Goal: Transaction & Acquisition: Purchase product/service

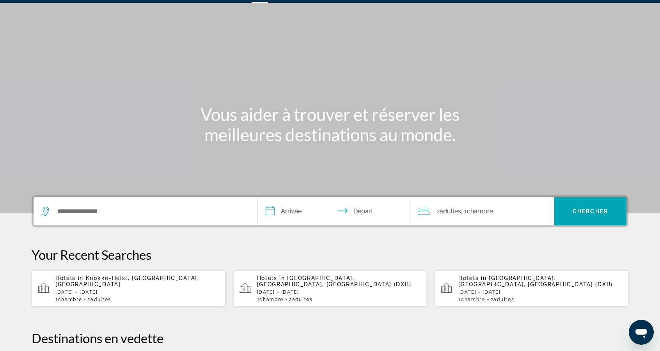
scroll to position [27, 0]
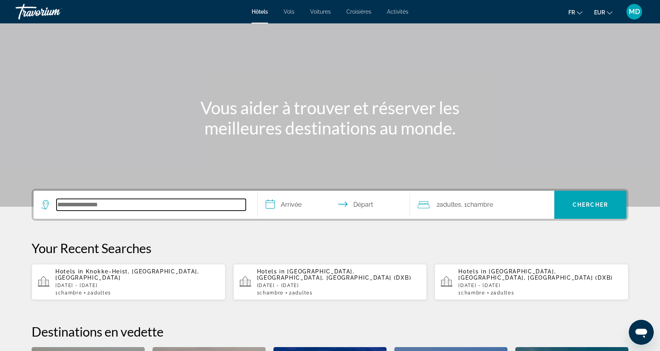
click at [197, 210] on input "Search hotel destination" at bounding box center [151, 205] width 189 height 12
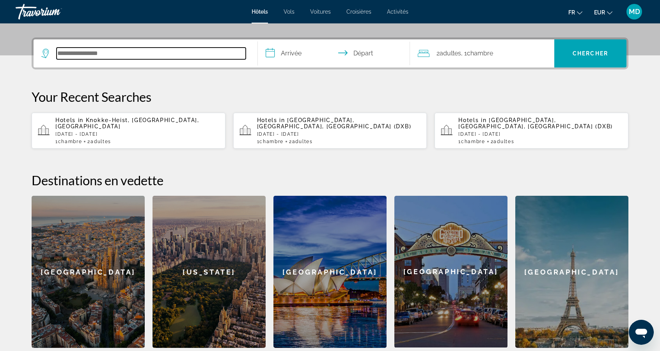
scroll to position [190, 0]
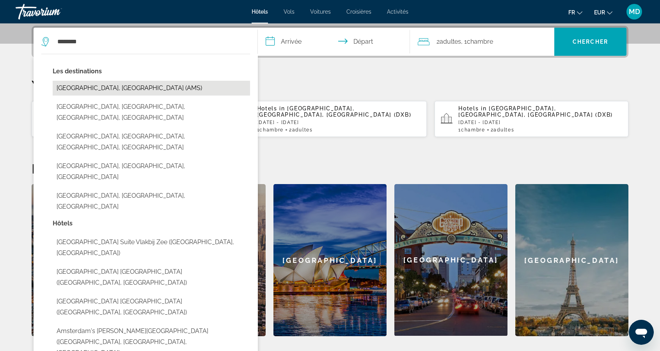
click at [189, 89] on button "Amsterdam, Netherlands (AMS)" at bounding box center [152, 88] width 198 height 15
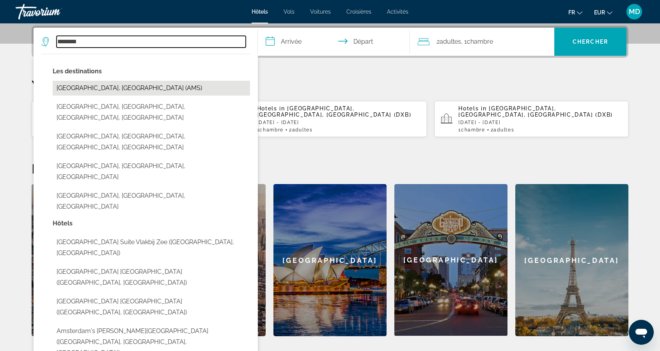
type input "**********"
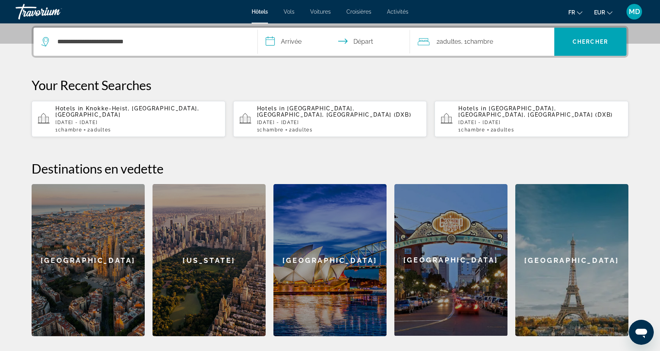
click at [308, 43] on input "**********" at bounding box center [335, 43] width 155 height 30
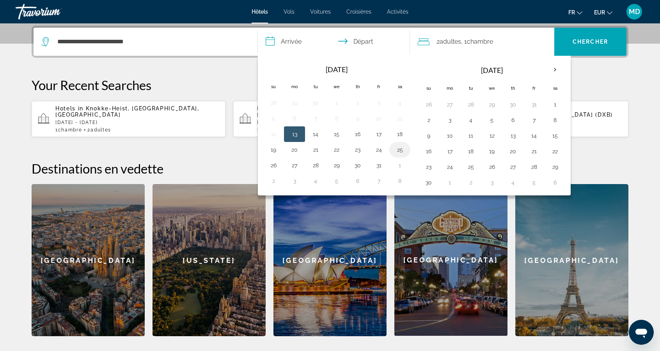
click at [397, 151] on button "25" at bounding box center [400, 149] width 12 height 11
click at [273, 162] on button "26" at bounding box center [273, 165] width 12 height 11
type input "**********"
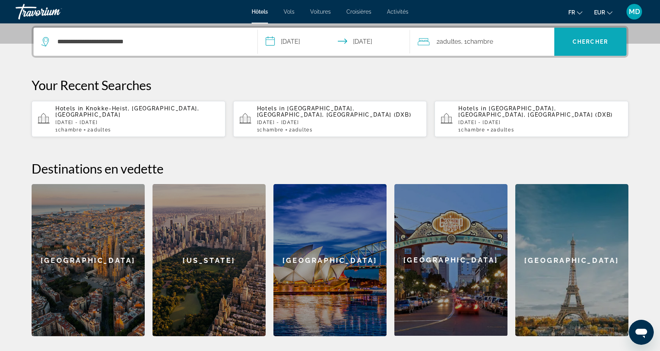
click at [600, 45] on span "Search" at bounding box center [591, 41] width 72 height 19
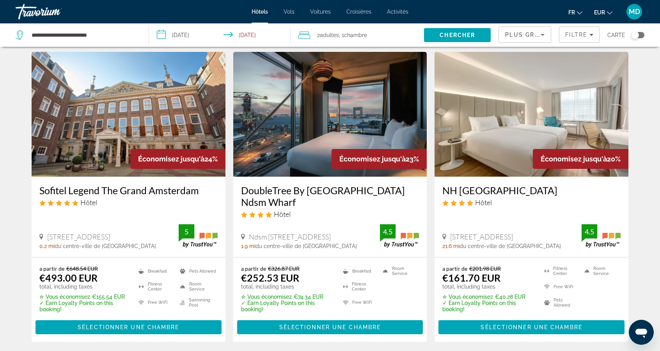
scroll to position [302, 0]
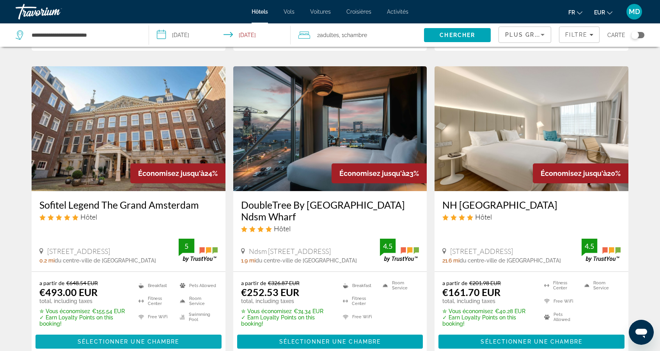
click at [205, 340] on span "Main content" at bounding box center [129, 342] width 186 height 19
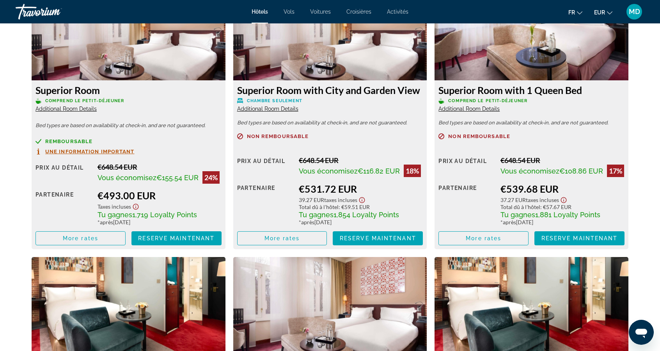
scroll to position [1125, 0]
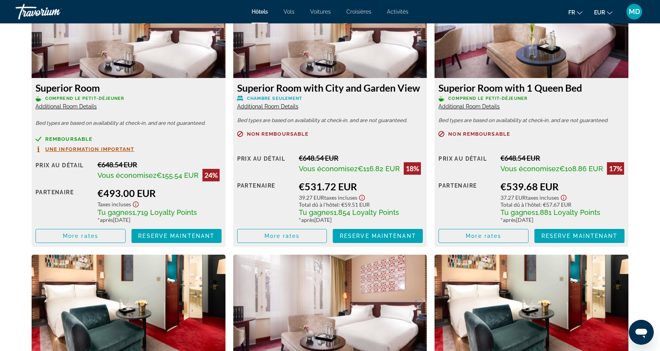
click at [137, 208] on icon "Show Taxes and Fees disclaimer" at bounding box center [135, 204] width 9 height 7
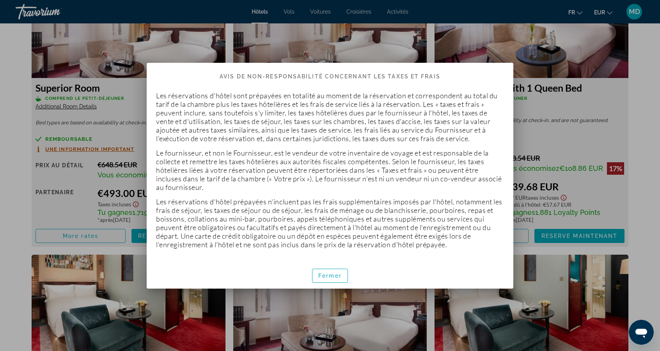
click at [115, 188] on div at bounding box center [330, 175] width 660 height 351
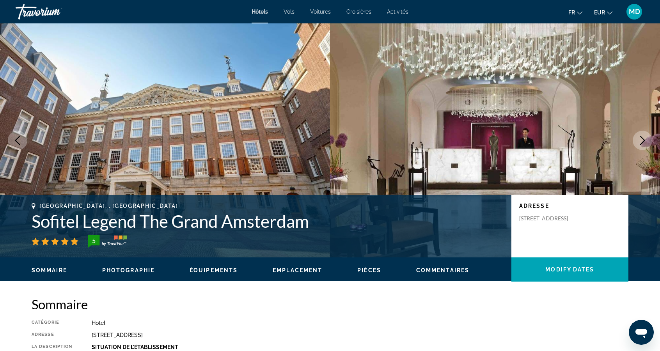
scroll to position [1125, 0]
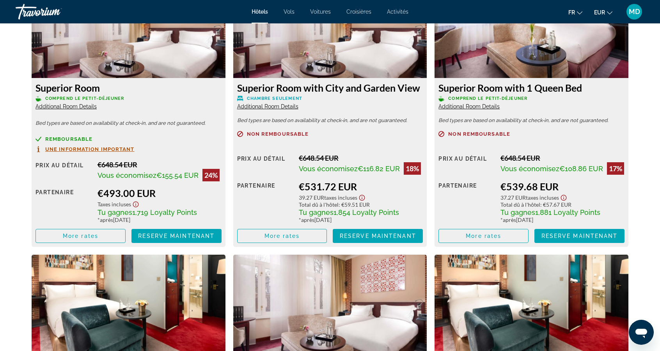
click at [137, 208] on icon "Show Taxes and Fees disclaimer" at bounding box center [135, 204] width 9 height 7
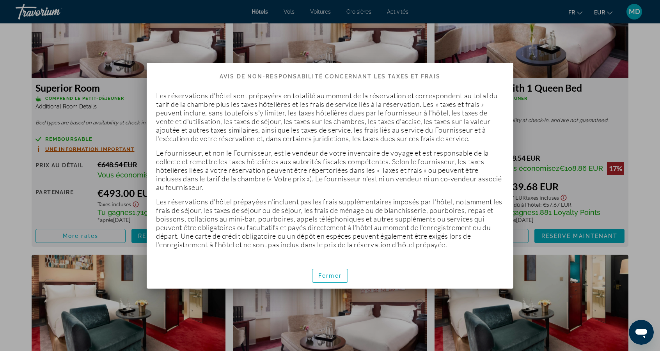
click at [132, 198] on div at bounding box center [330, 175] width 660 height 351
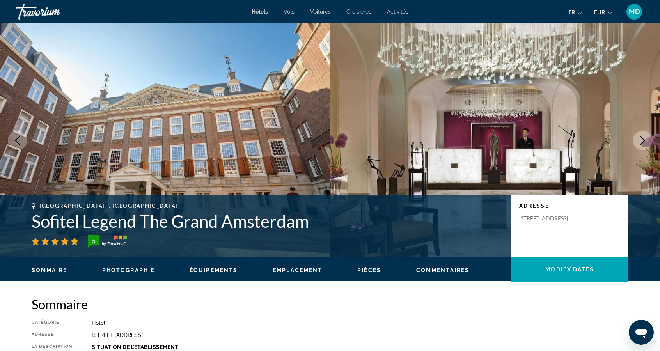
scroll to position [1125, 0]
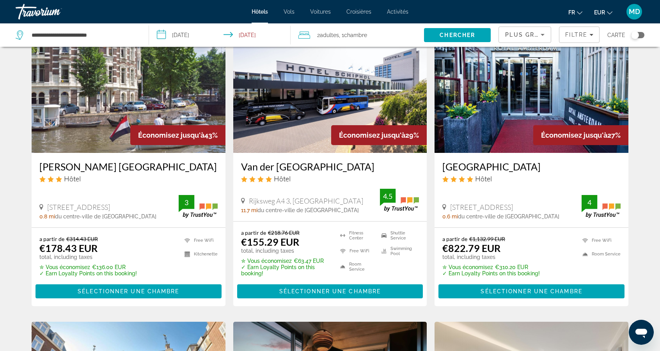
scroll to position [46, 0]
click at [358, 182] on div "Hôtel" at bounding box center [330, 178] width 178 height 9
copy h3 "Quentin Amsterdam Hotel"
click at [190, 283] on span "Main content" at bounding box center [129, 291] width 186 height 19
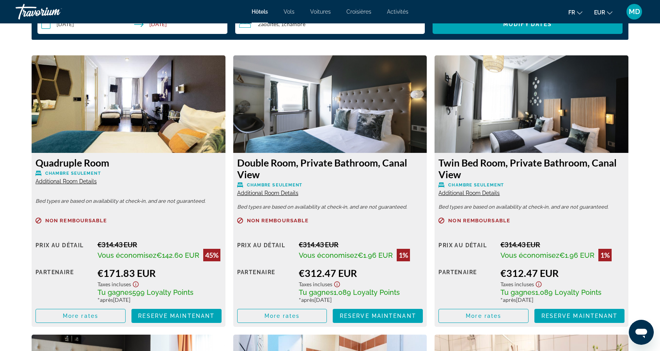
scroll to position [1026, 0]
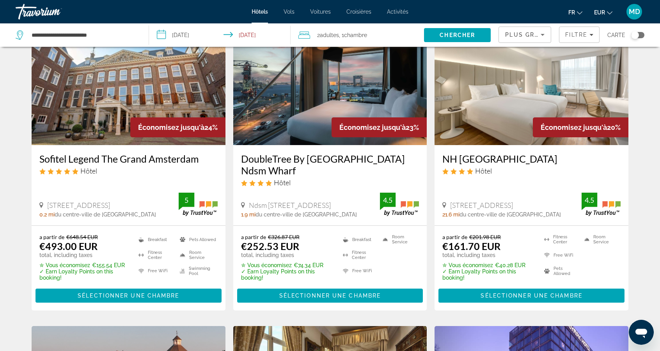
scroll to position [347, 0]
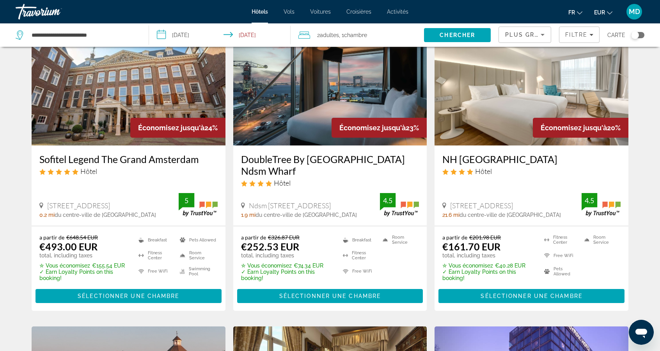
copy h3 "DoubleTree By Hilton Hotel Amsterdam Ndsm Wharf"
click at [326, 295] on span "Sélectionner une chambre" at bounding box center [329, 296] width 101 height 6
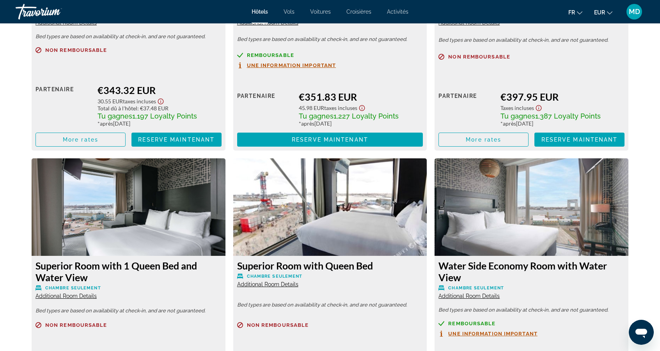
scroll to position [1479, 0]
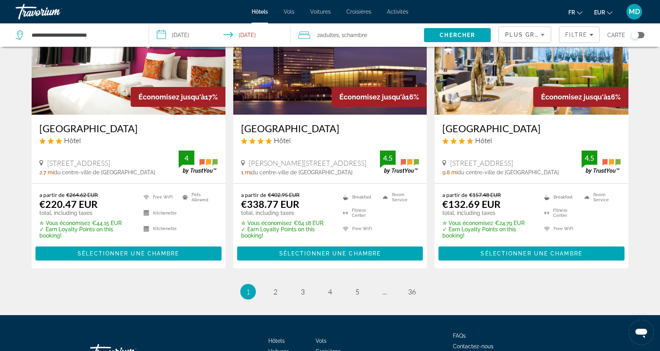
scroll to position [990, 0]
click at [278, 292] on link "page 2" at bounding box center [276, 292] width 14 height 14
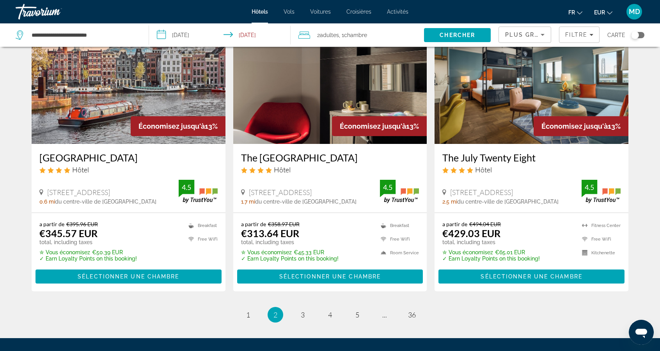
scroll to position [962, 0]
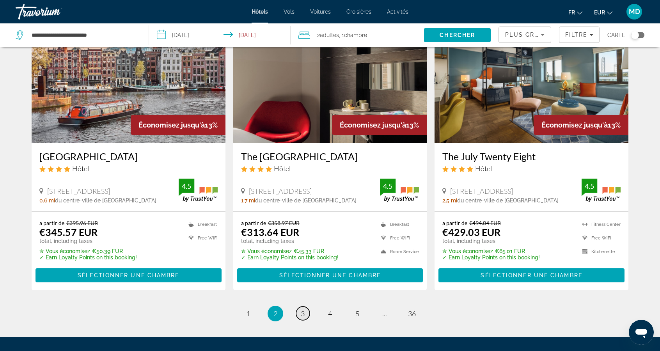
click at [306, 307] on link "page 3" at bounding box center [303, 314] width 14 height 14
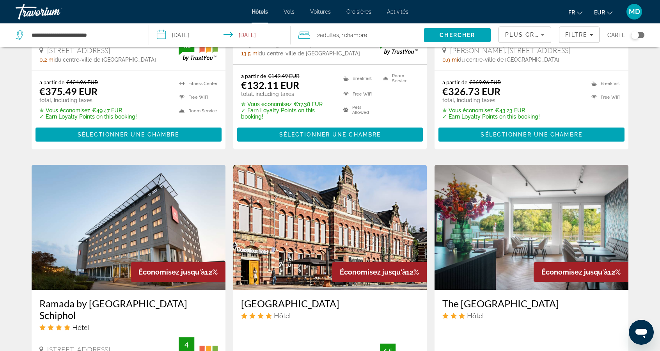
scroll to position [502, 0]
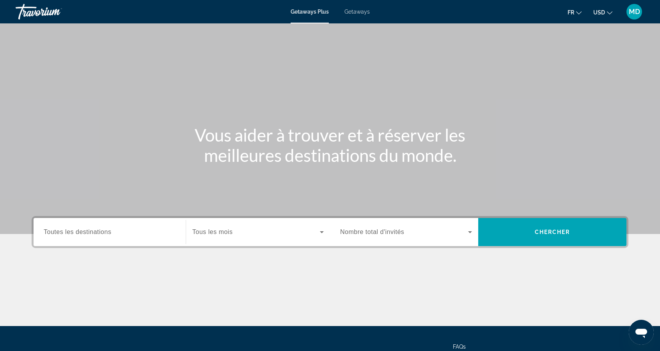
click at [129, 234] on input "Destination Toutes les destinations" at bounding box center [110, 232] width 132 height 9
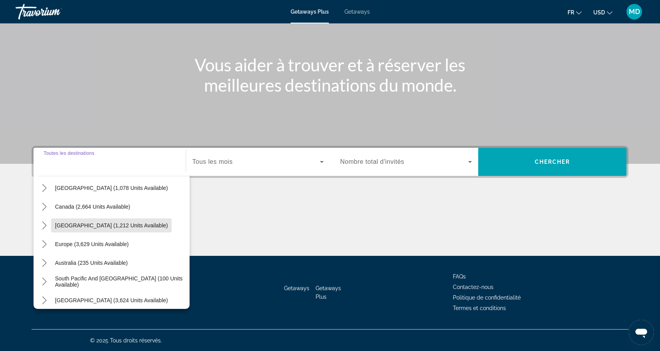
scroll to position [48, 0]
click at [107, 240] on span "Europe (3,629 units available)" at bounding box center [92, 243] width 74 height 6
type input "**********"
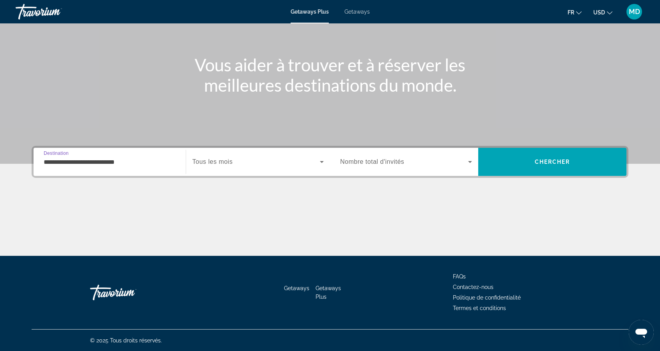
click at [246, 163] on span "Search widget" at bounding box center [256, 161] width 128 height 9
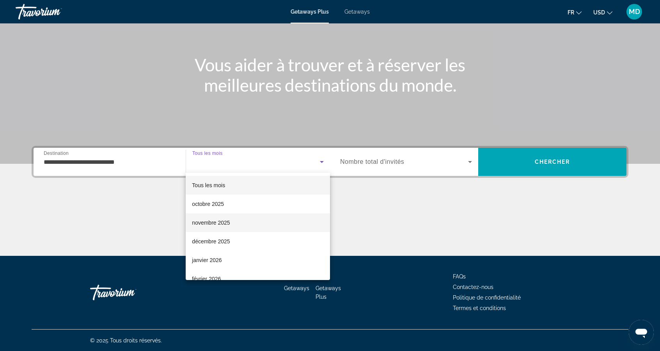
click at [249, 219] on mat-option "novembre 2025" at bounding box center [258, 223] width 144 height 19
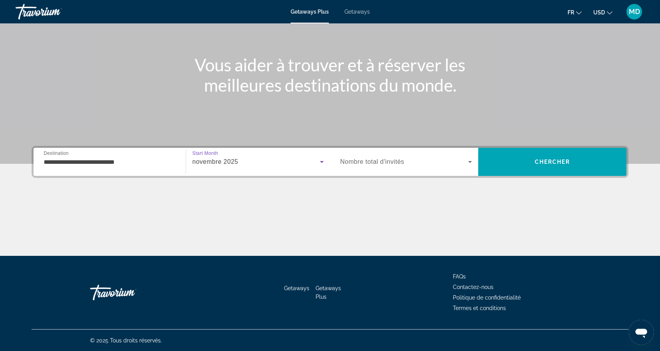
click at [394, 165] on span "Nombre total d'invités" at bounding box center [372, 161] width 64 height 7
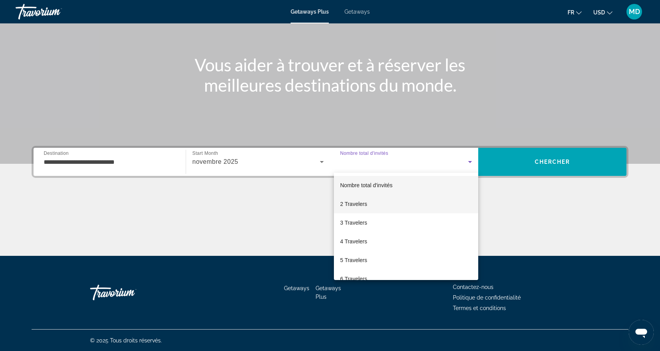
click at [374, 201] on mat-option "2 Travelers" at bounding box center [406, 204] width 144 height 19
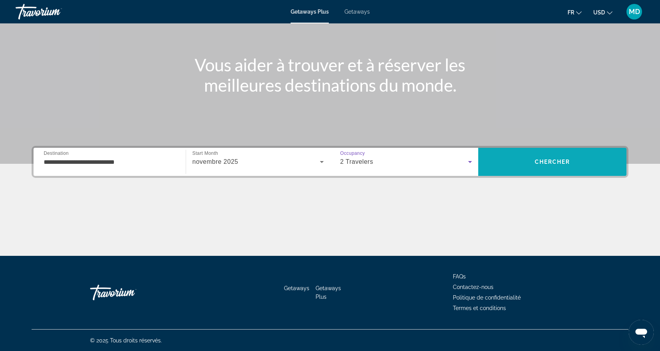
click at [532, 161] on span "Search" at bounding box center [553, 162] width 148 height 19
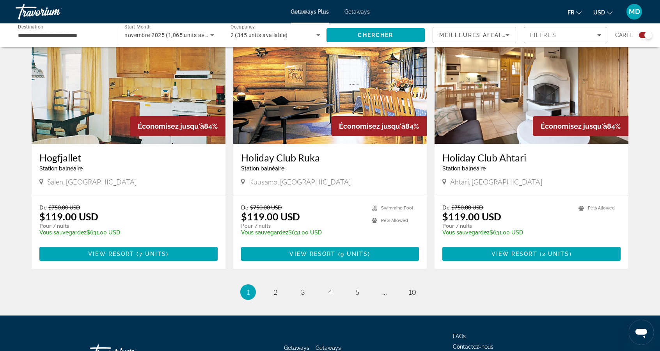
scroll to position [1131, 0]
click at [280, 285] on link "page 2" at bounding box center [276, 292] width 14 height 14
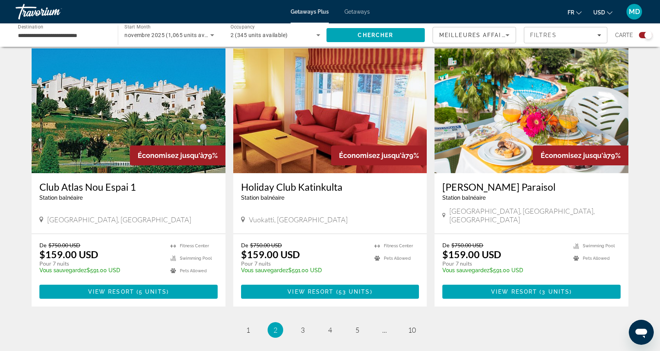
scroll to position [1096, 0]
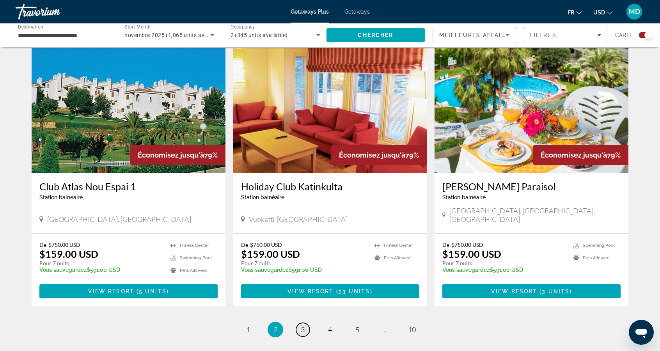
click at [306, 323] on link "page 3" at bounding box center [303, 330] width 14 height 14
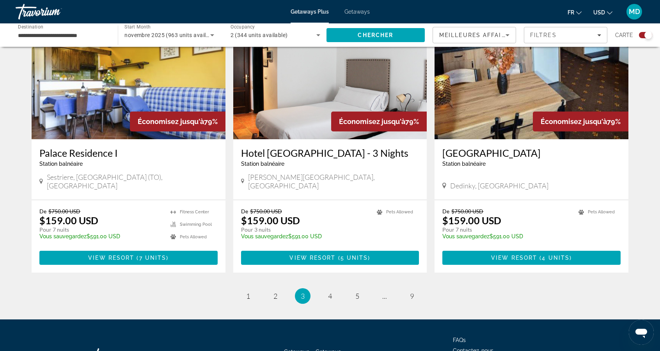
scroll to position [1120, 0]
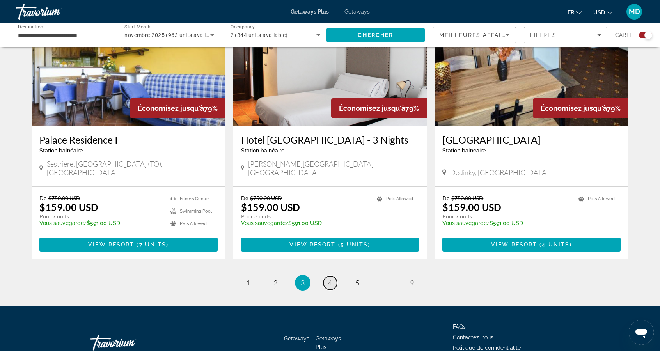
click at [334, 276] on link "page 4" at bounding box center [331, 283] width 14 height 14
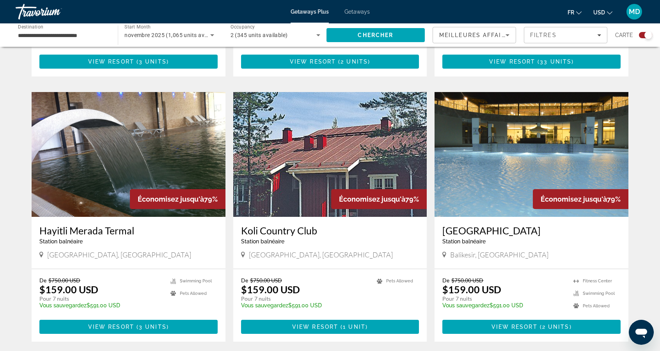
scroll to position [1131, 0]
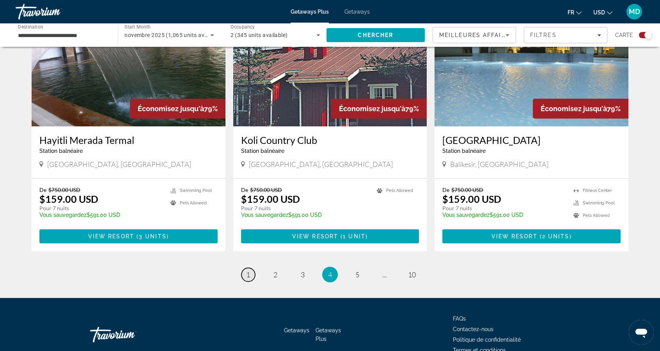
click at [254, 268] on link "page 1" at bounding box center [249, 275] width 14 height 14
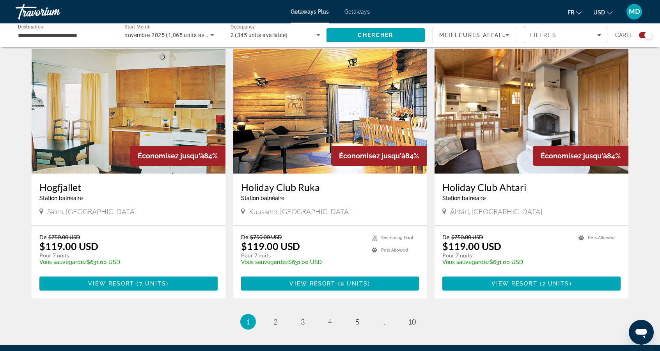
scroll to position [1096, 0]
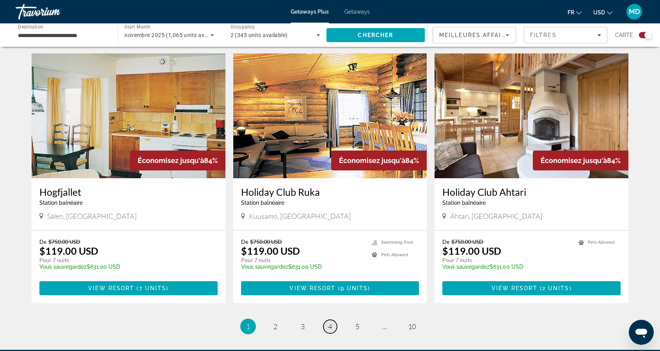
click at [328, 320] on link "page 4" at bounding box center [331, 327] width 14 height 14
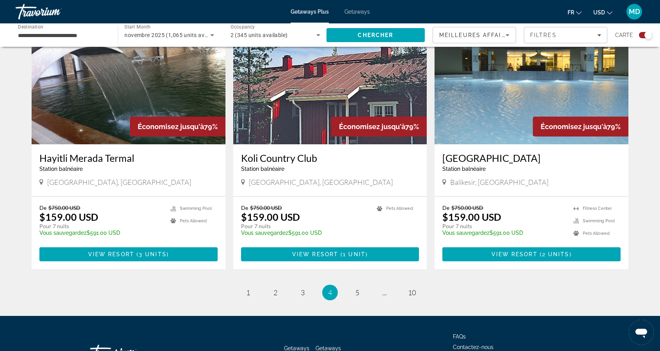
scroll to position [1115, 0]
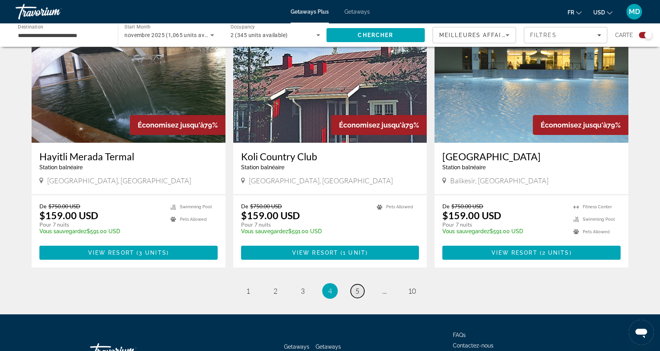
click at [357, 288] on link "page 5" at bounding box center [358, 292] width 14 height 14
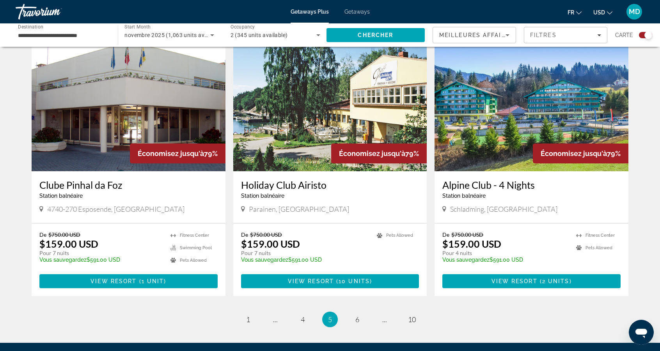
scroll to position [1092, 0]
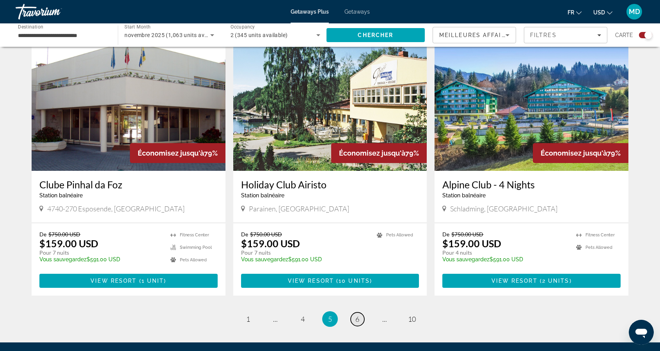
click at [359, 315] on span "6" at bounding box center [358, 319] width 4 height 9
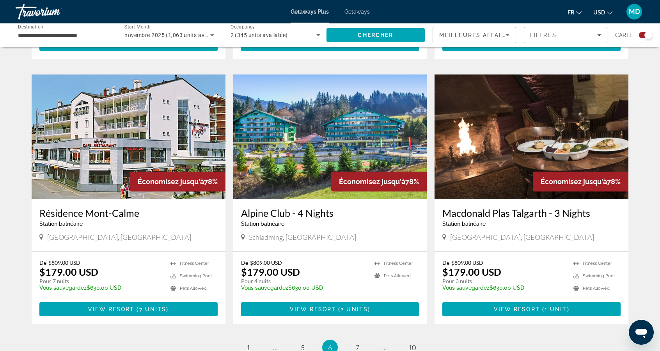
scroll to position [1064, 0]
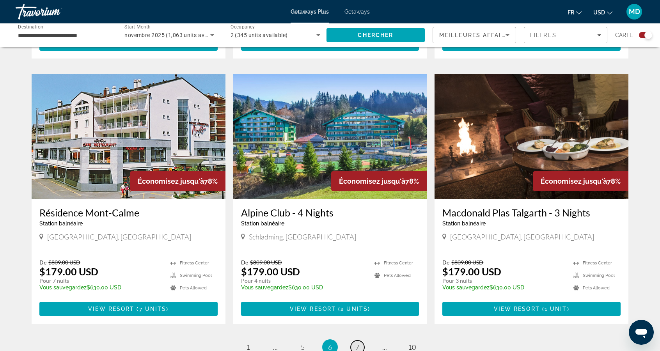
click at [359, 343] on span "7" at bounding box center [358, 347] width 4 height 9
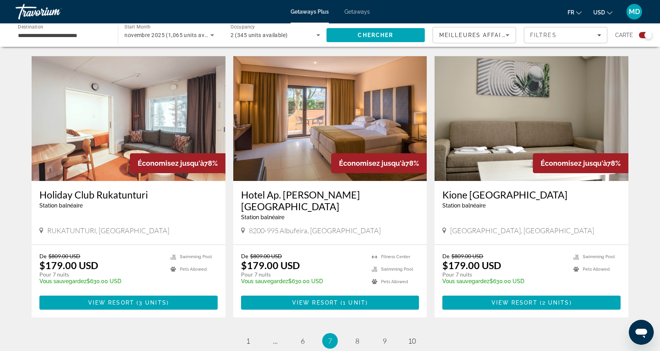
scroll to position [1086, 0]
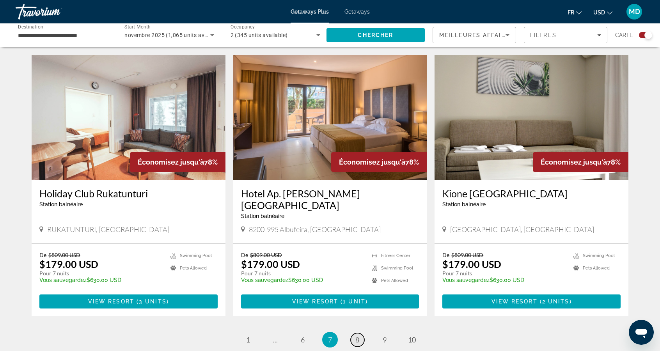
click at [357, 336] on span "8" at bounding box center [358, 340] width 4 height 9
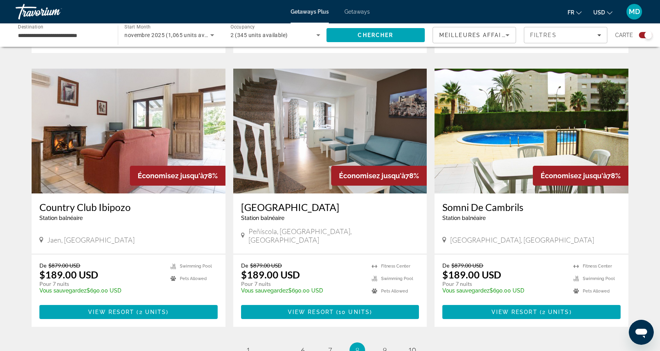
scroll to position [1065, 0]
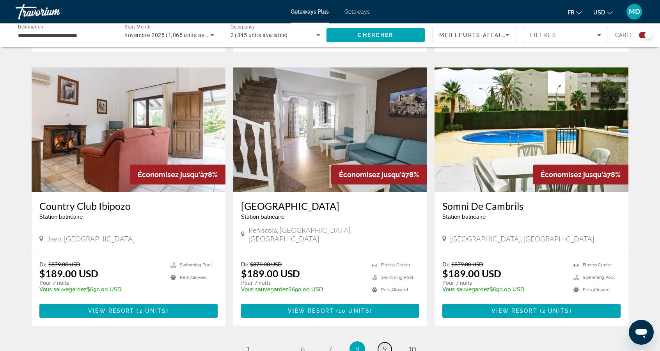
click at [384, 343] on link "page 9" at bounding box center [385, 350] width 14 height 14
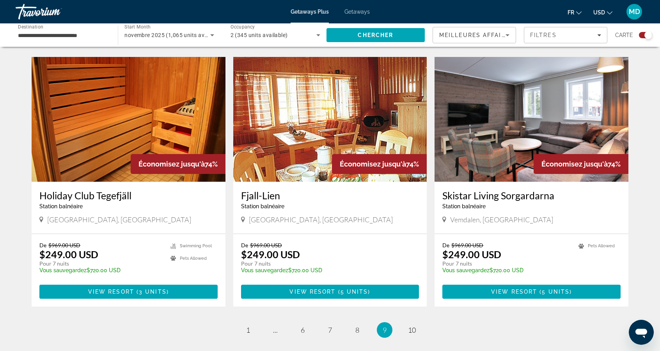
scroll to position [1077, 0]
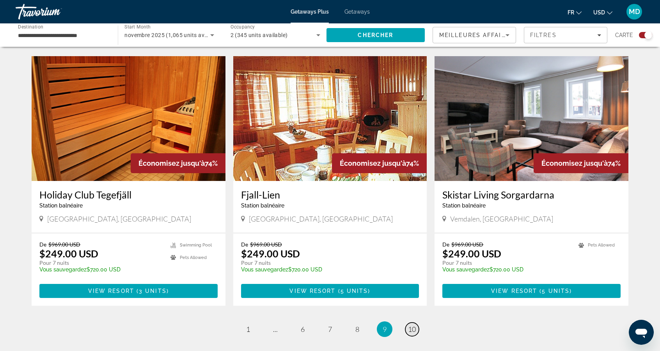
click at [411, 325] on span "10" at bounding box center [412, 329] width 8 height 9
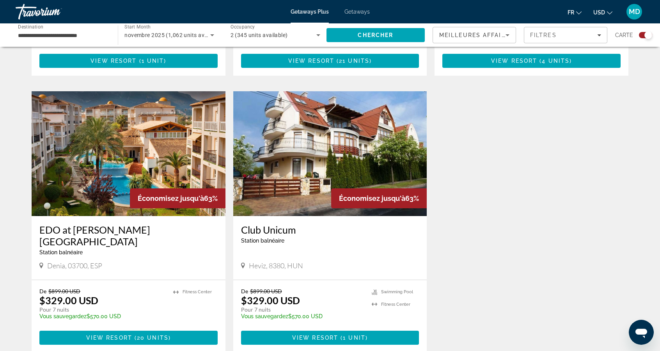
scroll to position [788, 0]
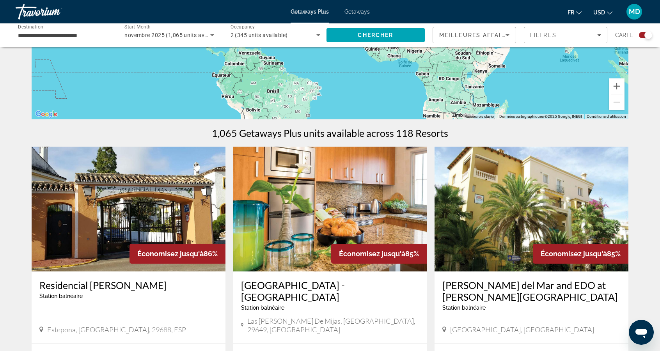
scroll to position [169, 0]
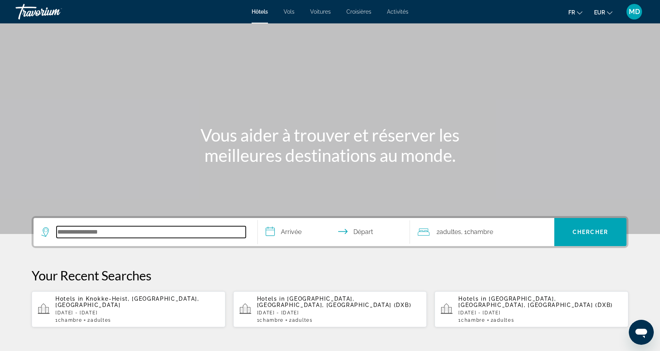
click at [213, 233] on input "Search hotel destination" at bounding box center [151, 232] width 189 height 12
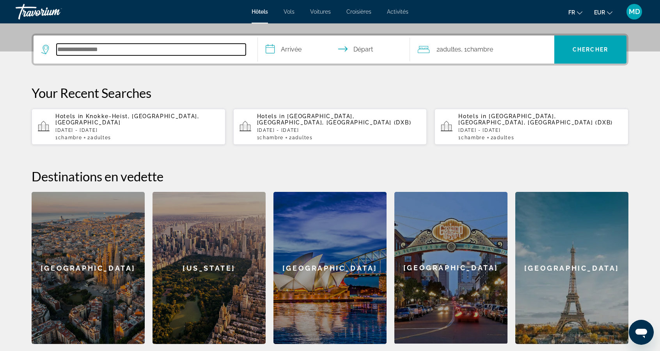
scroll to position [190, 0]
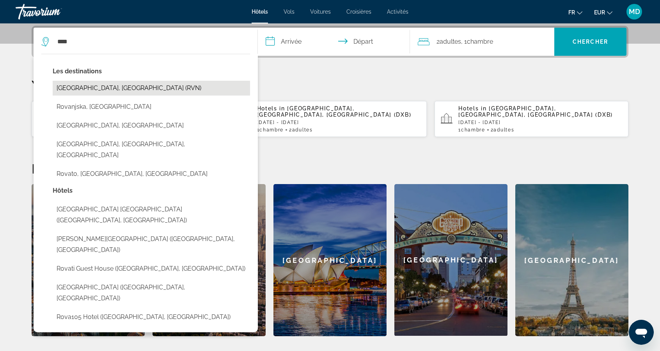
click at [162, 84] on button "[GEOGRAPHIC_DATA], [GEOGRAPHIC_DATA] (RVN)" at bounding box center [152, 88] width 198 height 15
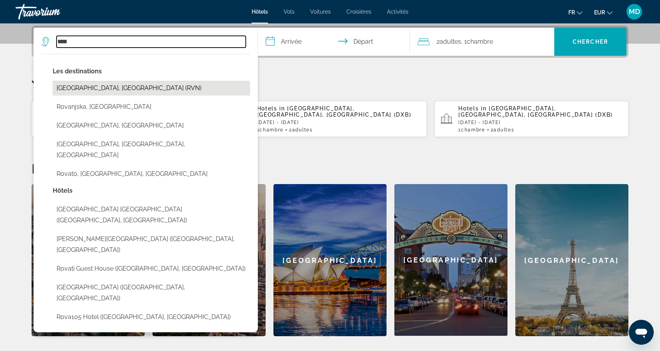
type input "**********"
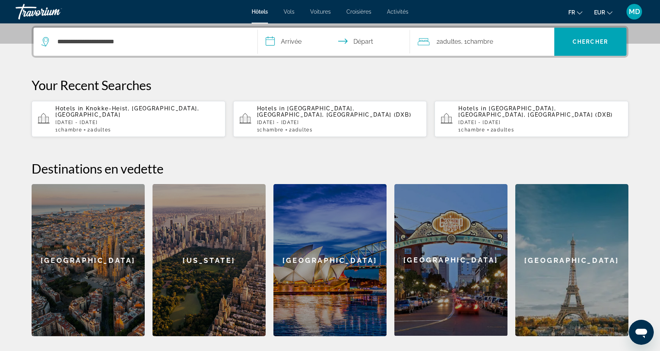
click at [300, 45] on input "**********" at bounding box center [335, 43] width 155 height 30
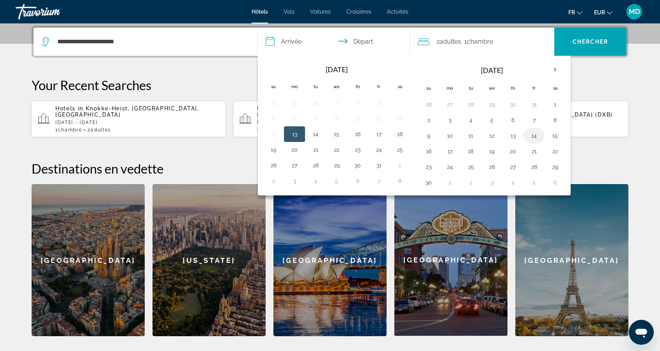
click at [530, 133] on button "14" at bounding box center [534, 135] width 12 height 11
click at [491, 147] on button "19" at bounding box center [492, 151] width 12 height 11
type input "**********"
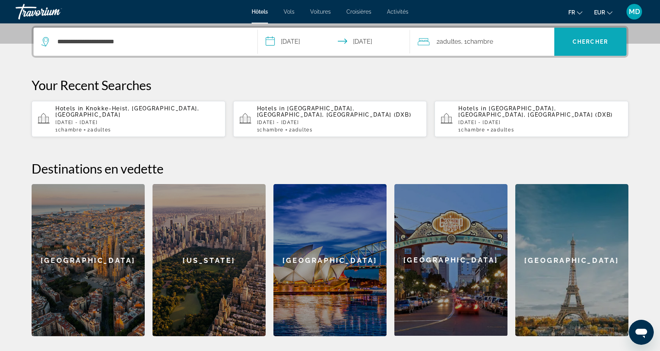
click at [592, 42] on span "Chercher" at bounding box center [591, 42] width 36 height 6
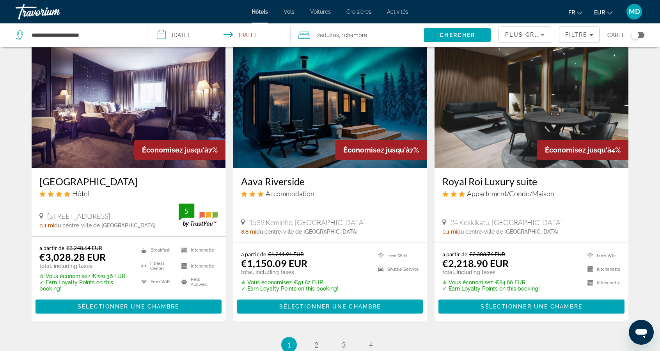
scroll to position [930, 0]
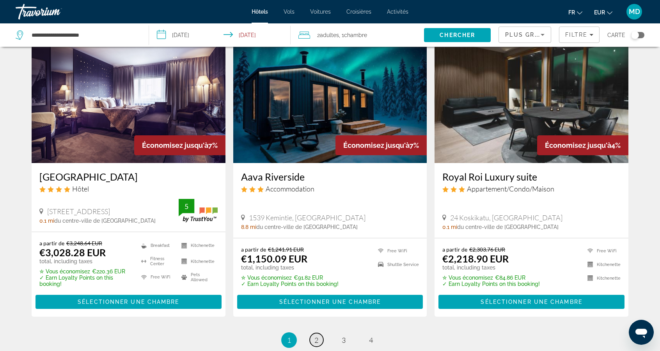
click at [315, 336] on span "2" at bounding box center [317, 340] width 4 height 9
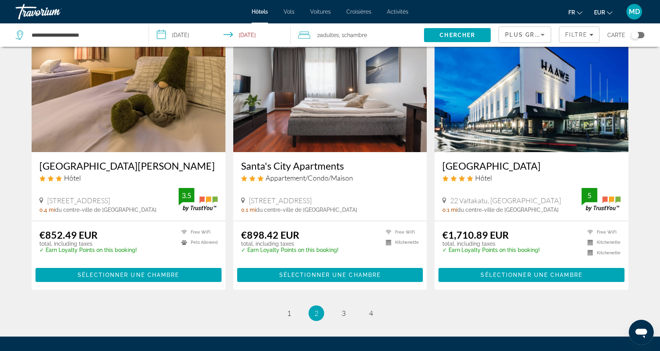
scroll to position [959, 0]
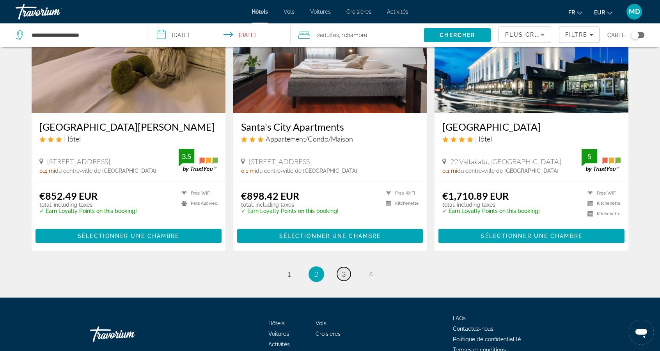
click at [340, 267] on link "page 3" at bounding box center [344, 274] width 14 height 14
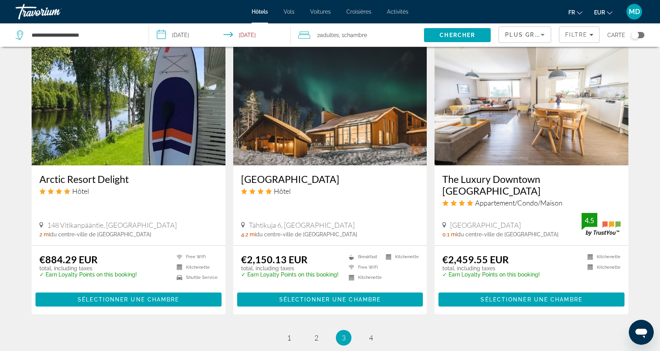
scroll to position [906, 0]
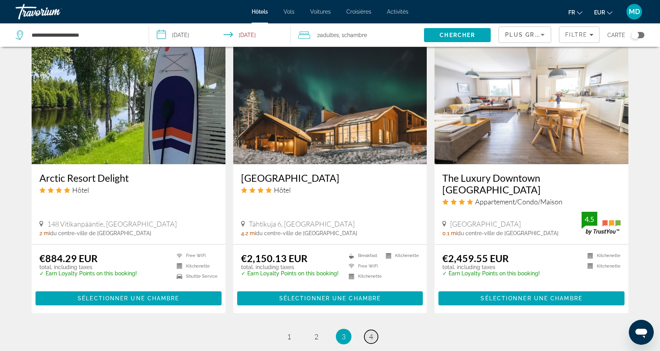
click at [375, 330] on link "page 4" at bounding box center [372, 337] width 14 height 14
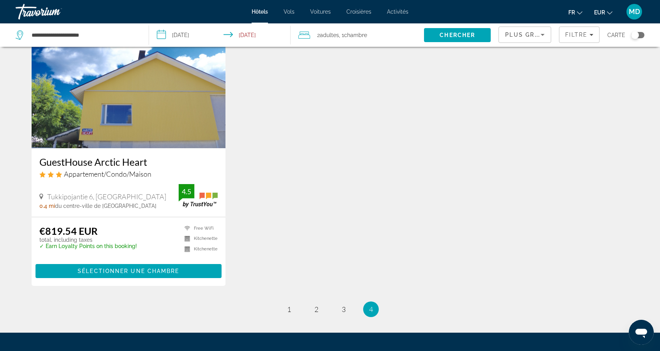
scroll to position [341, 0]
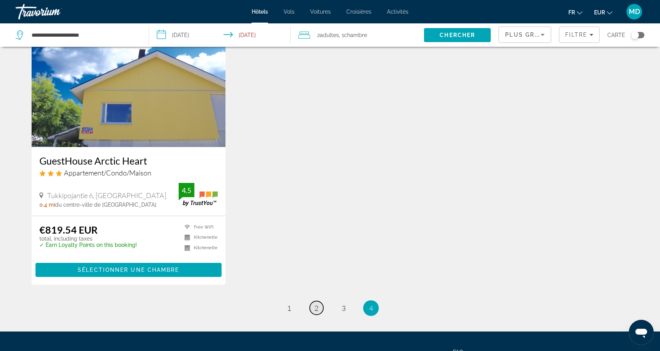
click at [320, 311] on link "page 2" at bounding box center [317, 308] width 14 height 14
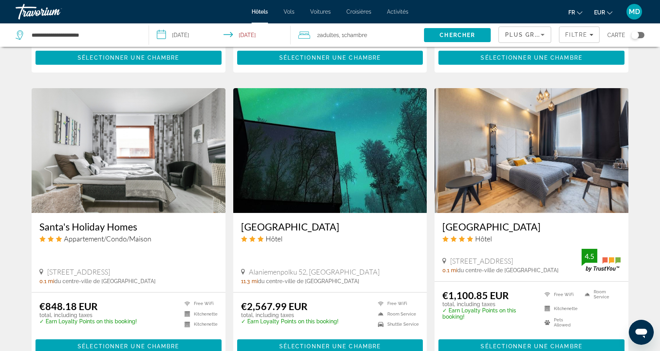
scroll to position [570, 0]
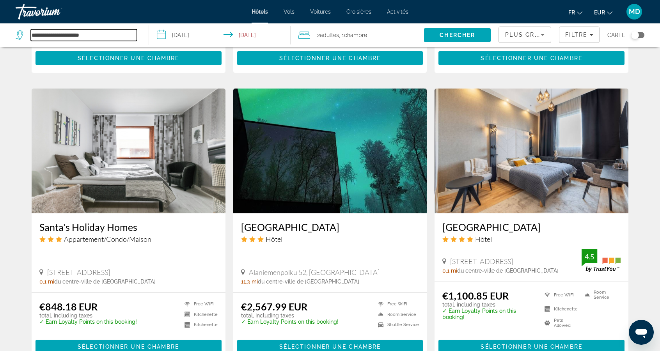
click at [117, 34] on input "**********" at bounding box center [84, 35] width 106 height 12
type input "**********"
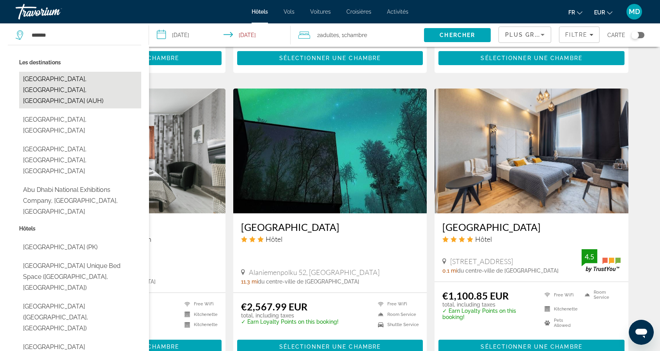
click at [130, 81] on button "[GEOGRAPHIC_DATA], [GEOGRAPHIC_DATA], [GEOGRAPHIC_DATA] (AUH)" at bounding box center [80, 90] width 122 height 37
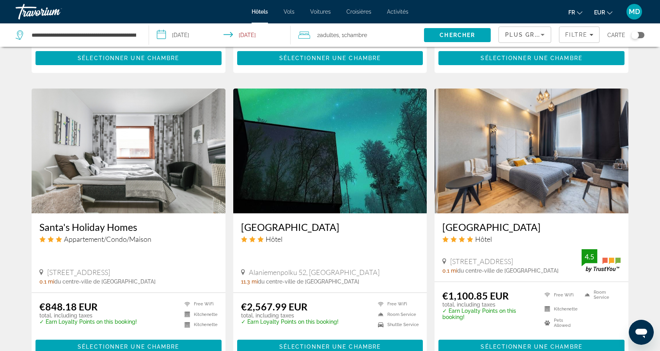
click at [197, 36] on input "**********" at bounding box center [221, 36] width 144 height 26
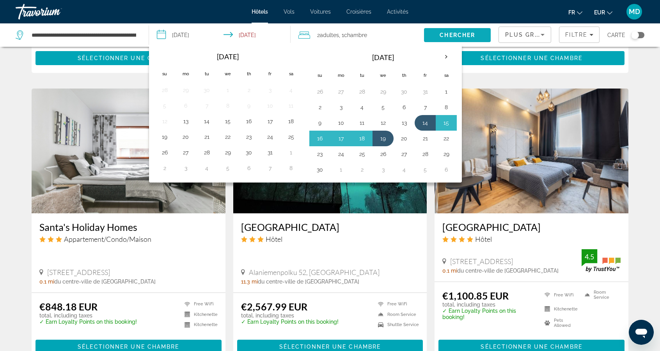
click at [466, 35] on span "Chercher" at bounding box center [458, 35] width 36 height 6
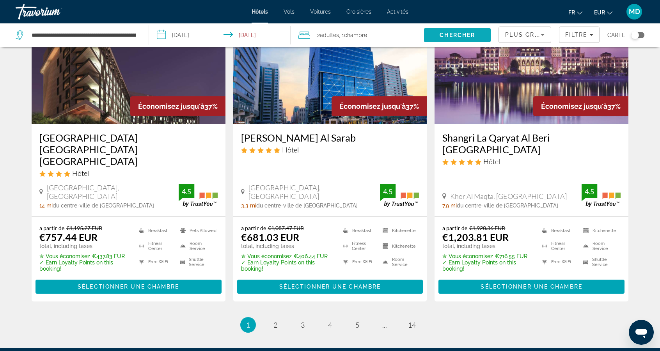
scroll to position [1017, 0]
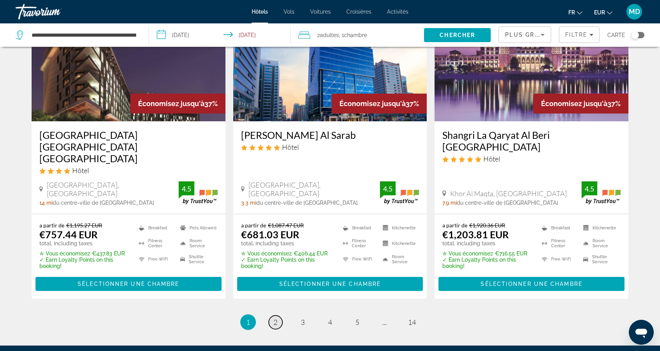
click at [276, 318] on span "2" at bounding box center [276, 322] width 4 height 9
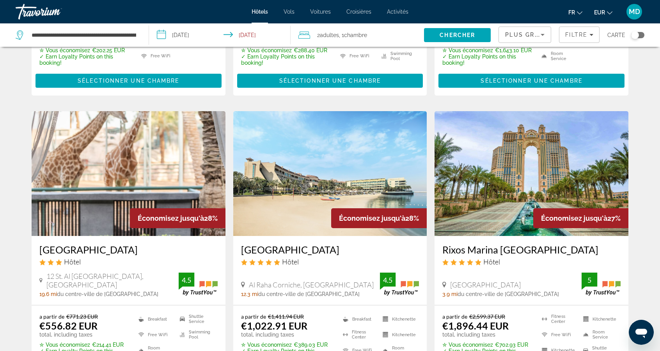
scroll to position [922, 0]
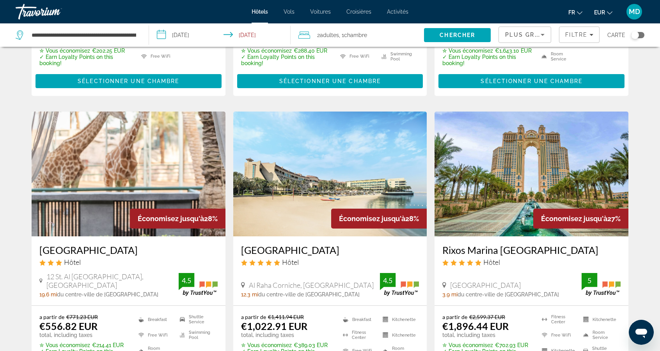
click at [540, 32] on icon "Sort by" at bounding box center [542, 34] width 9 height 9
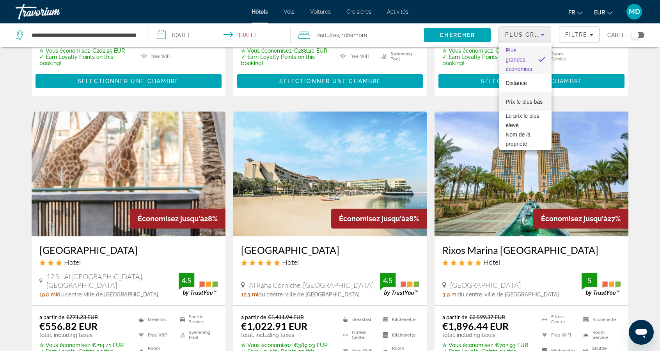
click at [539, 98] on span "Prix le plus bas" at bounding box center [524, 101] width 37 height 9
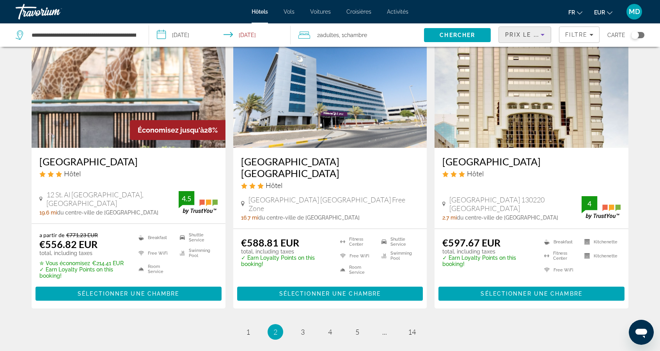
scroll to position [988, 0]
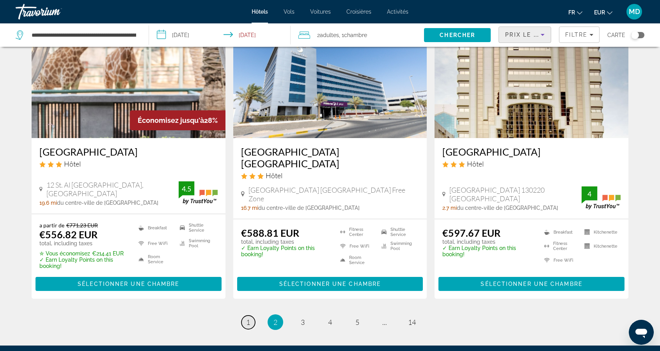
click at [253, 316] on link "page 1" at bounding box center [249, 323] width 14 height 14
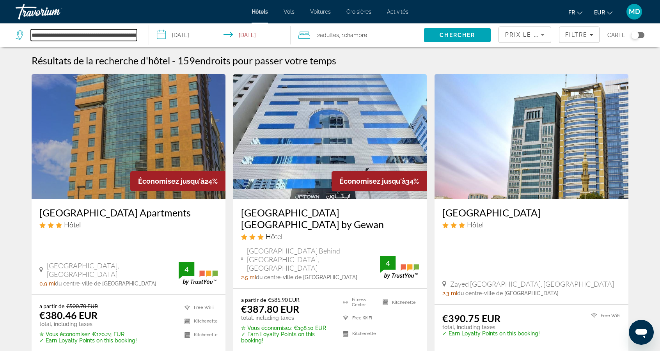
click at [118, 38] on input "**********" at bounding box center [84, 35] width 106 height 12
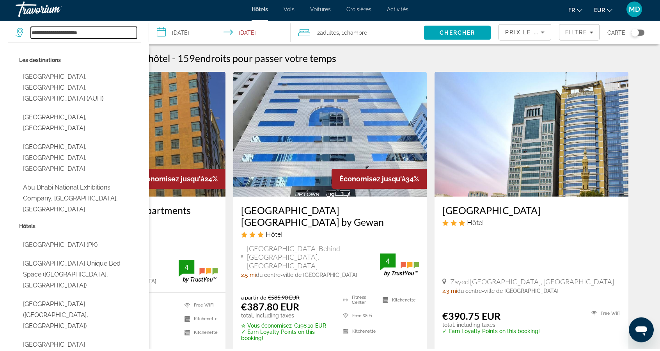
click at [109, 34] on input "**********" at bounding box center [84, 35] width 106 height 12
type input "***"
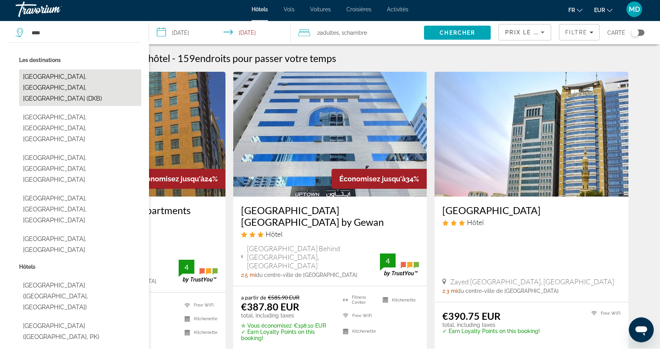
click at [106, 80] on button "[GEOGRAPHIC_DATA], [GEOGRAPHIC_DATA], [GEOGRAPHIC_DATA] (DXB)" at bounding box center [80, 90] width 122 height 37
type input "**********"
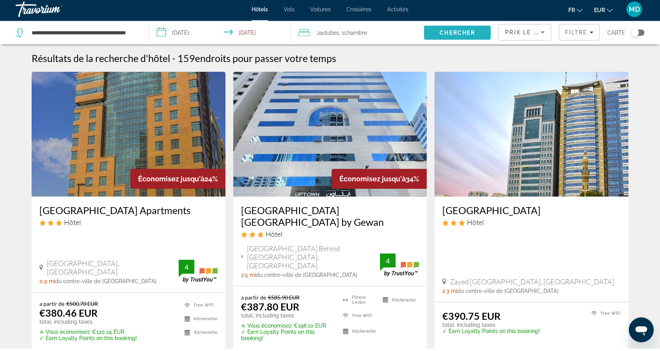
click at [430, 32] on span "Search" at bounding box center [457, 35] width 67 height 19
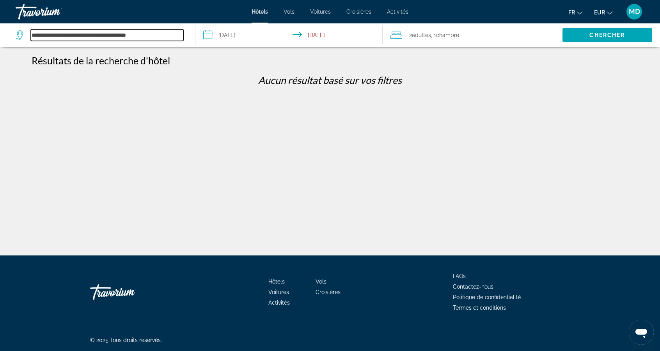
click at [148, 36] on input "**********" at bounding box center [107, 35] width 153 height 12
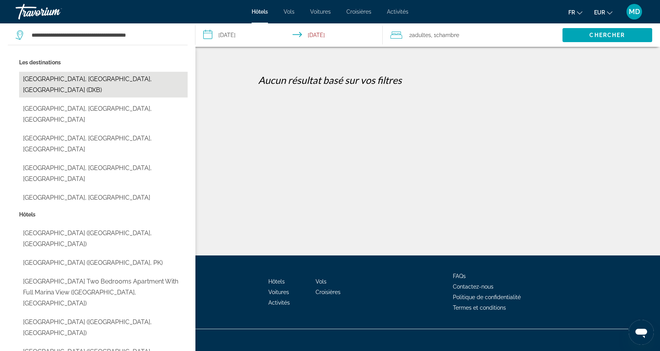
click at [158, 76] on button "[GEOGRAPHIC_DATA], [GEOGRAPHIC_DATA], [GEOGRAPHIC_DATA] (DXB)" at bounding box center [103, 85] width 169 height 26
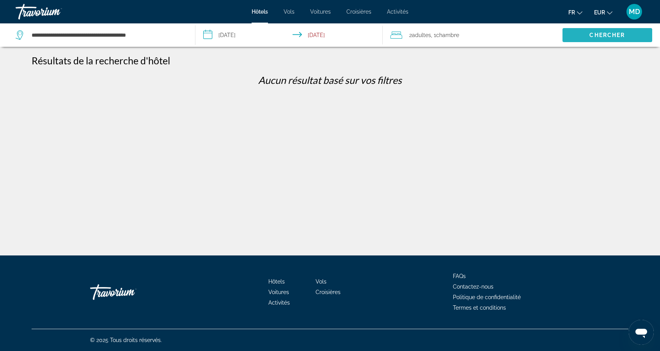
click at [606, 31] on span "Search" at bounding box center [608, 35] width 90 height 19
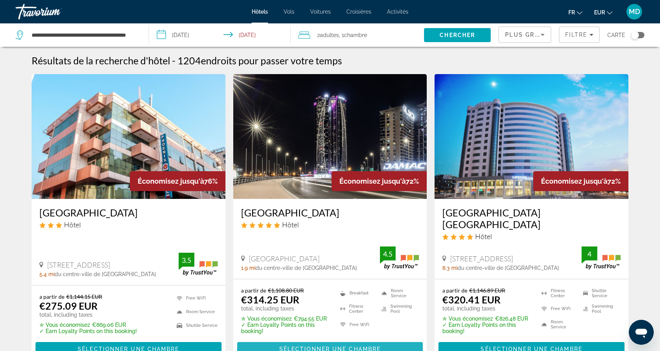
click at [314, 346] on span "Sélectionner une chambre" at bounding box center [329, 349] width 101 height 6
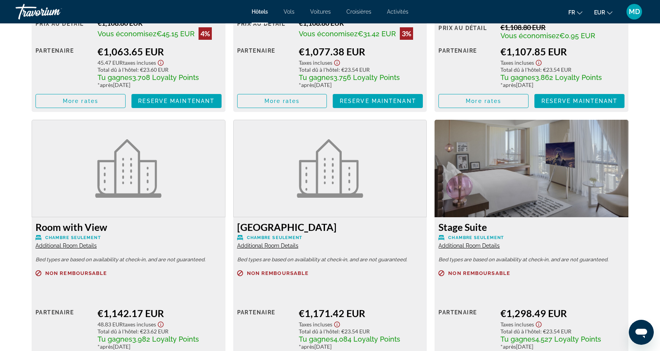
scroll to position [1535, 0]
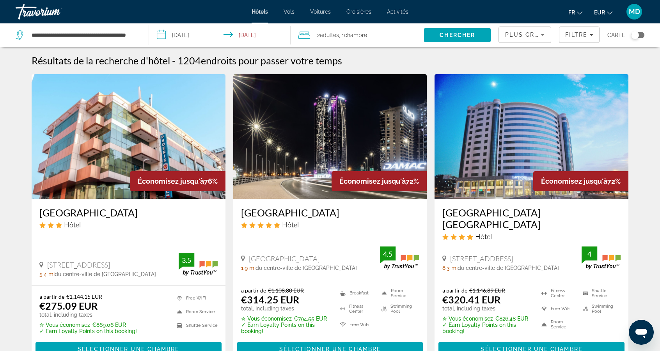
click at [527, 38] on div "Plus grandes économies" at bounding box center [524, 34] width 36 height 9
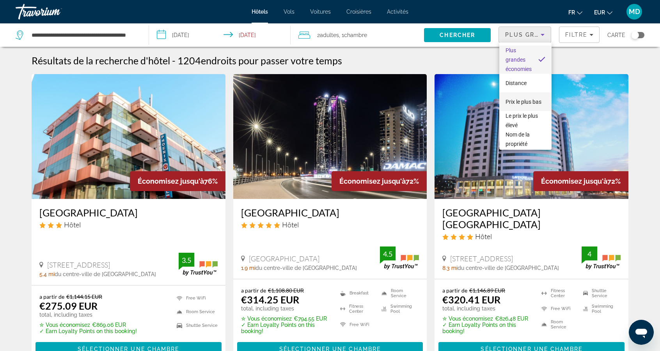
click at [531, 98] on span "Prix le plus bas" at bounding box center [524, 101] width 36 height 9
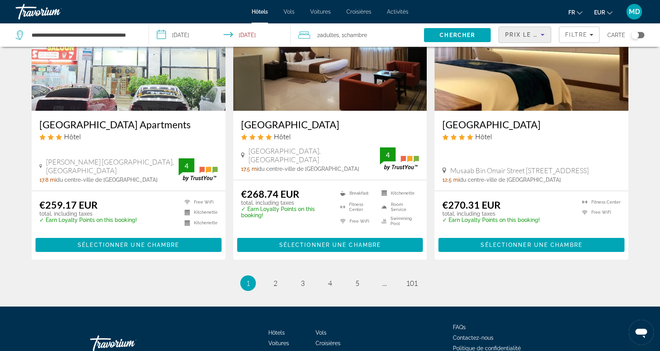
scroll to position [962, 0]
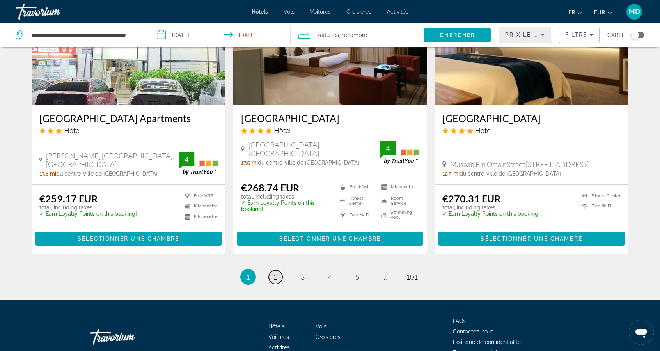
click at [274, 271] on link "page 2" at bounding box center [276, 278] width 14 height 14
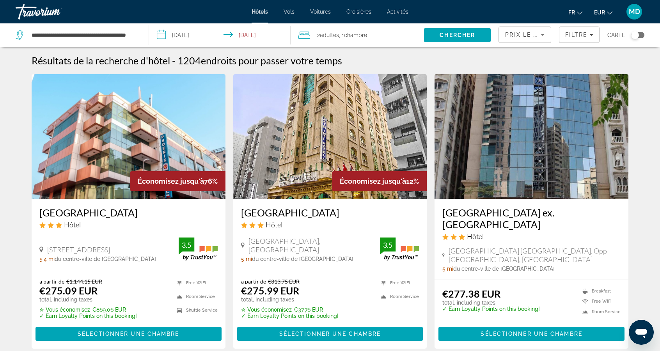
click at [365, 11] on span "Croisières" at bounding box center [359, 12] width 25 height 6
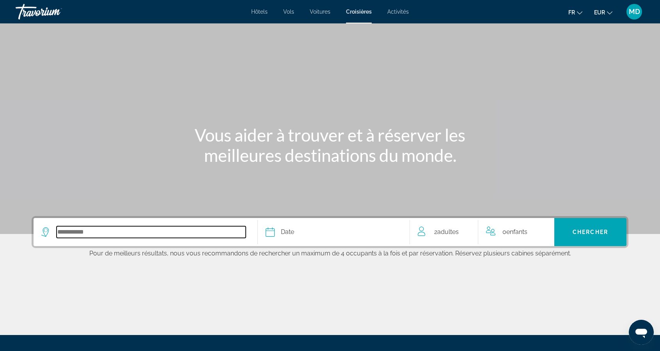
click at [183, 232] on input "Select cruise destination" at bounding box center [151, 232] width 189 height 12
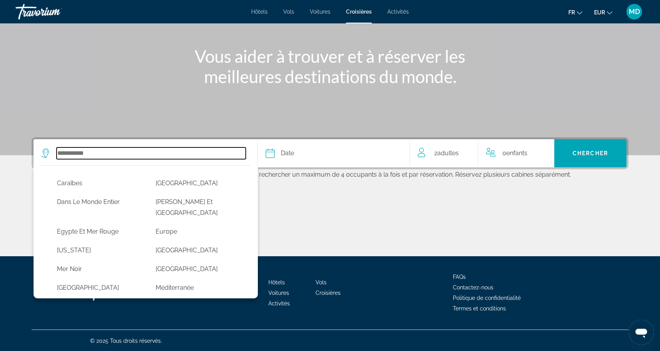
scroll to position [130, 0]
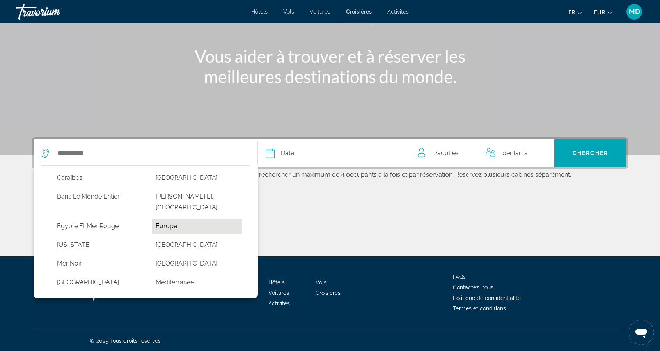
click at [168, 219] on button "Europe" at bounding box center [197, 226] width 91 height 15
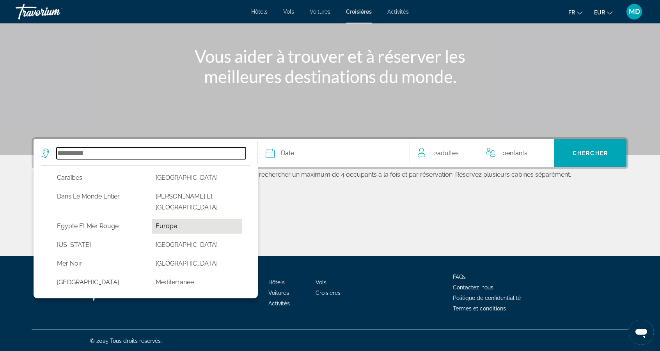
type input "******"
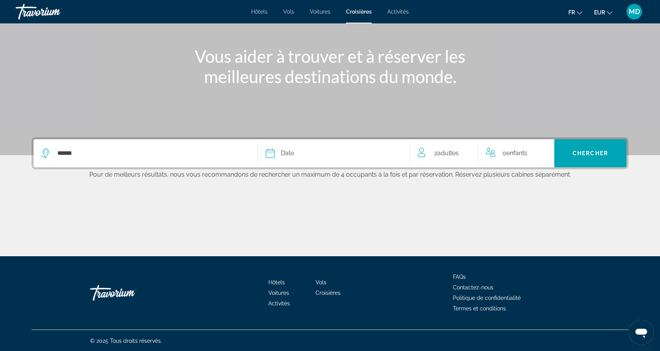
click at [372, 151] on div "Date" at bounding box center [334, 153] width 136 height 11
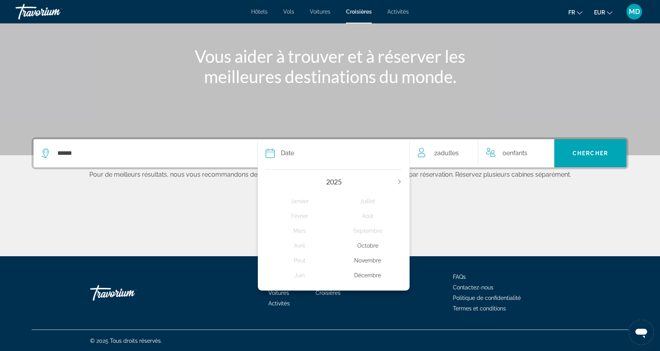
click at [372, 258] on div "Novembre" at bounding box center [368, 261] width 68 height 14
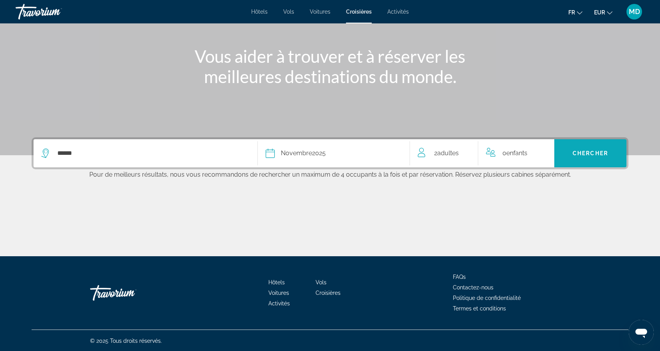
click at [592, 163] on span "Search" at bounding box center [591, 153] width 72 height 28
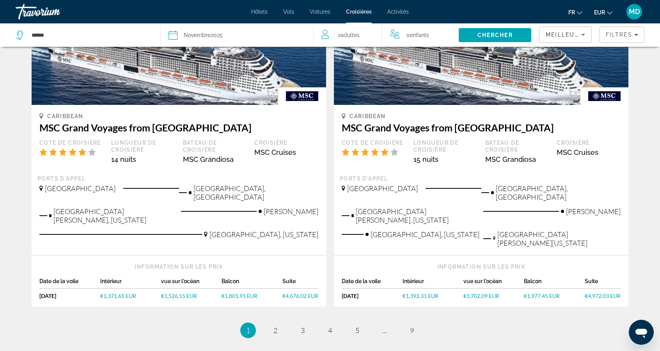
scroll to position [833, 0]
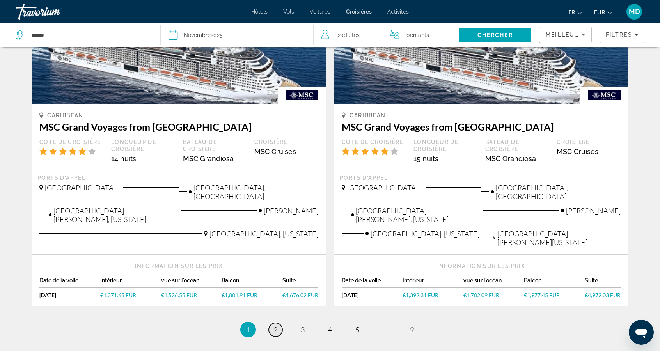
click at [270, 323] on link "page 2" at bounding box center [276, 330] width 14 height 14
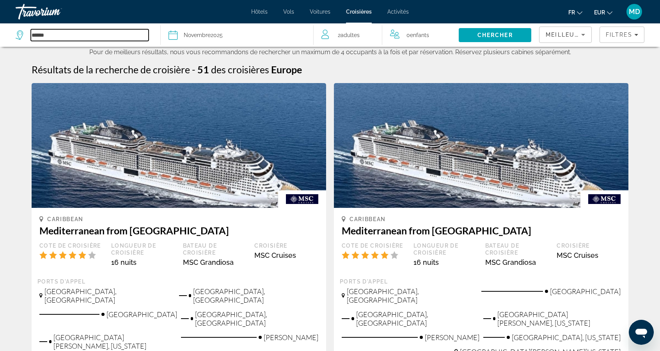
click at [129, 39] on input "******" at bounding box center [90, 35] width 118 height 12
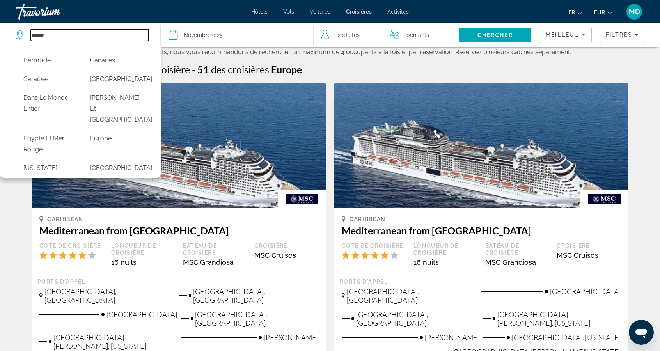
scroll to position [110, 0]
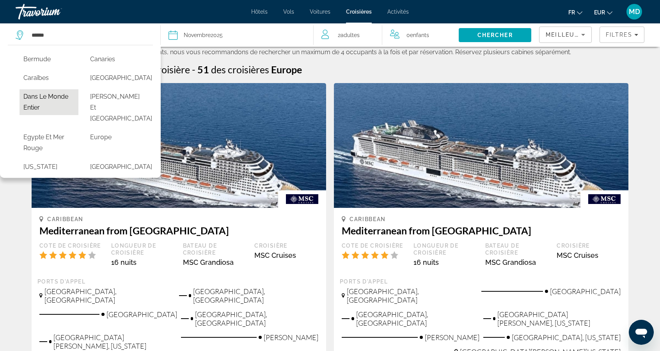
click at [58, 110] on button "Dans le monde entier" at bounding box center [49, 102] width 59 height 26
type input "**********"
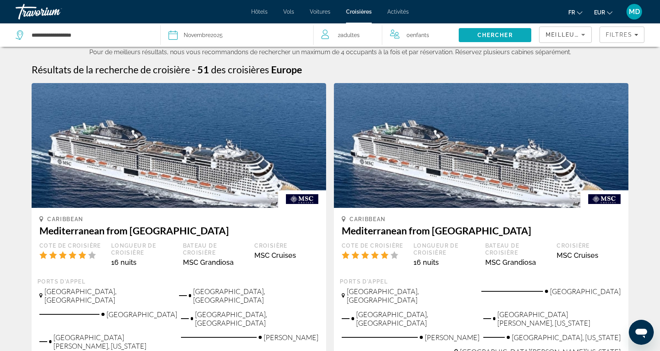
click at [501, 30] on span "Search" at bounding box center [495, 35] width 73 height 19
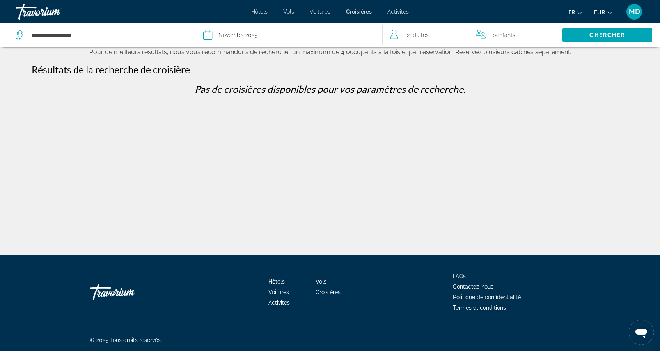
click at [322, 35] on div "Date [DATE]" at bounding box center [289, 35] width 172 height 11
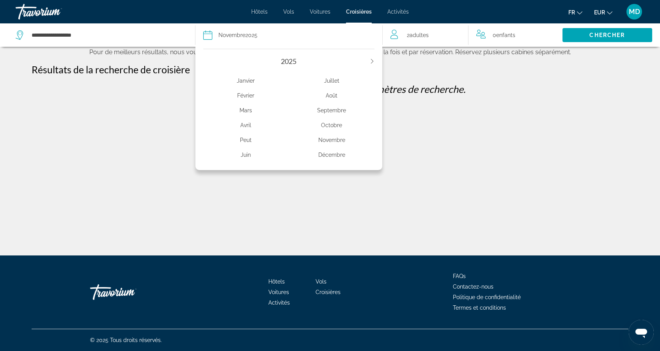
click at [425, 35] on span "Adultes" at bounding box center [419, 35] width 19 height 6
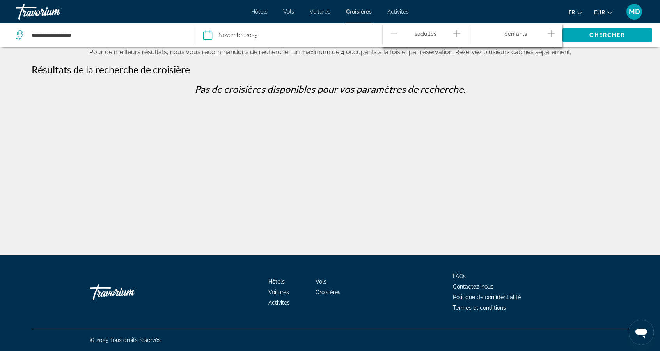
click at [336, 37] on div "Date [DATE]" at bounding box center [289, 35] width 172 height 11
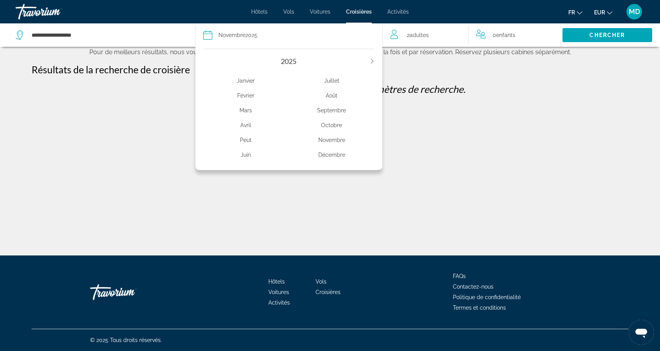
click at [329, 141] on div "Novembre" at bounding box center [332, 140] width 86 height 14
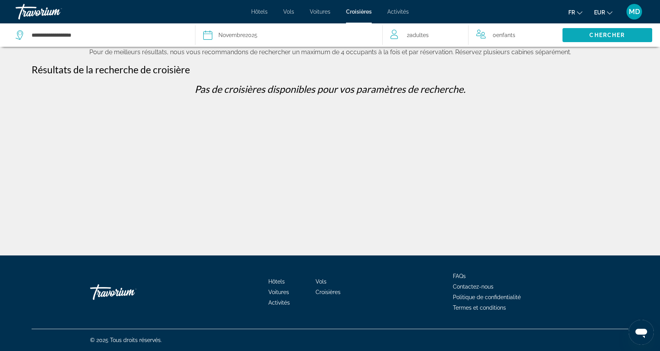
click at [601, 38] on span "Chercher" at bounding box center [608, 35] width 36 height 6
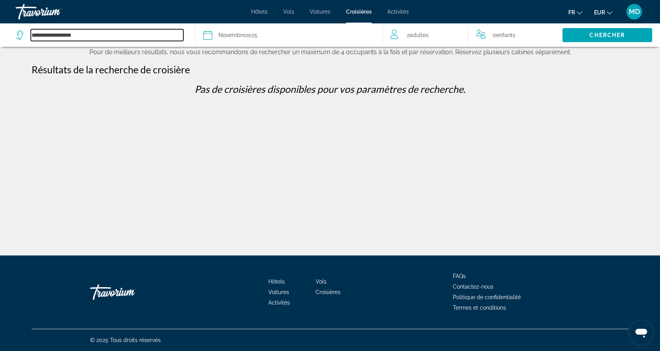
click at [158, 38] on input "**********" at bounding box center [107, 35] width 153 height 12
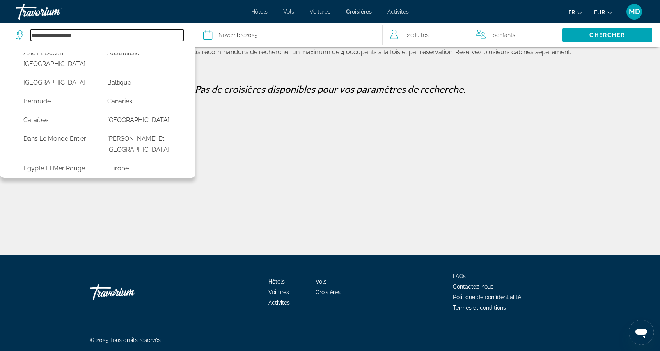
scroll to position [69, 0]
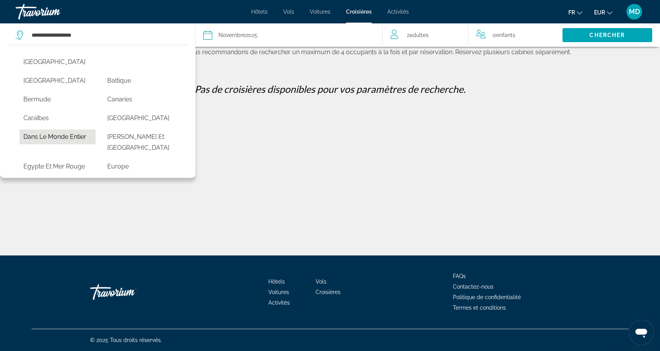
click at [70, 130] on button "Dans le monde entier" at bounding box center [58, 137] width 76 height 15
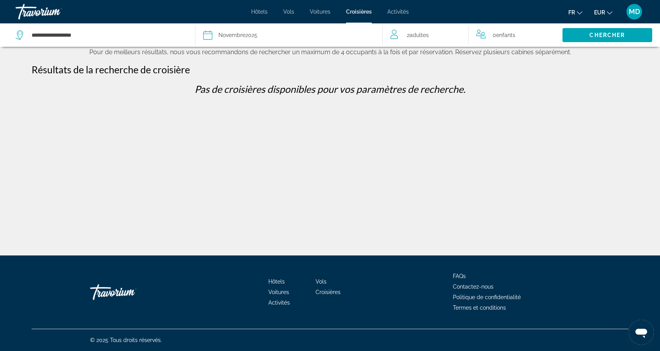
click at [266, 38] on div "Date [DATE]" at bounding box center [289, 35] width 172 height 11
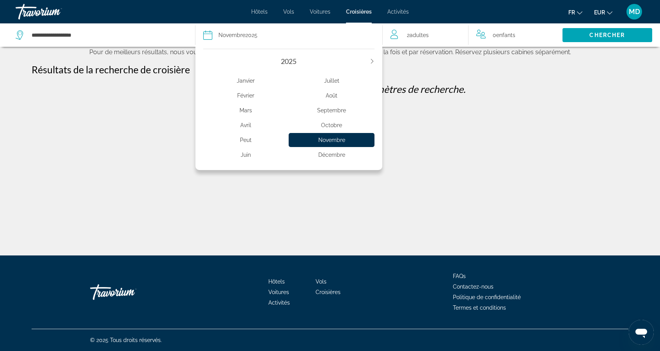
click at [372, 61] on icon "Next year" at bounding box center [372, 61] width 5 height 5
click at [251, 81] on div "Janvier" at bounding box center [246, 81] width 86 height 14
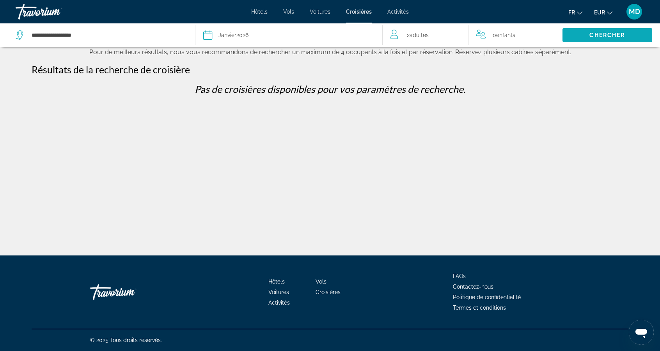
click at [587, 39] on span "Search" at bounding box center [608, 35] width 90 height 19
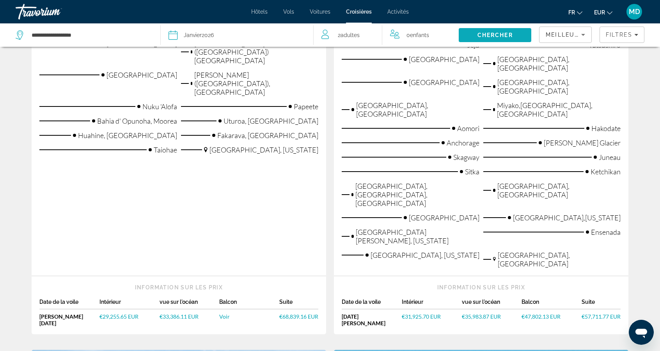
scroll to position [578, 0]
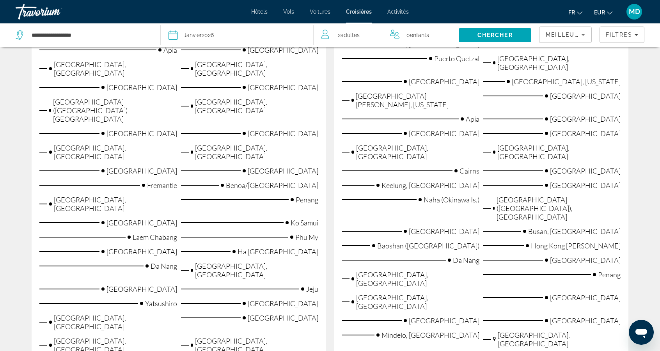
scroll to position [1242, 0]
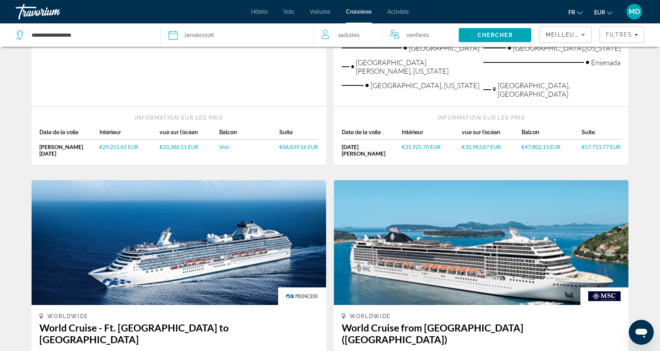
scroll to position [734, 0]
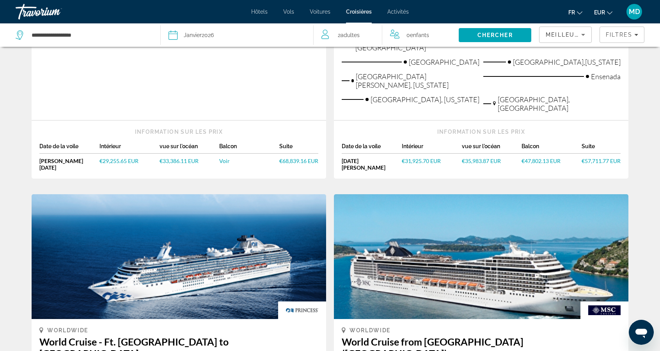
click at [260, 194] on img "Main content" at bounding box center [179, 256] width 295 height 125
click at [219, 194] on img "Main content" at bounding box center [179, 256] width 295 height 125
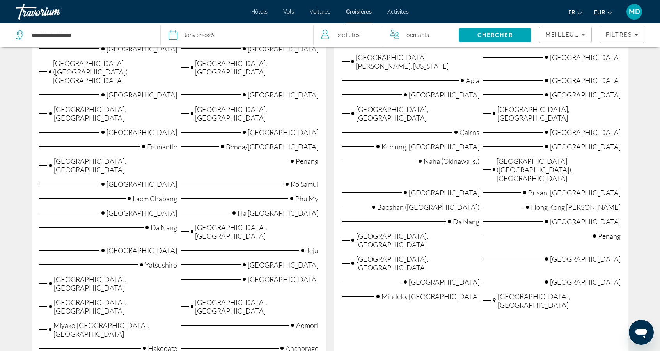
scroll to position [1286, 0]
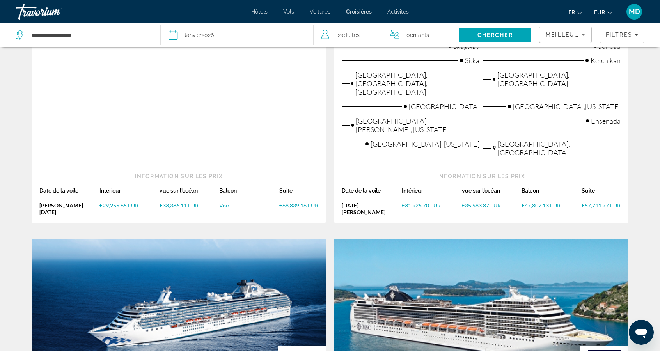
scroll to position [688, 0]
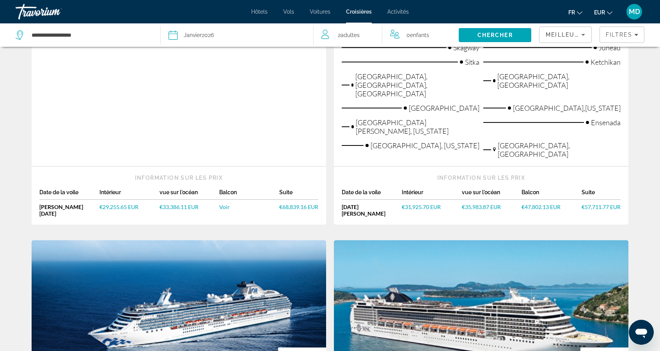
click at [224, 240] on img "Main content" at bounding box center [179, 302] width 295 height 125
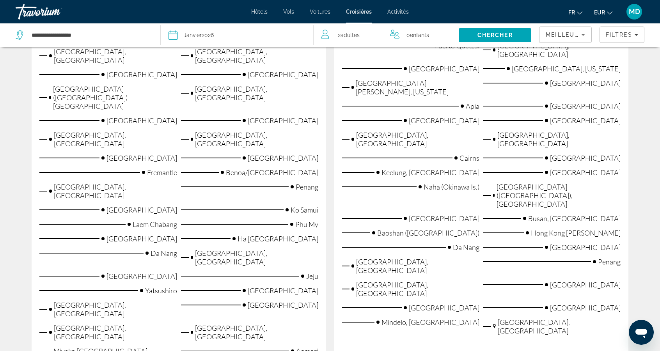
scroll to position [1249, 0]
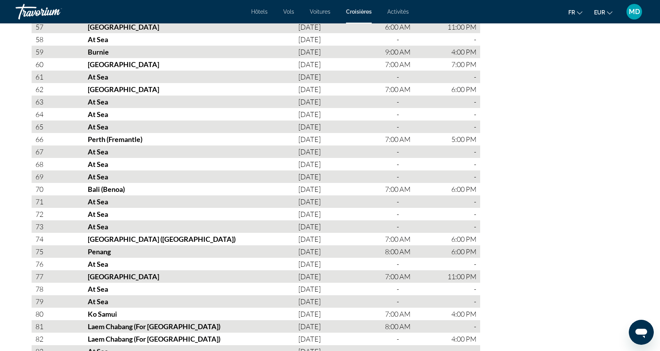
scroll to position [1596, 0]
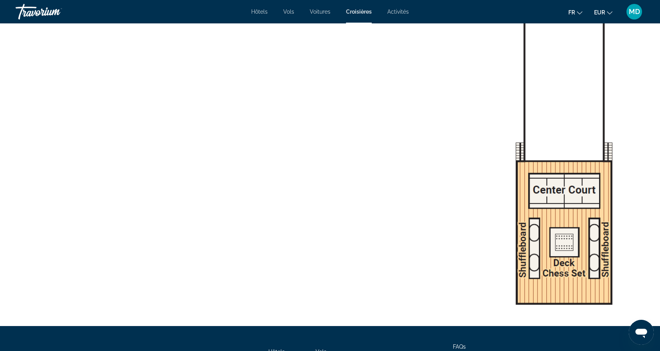
scroll to position [3615, 0]
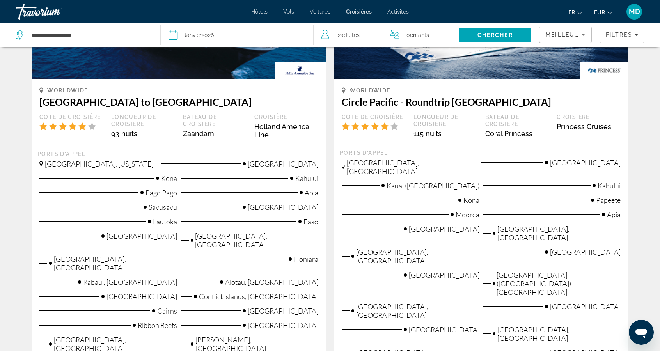
scroll to position [101, 0]
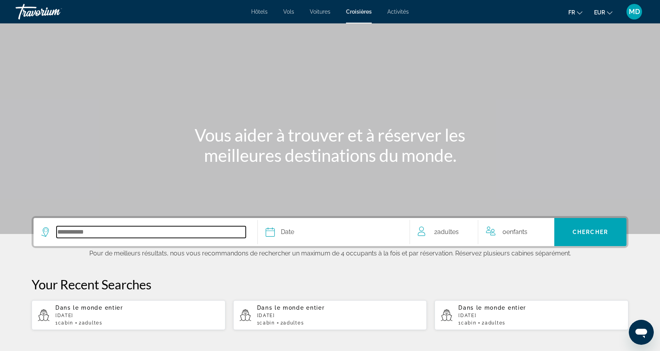
click at [197, 227] on input "Select cruise destination" at bounding box center [151, 232] width 189 height 12
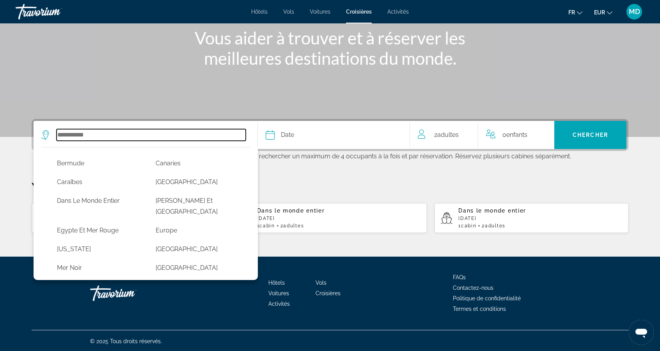
scroll to position [108, 0]
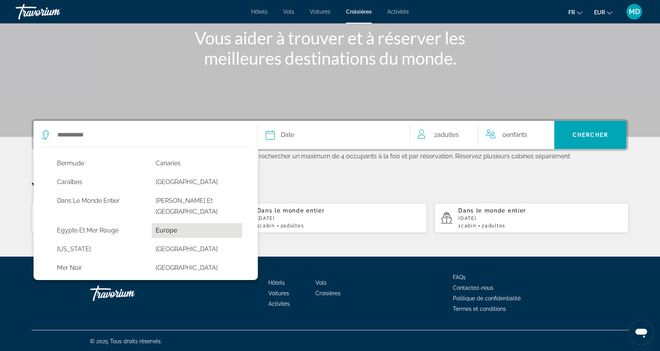
click at [198, 223] on button "Europe" at bounding box center [197, 230] width 91 height 15
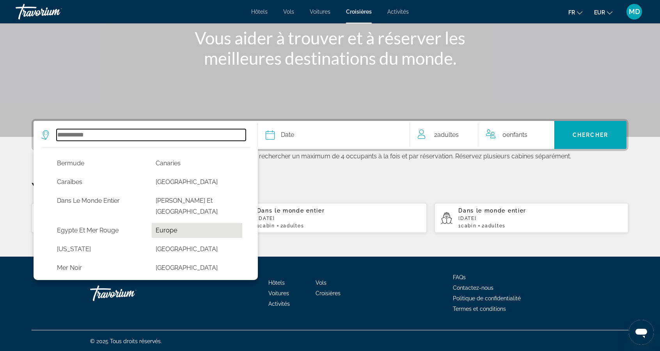
type input "******"
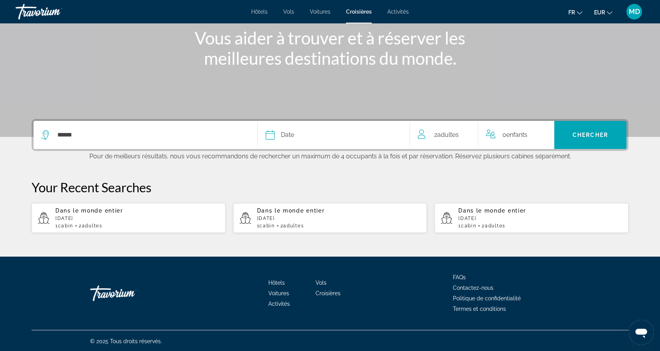
click at [357, 139] on div "Date" at bounding box center [334, 135] width 136 height 11
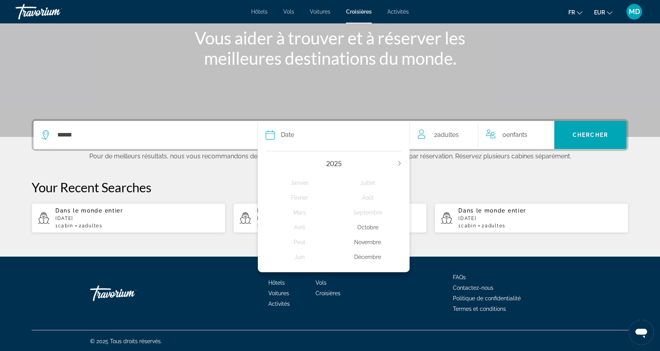
click at [373, 239] on div "Novembre" at bounding box center [368, 242] width 68 height 14
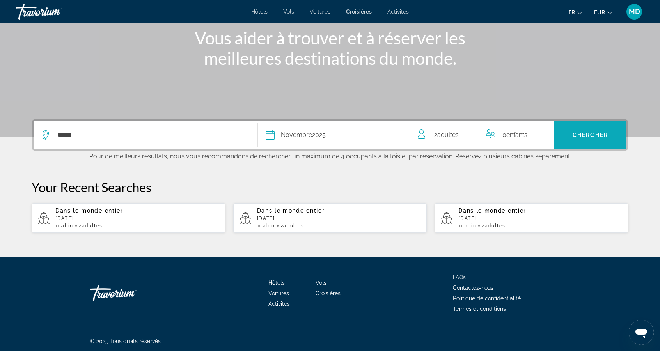
click at [582, 134] on span "Chercher" at bounding box center [591, 135] width 36 height 6
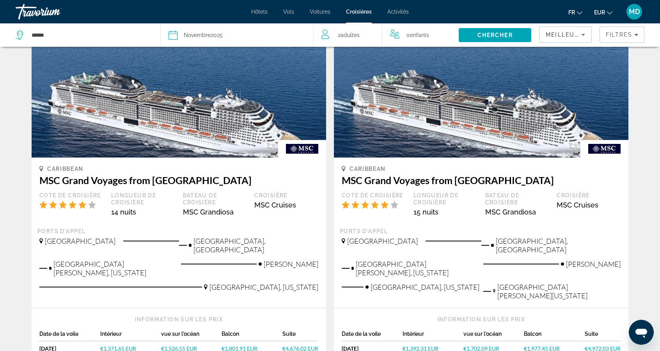
scroll to position [779, 0]
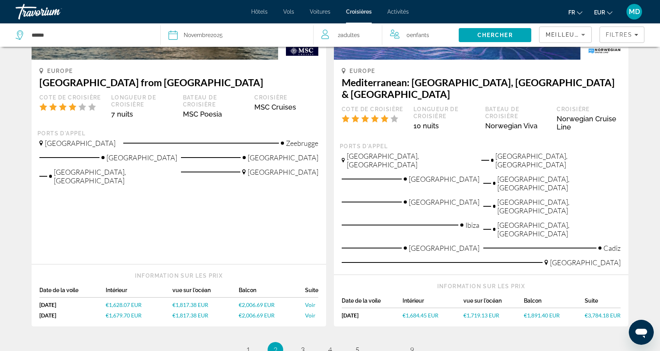
scroll to position [866, 0]
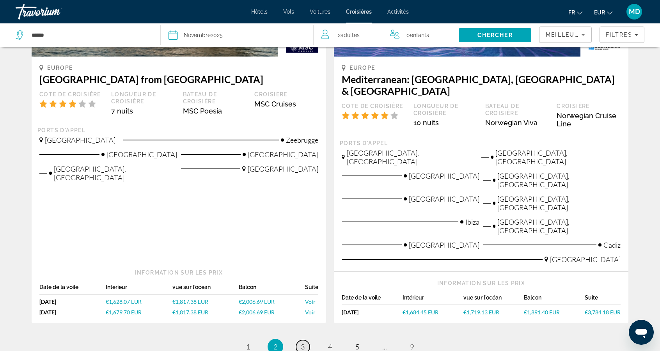
click at [301, 343] on span "3" at bounding box center [303, 347] width 4 height 9
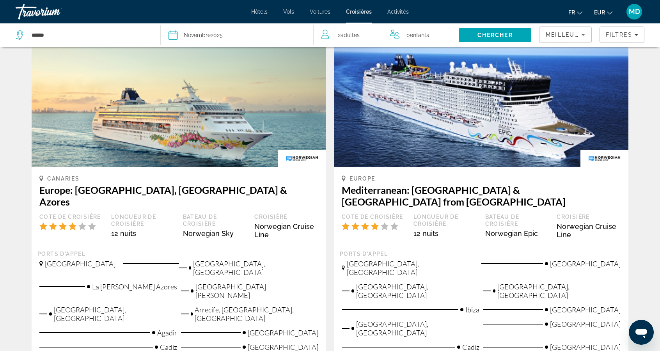
scroll to position [812, 0]
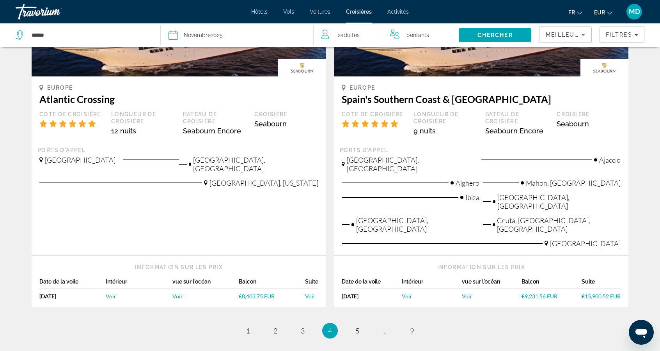
scroll to position [885, 0]
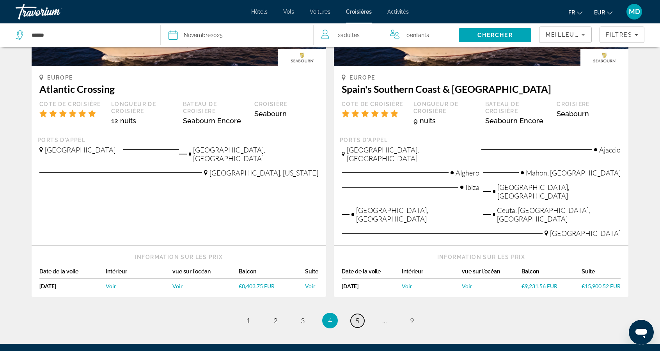
click at [363, 314] on link "page 5" at bounding box center [358, 321] width 14 height 14
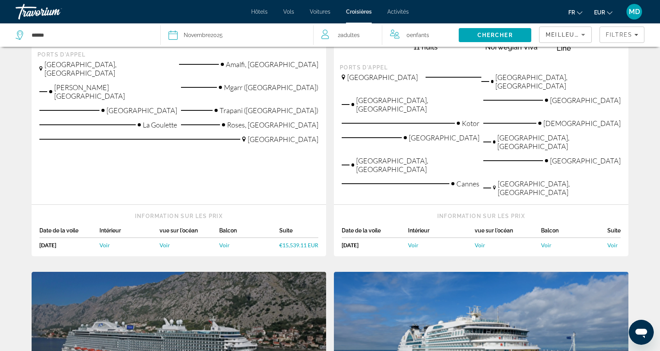
scroll to position [230, 0]
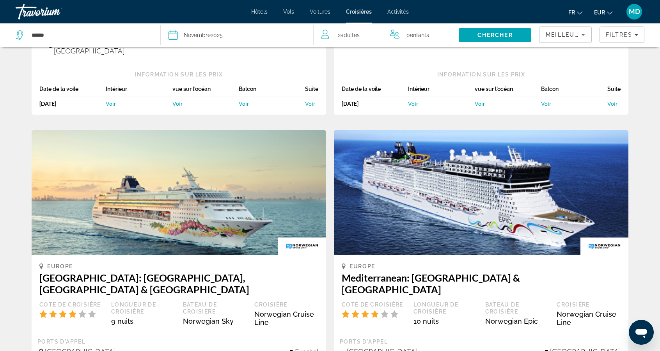
scroll to position [795, 0]
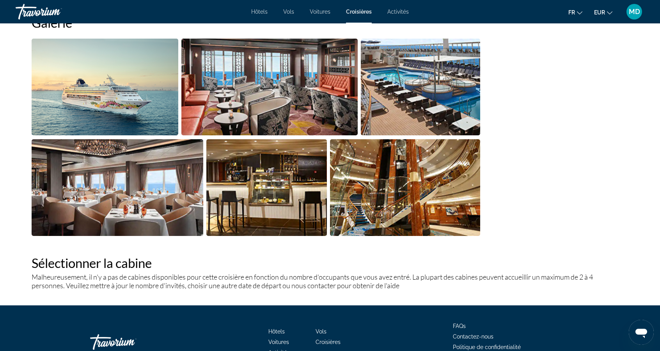
scroll to position [709, 0]
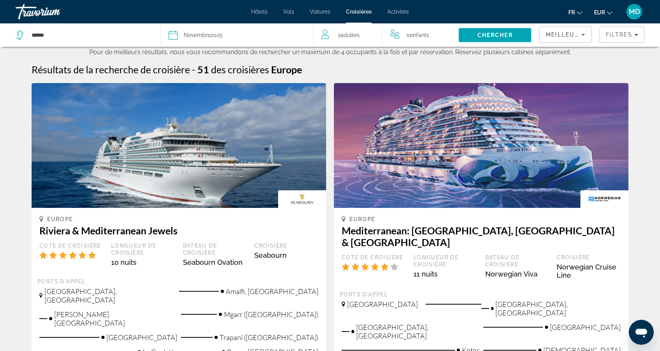
click at [401, 14] on span "Activités" at bounding box center [398, 12] width 21 height 6
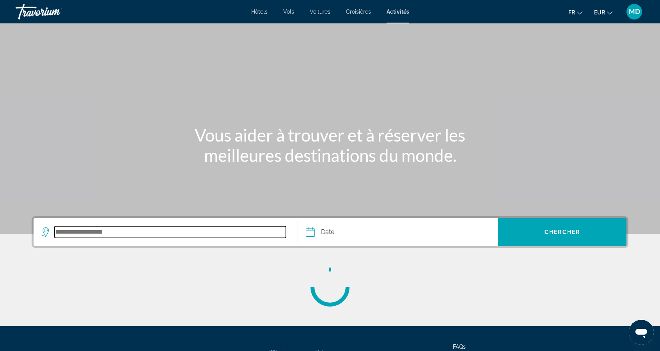
click at [205, 227] on input "Search destination" at bounding box center [170, 232] width 231 height 12
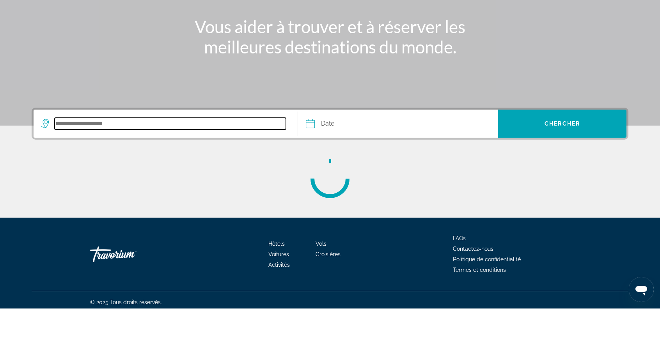
scroll to position [70, 0]
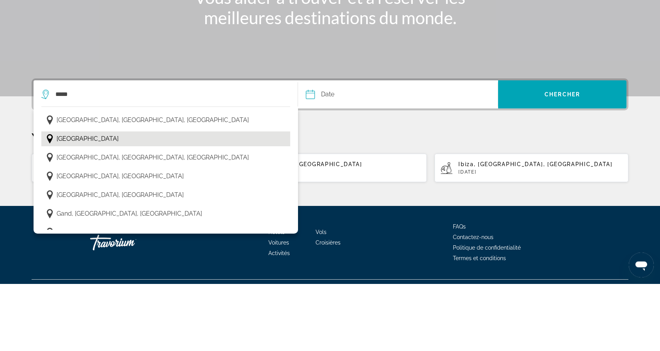
click at [206, 203] on button "[GEOGRAPHIC_DATA]" at bounding box center [165, 206] width 249 height 15
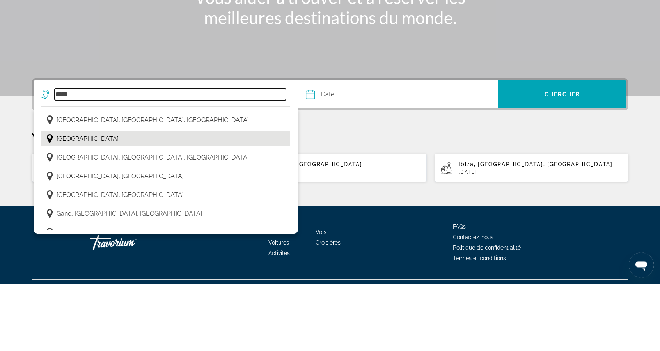
type input "********"
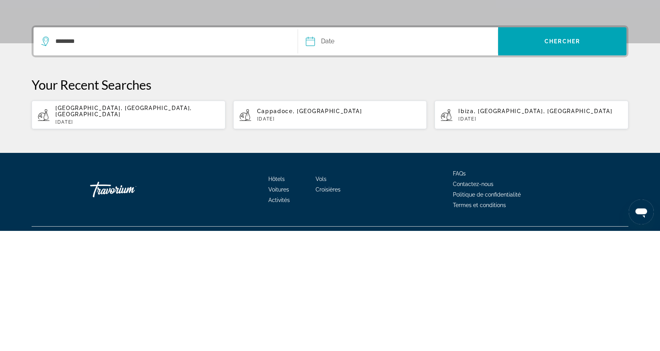
click at [349, 166] on input "Date" at bounding box center [353, 163] width 99 height 30
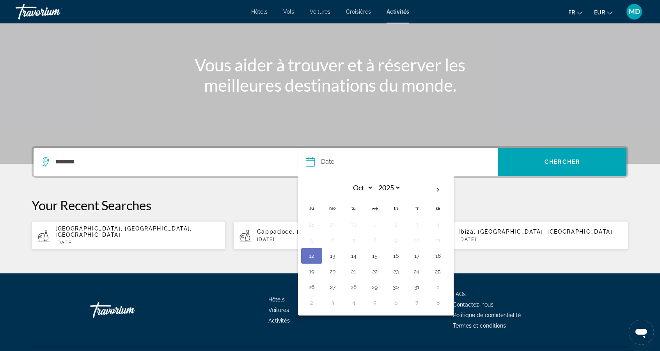
click at [315, 258] on button "12" at bounding box center [312, 256] width 12 height 11
type input "**********"
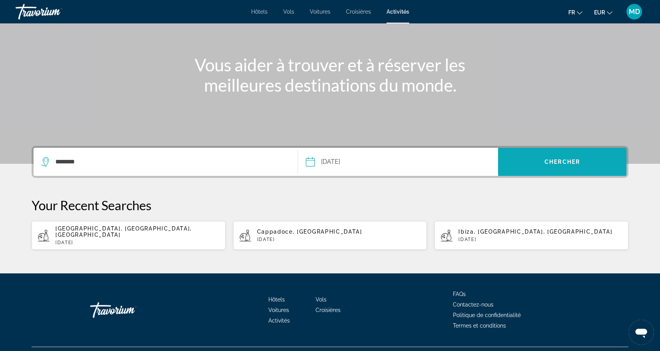
click at [559, 162] on span "Chercher" at bounding box center [563, 162] width 36 height 6
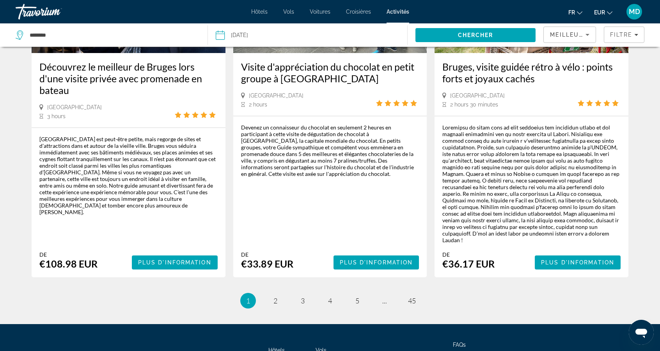
scroll to position [1156, 0]
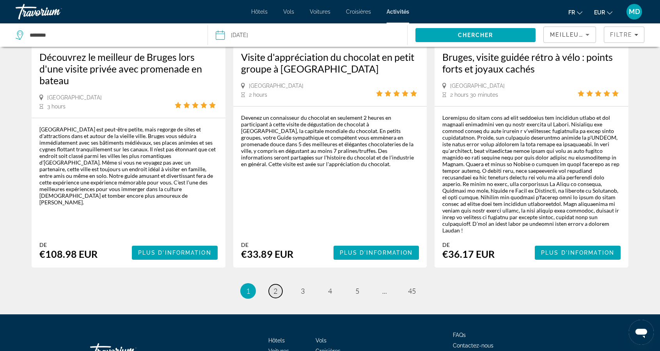
click at [276, 287] on span "2" at bounding box center [276, 291] width 4 height 9
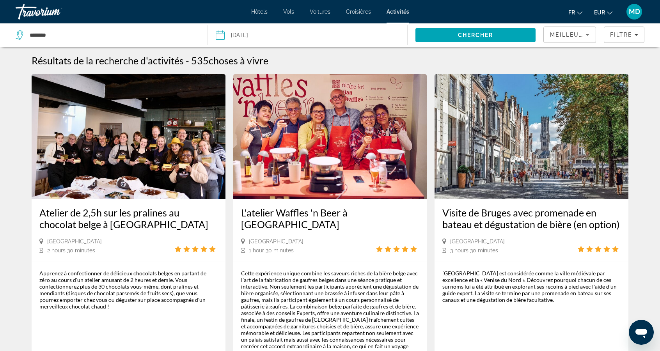
click at [579, 35] on span "Meilleures ventes" at bounding box center [585, 35] width 70 height 6
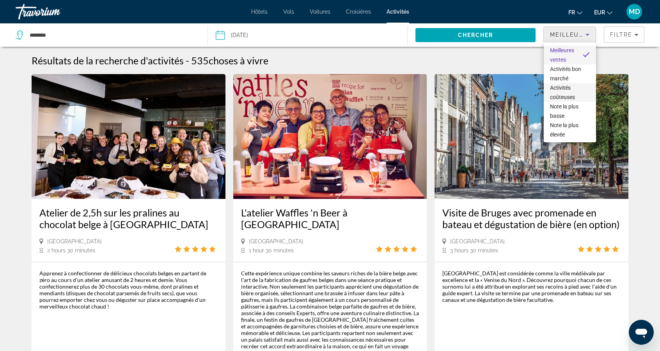
click at [572, 91] on span "Activités coûteuses" at bounding box center [570, 92] width 40 height 19
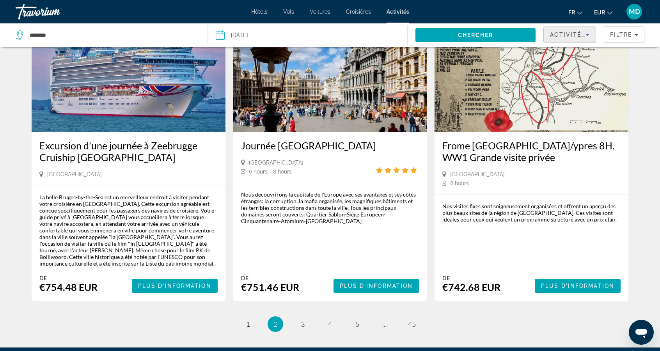
scroll to position [1134, 0]
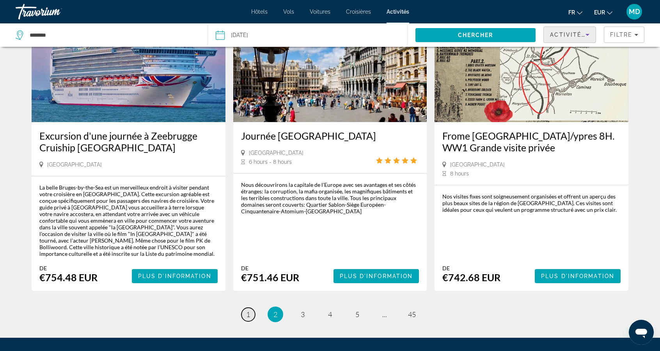
click at [250, 310] on span "1" at bounding box center [248, 314] width 4 height 9
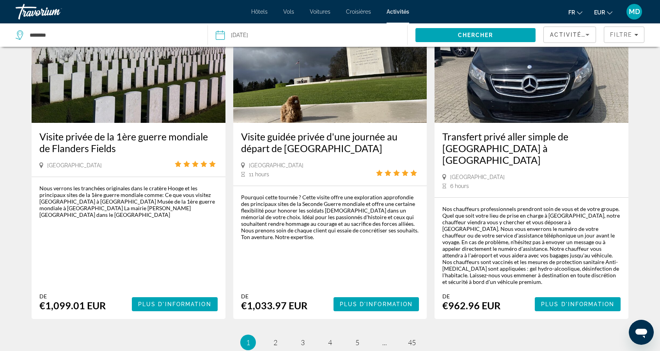
scroll to position [1148, 0]
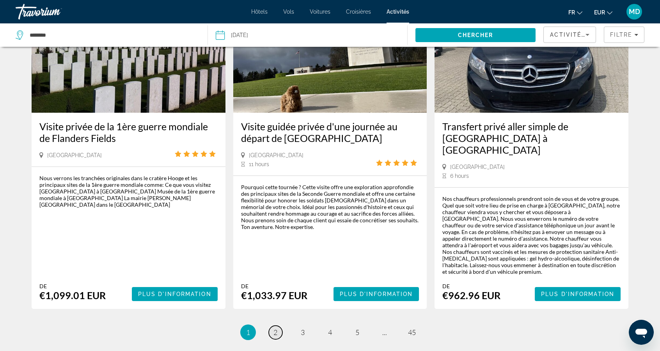
click at [281, 326] on link "page 2" at bounding box center [276, 333] width 14 height 14
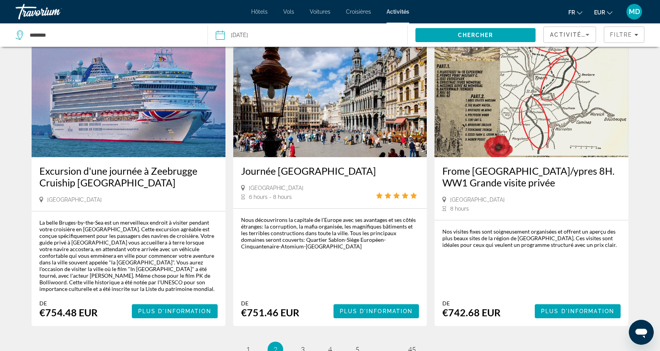
scroll to position [1099, 0]
click at [306, 343] on link "page 3" at bounding box center [303, 350] width 14 height 14
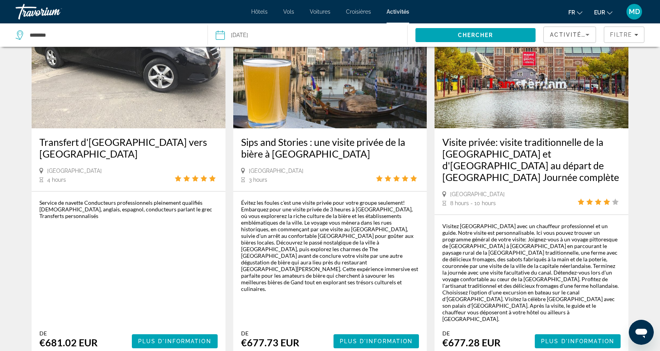
scroll to position [1129, 0]
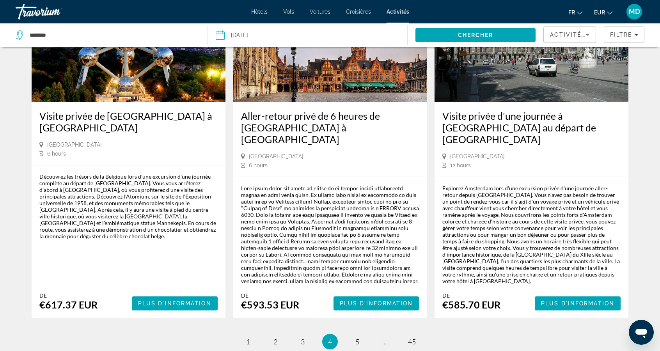
scroll to position [1159, 0]
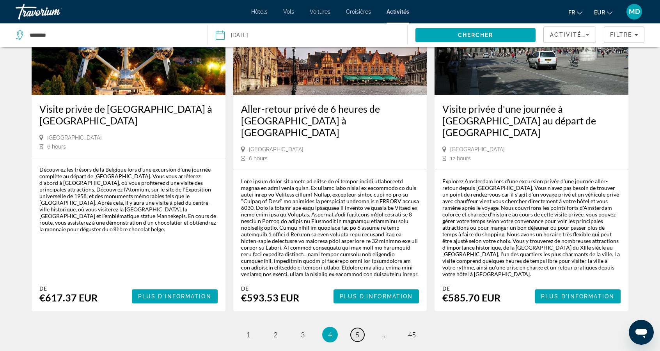
click at [354, 328] on link "page 5" at bounding box center [358, 335] width 14 height 14
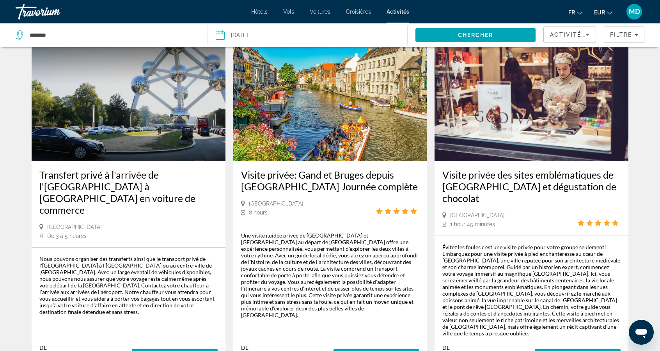
scroll to position [1194, 0]
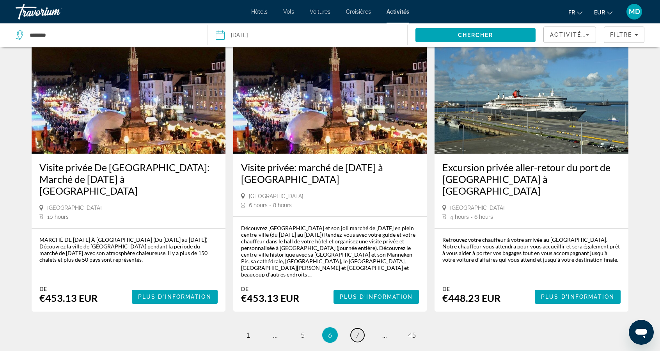
scroll to position [1089, 0]
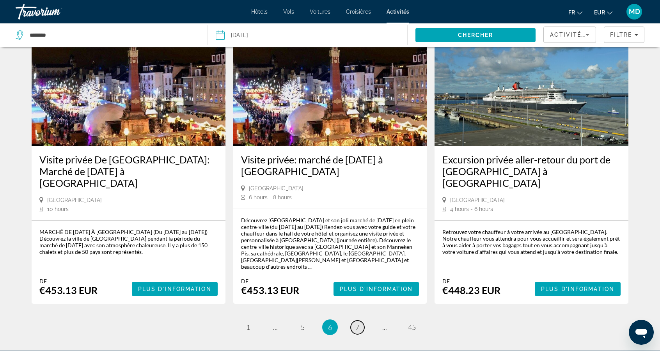
click at [357, 323] on span "7" at bounding box center [358, 327] width 4 height 9
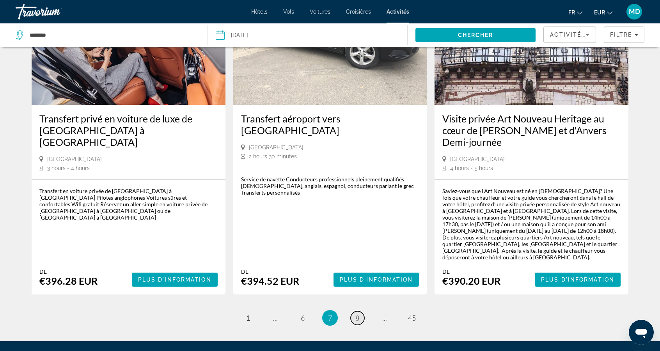
scroll to position [1212, 0]
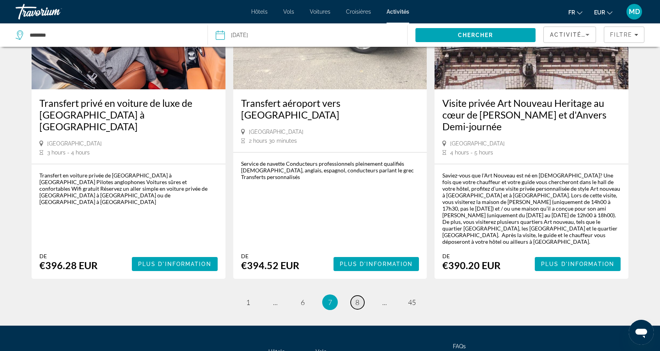
click at [356, 298] on span "8" at bounding box center [358, 302] width 4 height 9
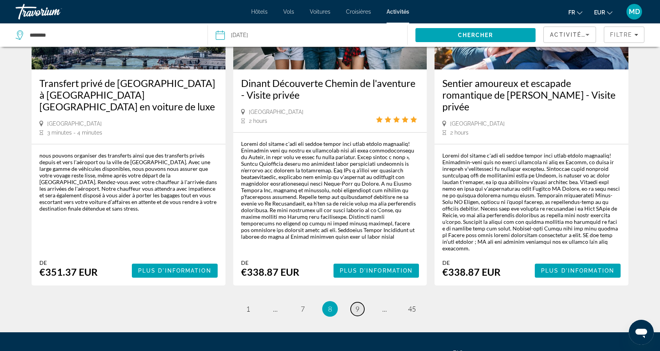
scroll to position [1195, 0]
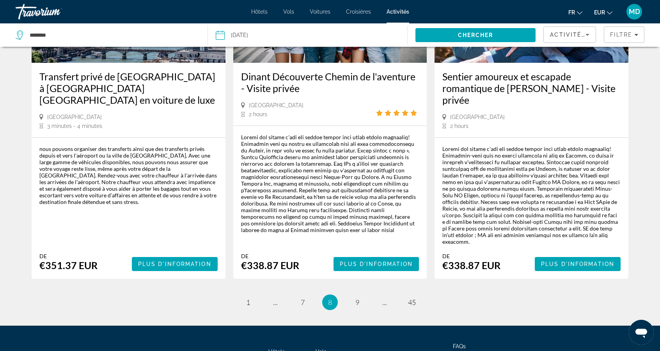
click at [358, 298] on span "9" at bounding box center [358, 302] width 4 height 9
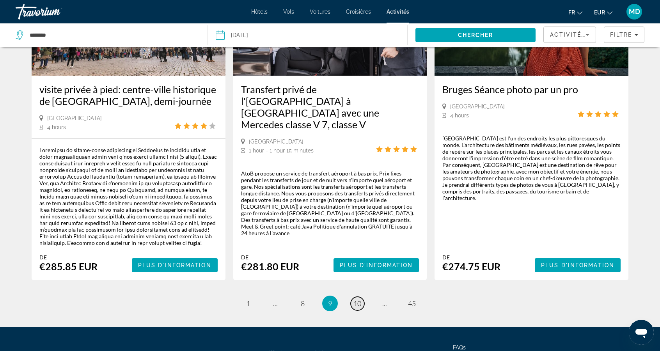
scroll to position [1190, 0]
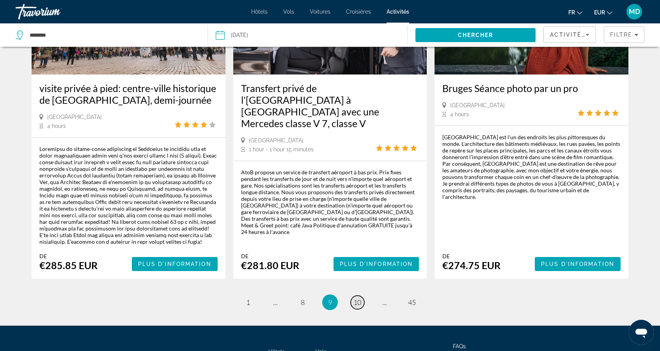
click at [362, 296] on link "page 10" at bounding box center [358, 303] width 14 height 14
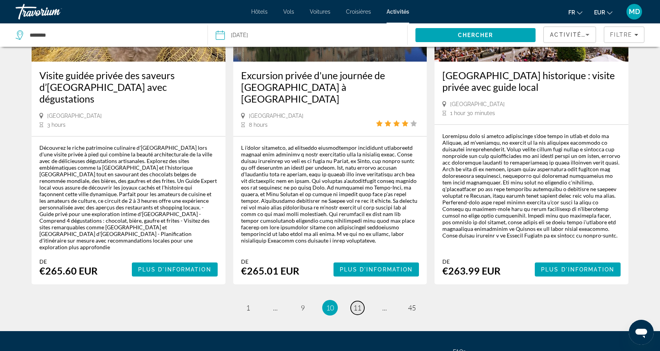
scroll to position [1203, 0]
click at [356, 304] on span "11" at bounding box center [358, 308] width 8 height 9
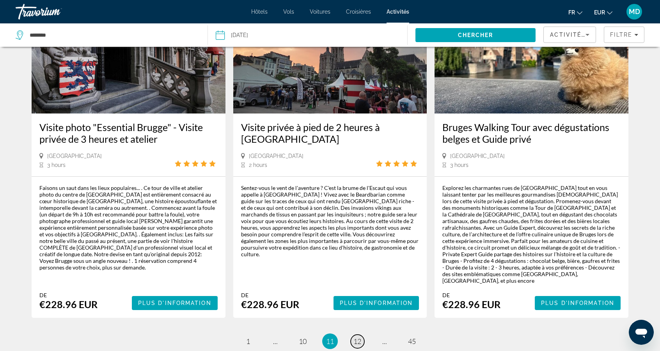
scroll to position [1117, 0]
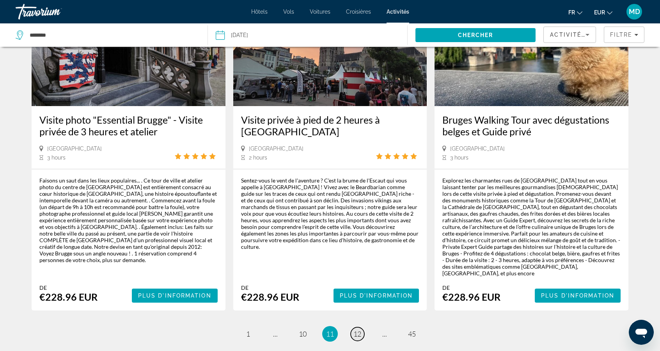
click at [356, 330] on span "12" at bounding box center [358, 334] width 8 height 9
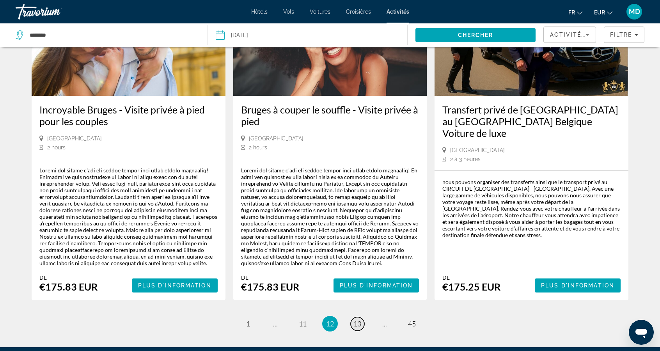
scroll to position [1159, 0]
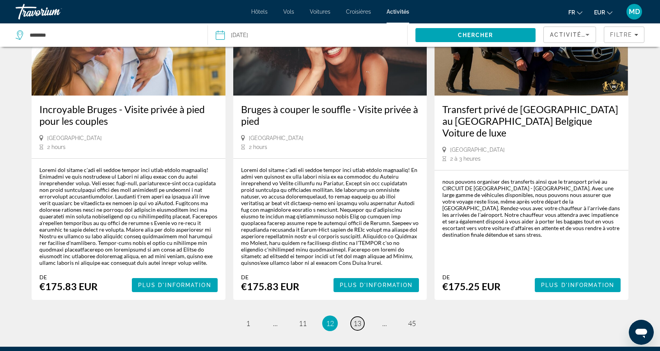
click at [356, 319] on span "13" at bounding box center [358, 323] width 8 height 9
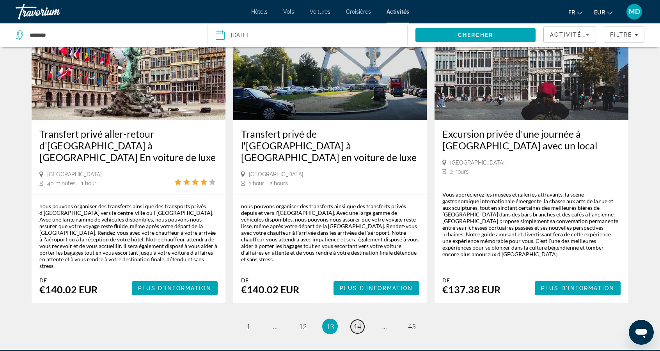
scroll to position [1130, 0]
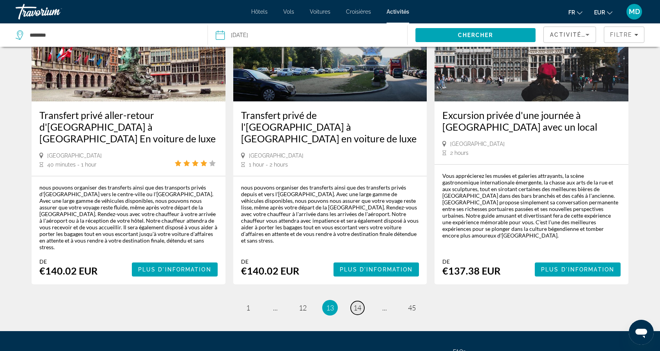
click at [354, 304] on span "14" at bounding box center [358, 308] width 8 height 9
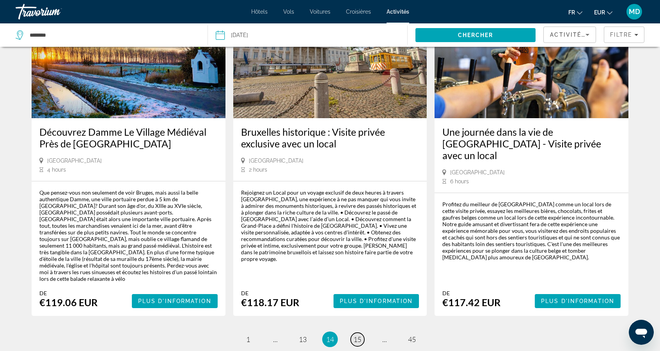
scroll to position [1110, 0]
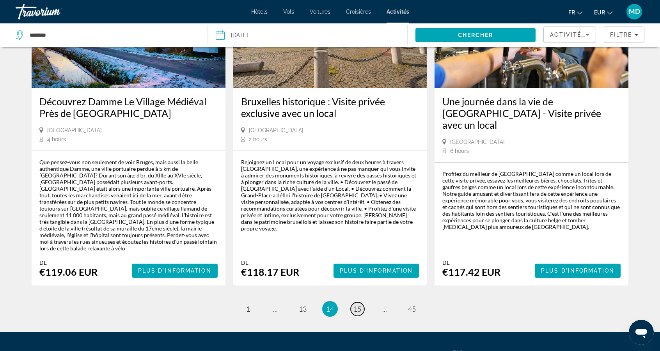
click at [352, 303] on link "page 15" at bounding box center [358, 310] width 14 height 14
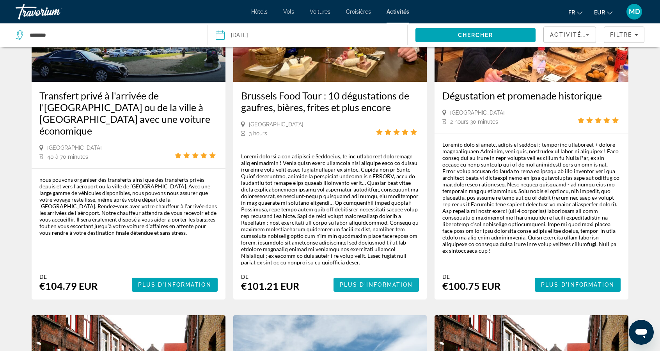
click at [338, 276] on span "Main content" at bounding box center [377, 285] width 86 height 19
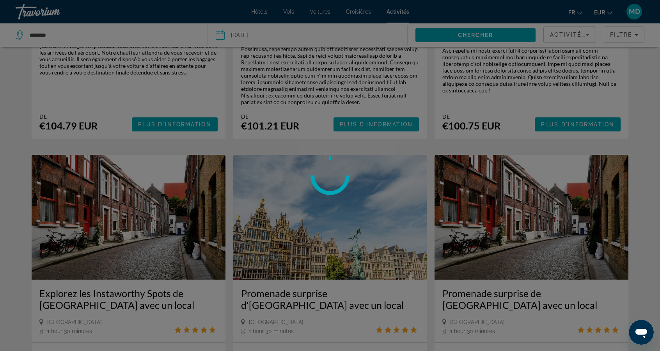
scroll to position [1000, 0]
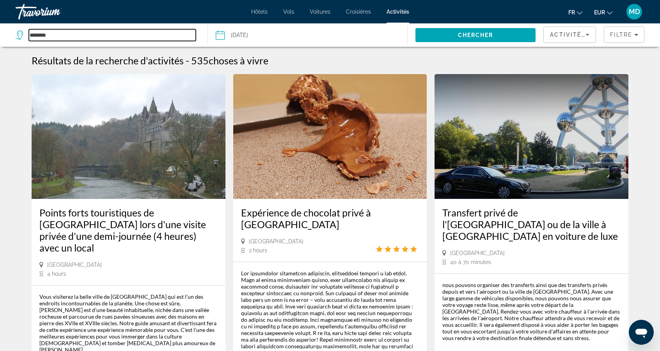
click at [171, 31] on input "********" at bounding box center [112, 35] width 167 height 12
type input "*"
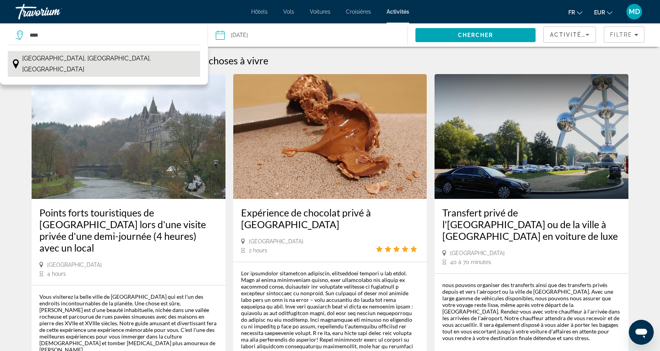
click at [144, 55] on button "[GEOGRAPHIC_DATA], [GEOGRAPHIC_DATA], [GEOGRAPHIC_DATA]" at bounding box center [104, 64] width 192 height 26
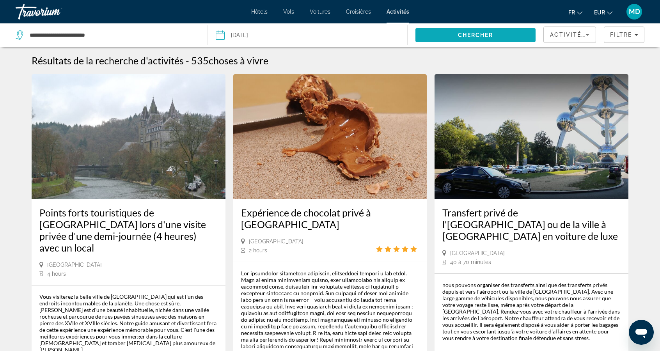
click at [489, 36] on span "Chercher" at bounding box center [476, 35] width 36 height 6
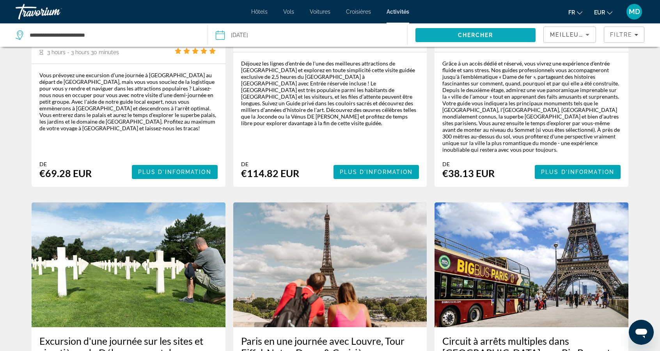
scroll to position [195, 0]
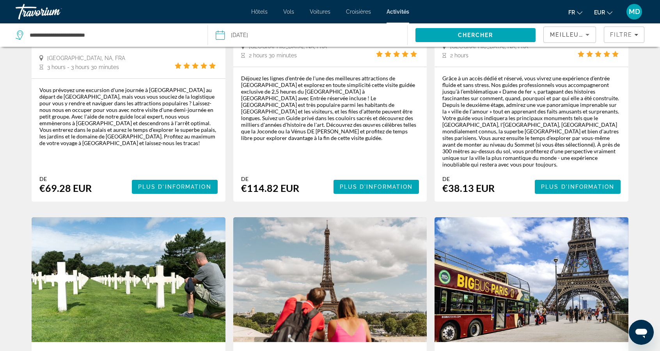
click at [576, 38] on div "Meilleures ventes" at bounding box center [568, 34] width 36 height 9
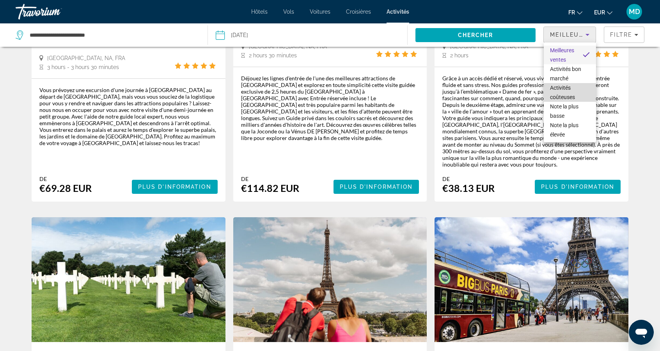
click at [573, 89] on span "Activités coûteuses" at bounding box center [570, 92] width 40 height 19
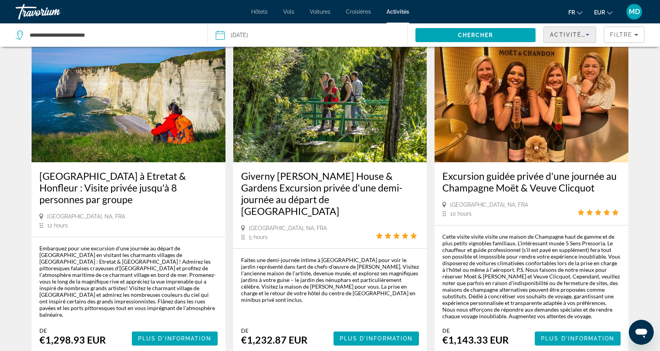
scroll to position [1121, 0]
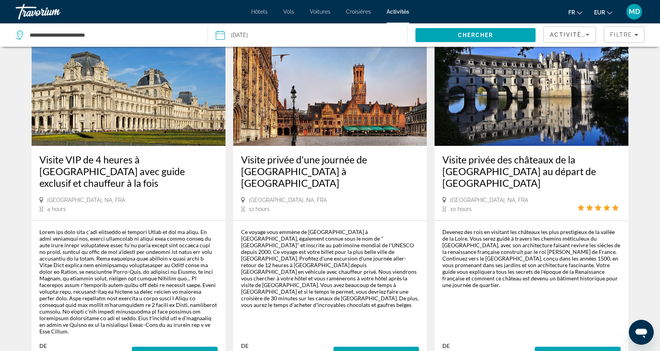
scroll to position [1204, 0]
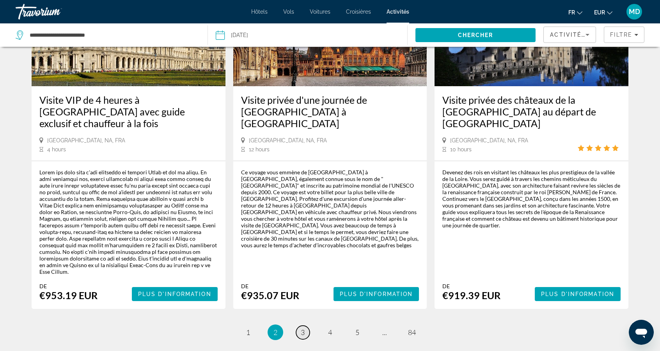
click at [304, 328] on span "3" at bounding box center [303, 332] width 4 height 9
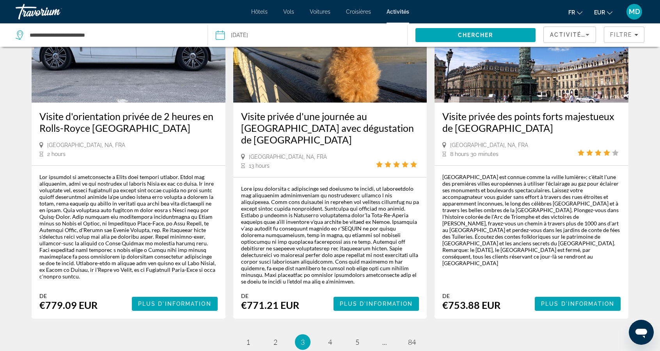
scroll to position [1215, 0]
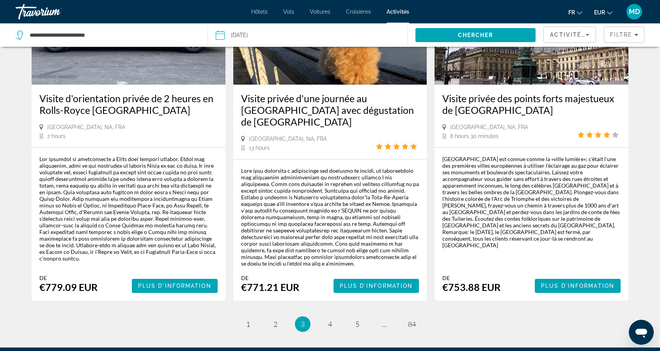
click at [331, 320] on span "4" at bounding box center [330, 324] width 4 height 9
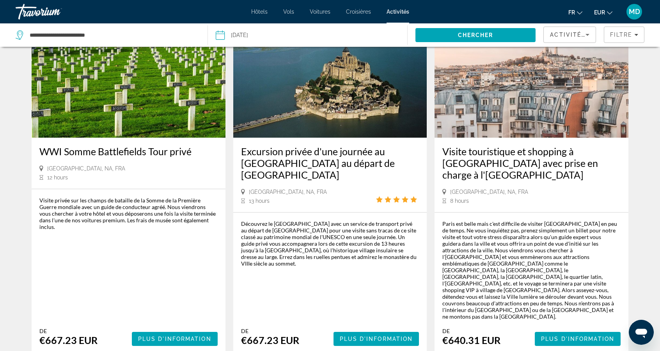
scroll to position [1175, 0]
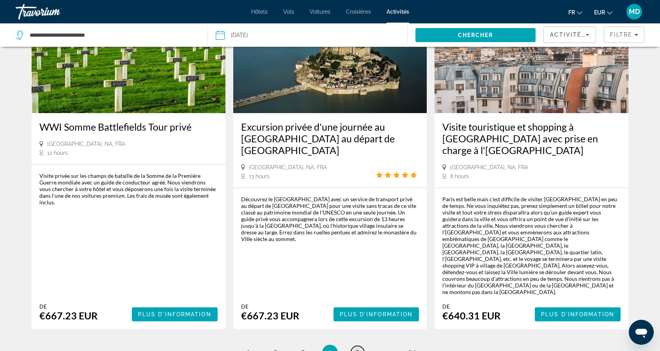
click at [354, 346] on link "page 5" at bounding box center [358, 353] width 14 height 14
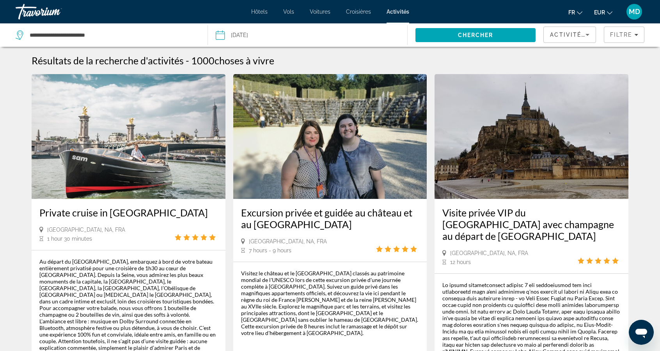
click at [580, 35] on span "Activités coûteuses" at bounding box center [589, 35] width 78 height 6
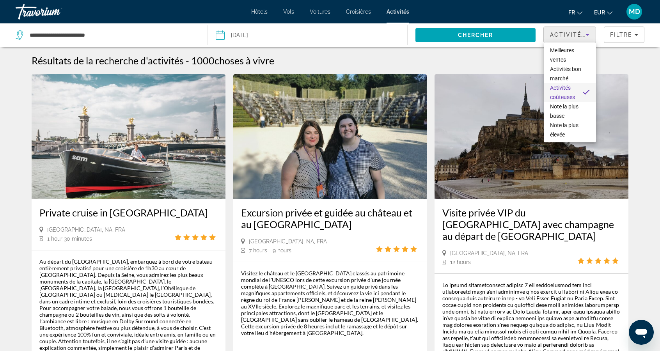
click at [628, 30] on div at bounding box center [330, 175] width 660 height 351
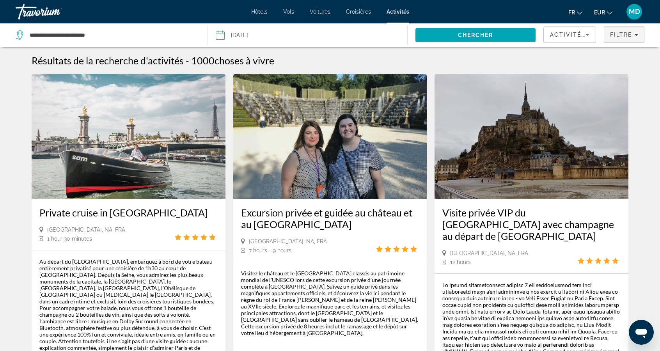
click at [624, 34] on span "Filtre" at bounding box center [622, 35] width 22 height 6
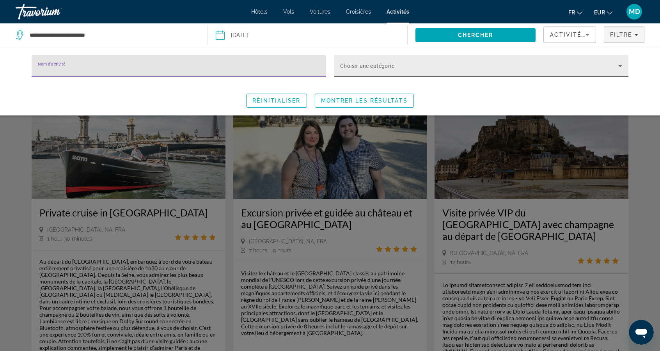
click at [553, 65] on span "Search widget" at bounding box center [479, 68] width 278 height 9
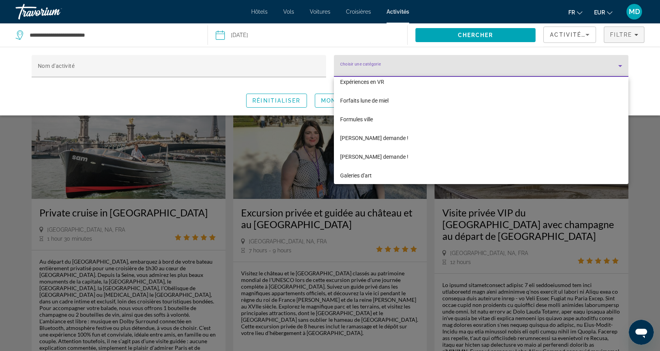
scroll to position [1563, 0]
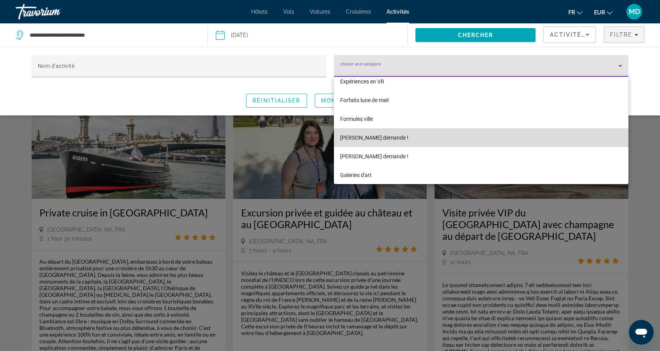
click at [419, 135] on mat-option "[PERSON_NAME] demande !" at bounding box center [481, 137] width 295 height 19
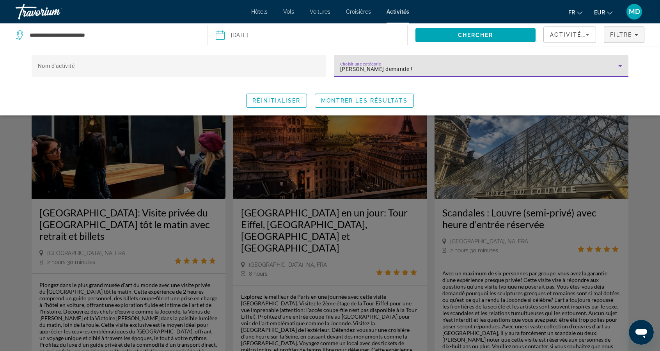
click at [520, 187] on div "Search widget" at bounding box center [330, 232] width 660 height 238
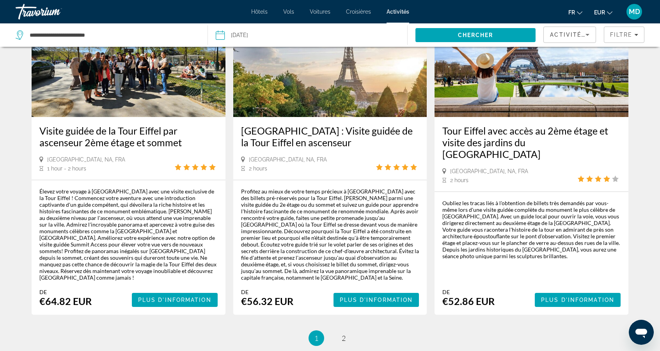
scroll to position [1110, 0]
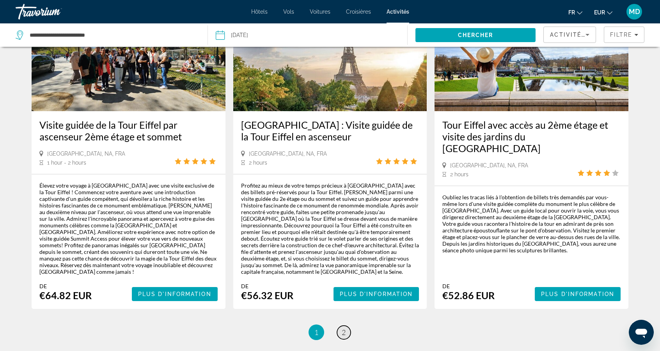
click at [348, 326] on link "page 2" at bounding box center [344, 333] width 14 height 14
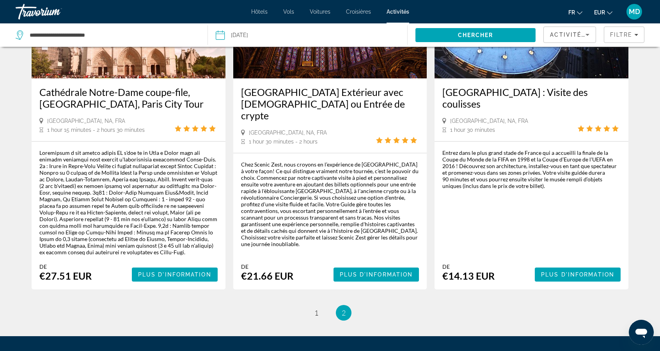
scroll to position [798, 0]
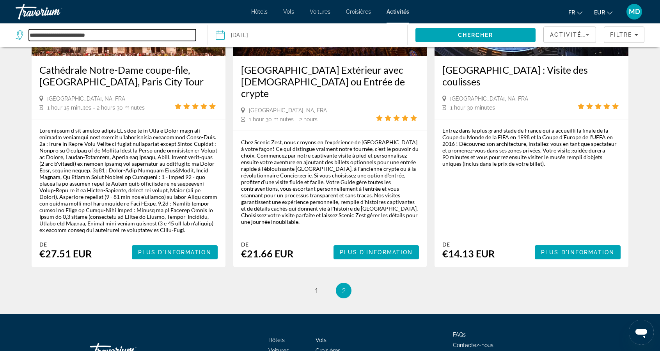
click at [170, 35] on input "**********" at bounding box center [112, 35] width 167 height 12
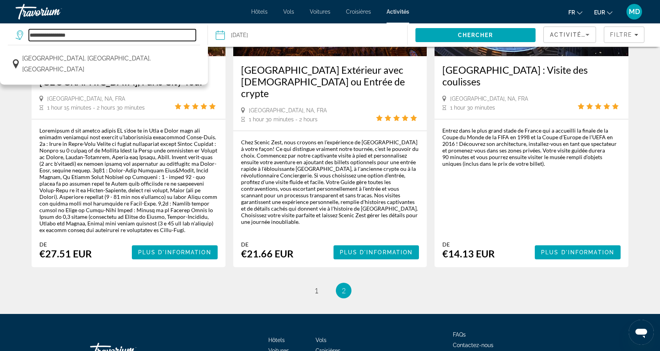
type input "******"
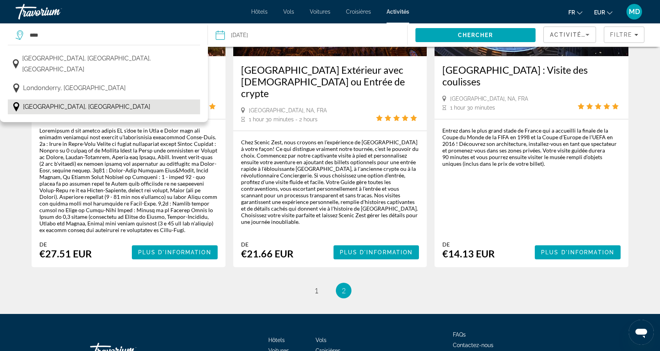
click at [115, 100] on button "[GEOGRAPHIC_DATA], [GEOGRAPHIC_DATA]" at bounding box center [104, 107] width 192 height 15
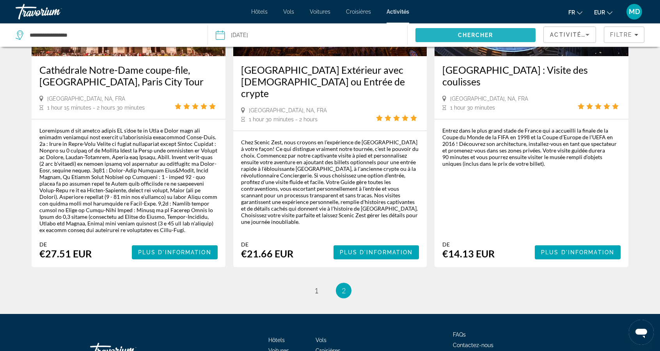
click at [505, 37] on span "Search" at bounding box center [476, 35] width 120 height 19
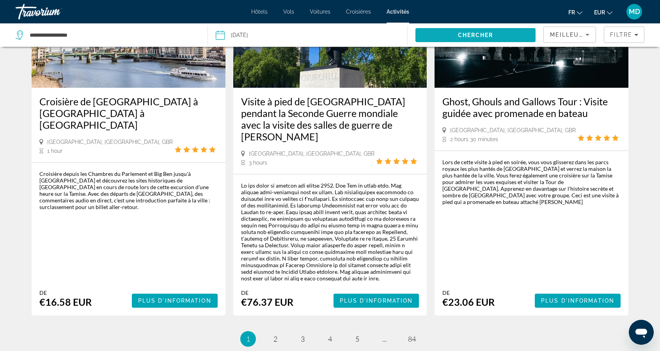
scroll to position [1142, 0]
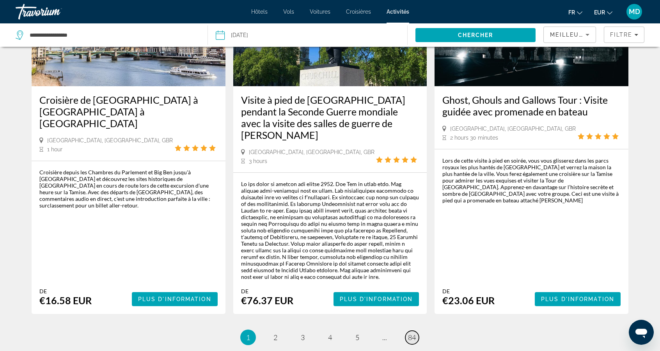
click at [413, 333] on span "84" at bounding box center [412, 337] width 8 height 9
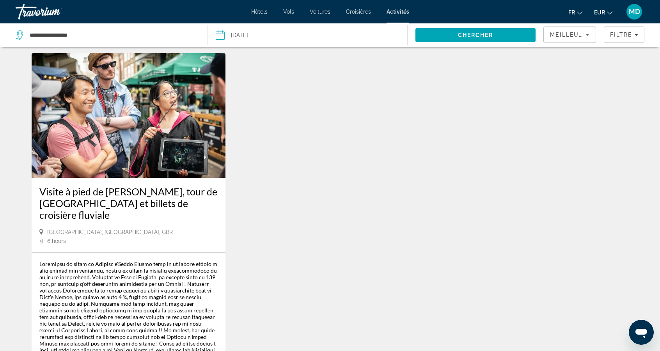
scroll to position [379, 0]
click at [581, 37] on span "Meilleures ventes" at bounding box center [585, 35] width 70 height 6
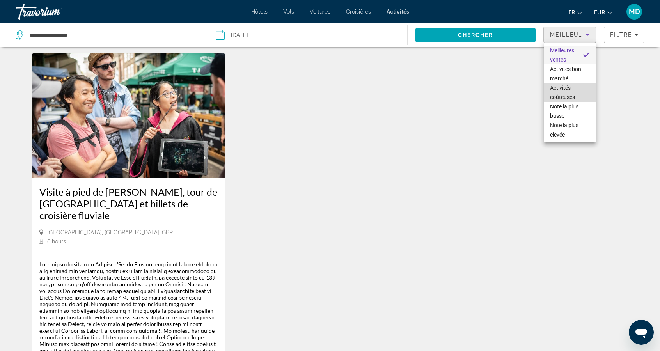
click at [576, 91] on span "Activités coûteuses" at bounding box center [570, 92] width 40 height 19
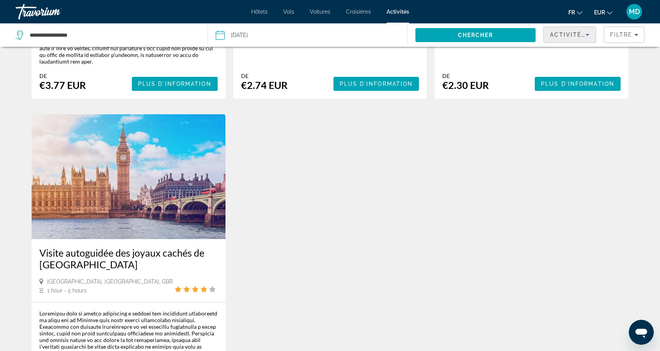
scroll to position [520, 0]
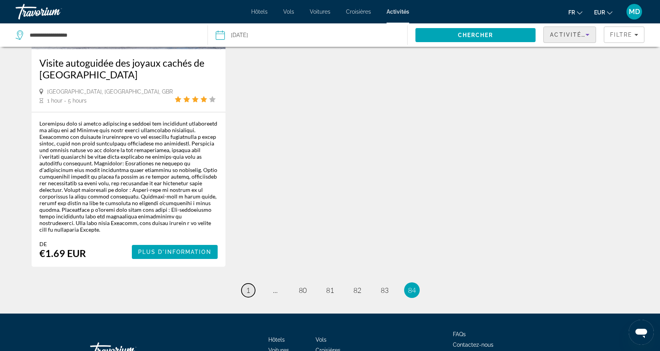
click at [246, 286] on span "1" at bounding box center [248, 290] width 4 height 9
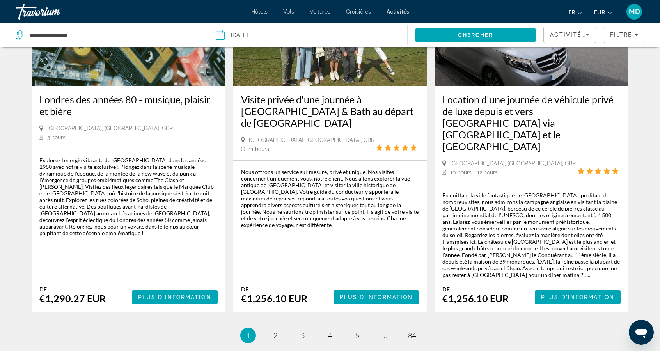
scroll to position [1160, 0]
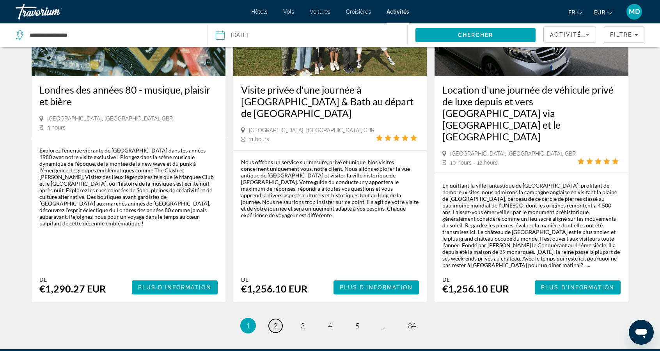
click at [271, 319] on link "page 2" at bounding box center [276, 326] width 14 height 14
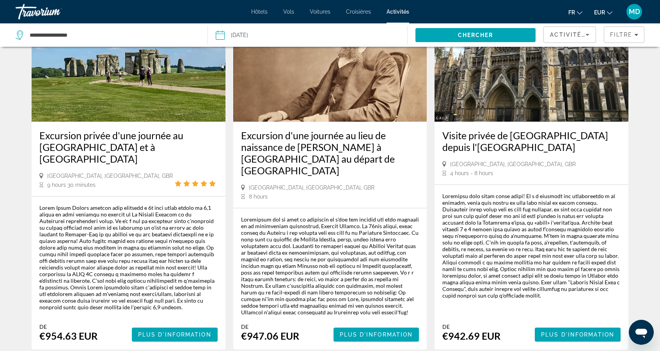
scroll to position [1215, 0]
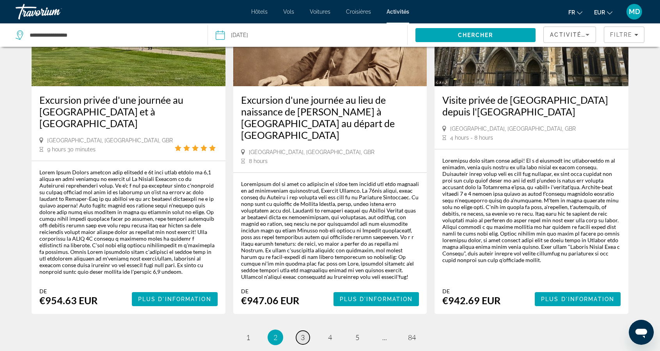
click at [306, 331] on link "page 3" at bounding box center [303, 338] width 14 height 14
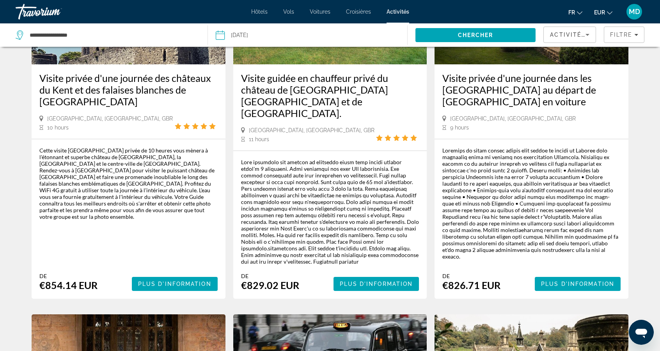
scroll to position [861, 0]
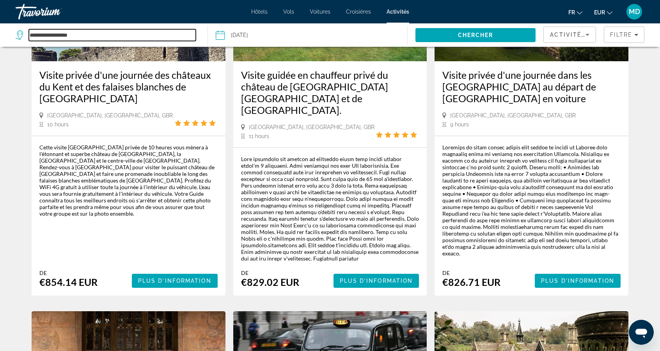
click at [168, 31] on input "**********" at bounding box center [112, 35] width 167 height 12
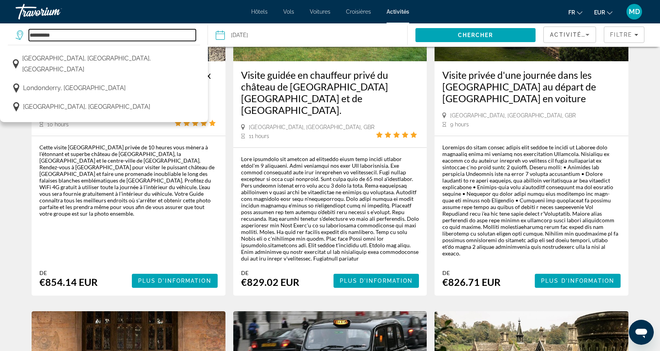
type input "********"
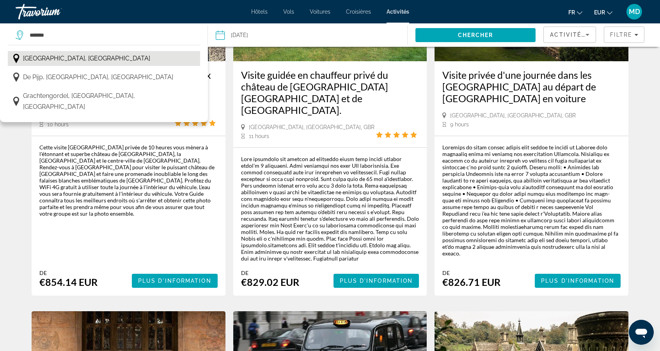
click at [163, 58] on button "[GEOGRAPHIC_DATA], [GEOGRAPHIC_DATA]" at bounding box center [104, 58] width 192 height 15
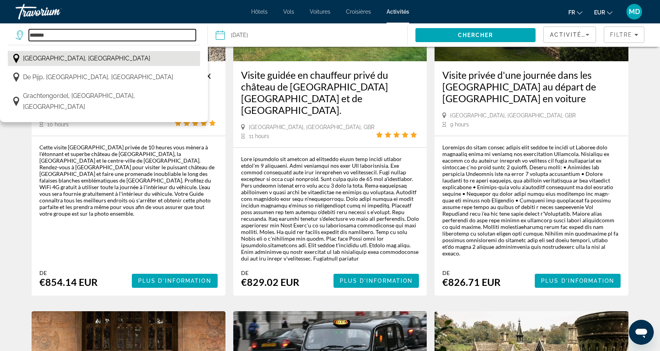
type input "**********"
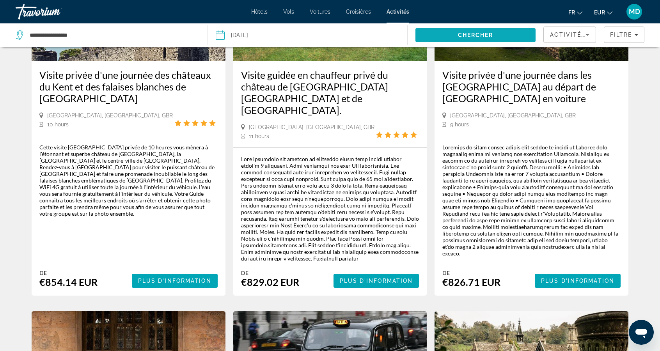
click at [485, 31] on span "Search" at bounding box center [476, 35] width 120 height 19
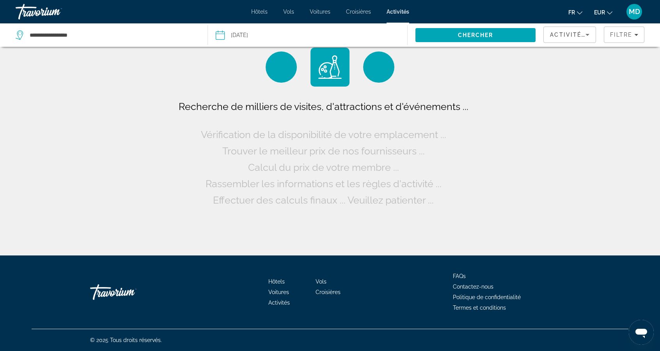
click at [349, 32] on button "Date [DATE] Navigation placeholder Oct *** *** *** *** *** *** *** *** *** *** …" at bounding box center [312, 34] width 192 height 23
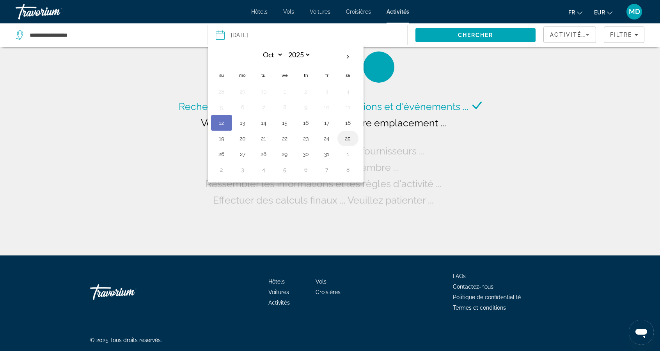
click at [347, 135] on button "25" at bounding box center [348, 138] width 12 height 11
type input "**********"
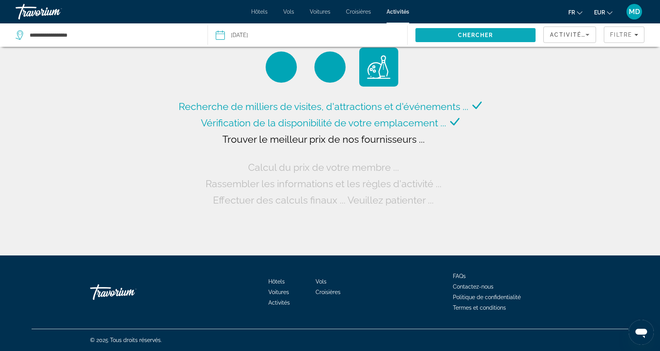
click at [503, 36] on span "Search" at bounding box center [476, 35] width 120 height 19
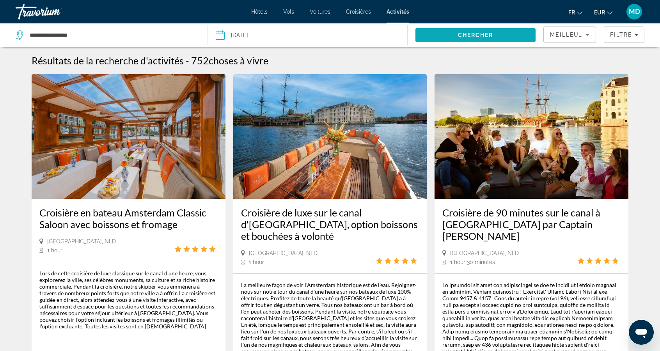
click at [506, 32] on span "Search" at bounding box center [476, 35] width 120 height 19
click at [364, 33] on button "**********" at bounding box center [312, 34] width 192 height 23
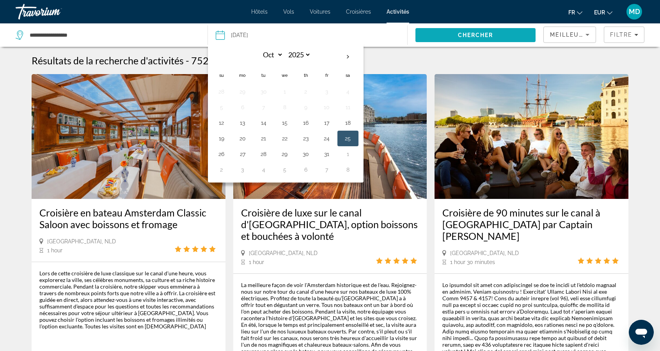
click at [488, 40] on span "Search" at bounding box center [476, 35] width 120 height 19
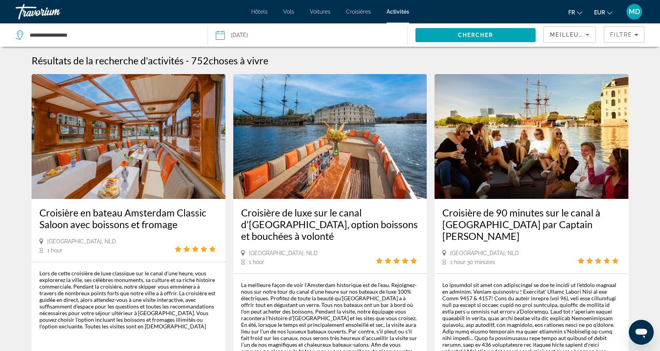
click at [584, 33] on icon "Sort by" at bounding box center [587, 34] width 9 height 9
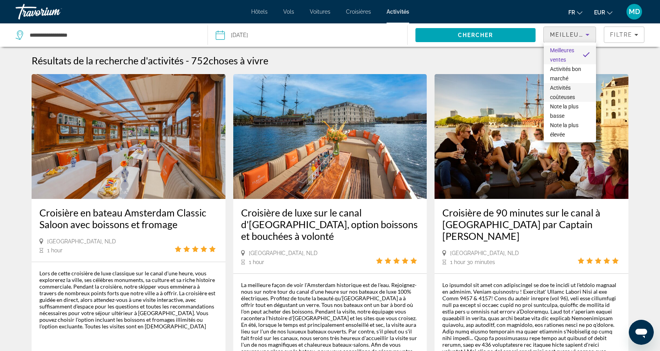
click at [573, 92] on span "Activités coûteuses" at bounding box center [570, 92] width 40 height 19
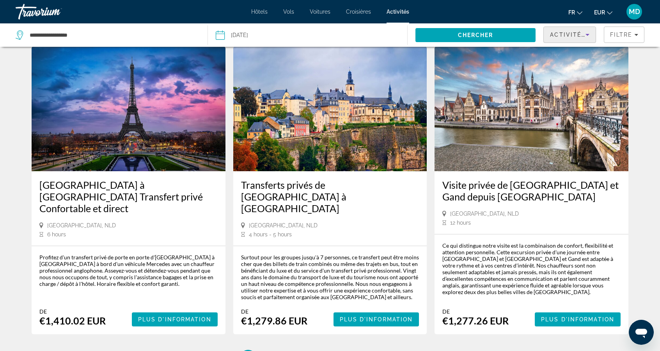
scroll to position [1079, 0]
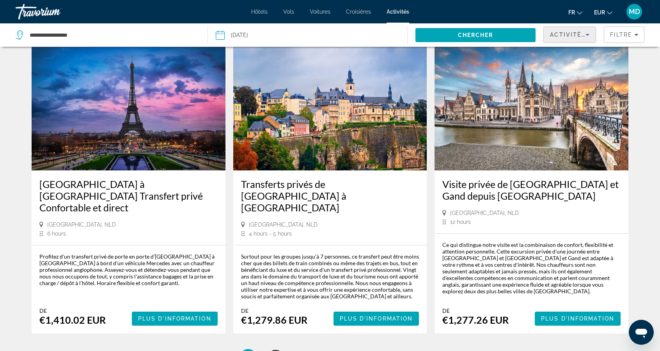
click at [278, 351] on link "page 2" at bounding box center [276, 358] width 14 height 14
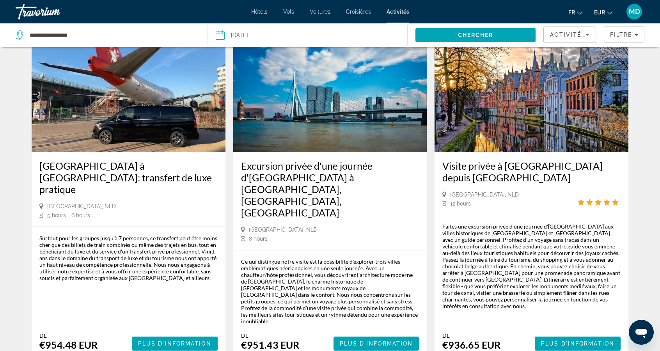
scroll to position [1129, 0]
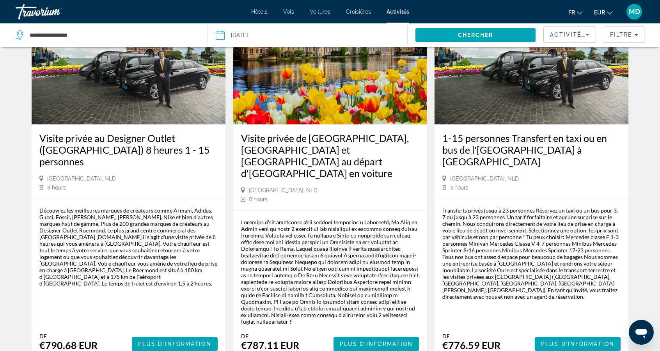
scroll to position [1181, 0]
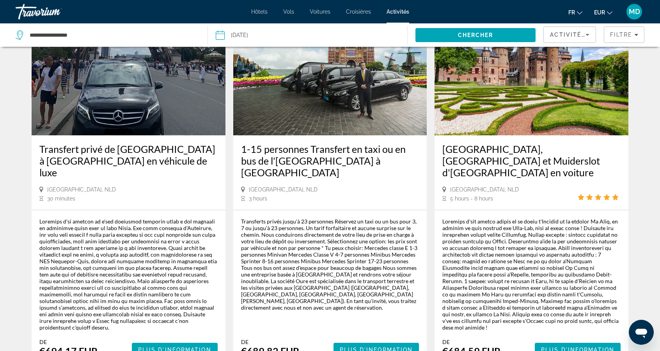
scroll to position [1181, 0]
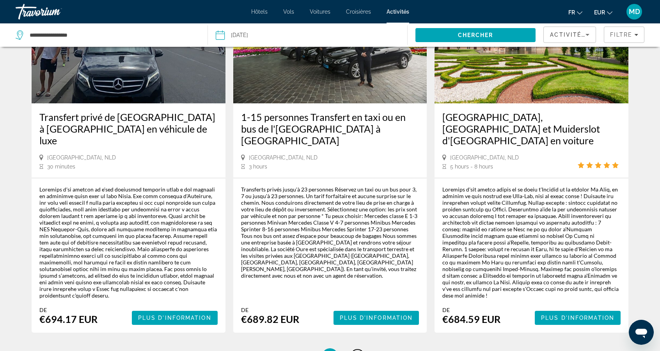
click at [356, 350] on link "page 5" at bounding box center [358, 357] width 14 height 14
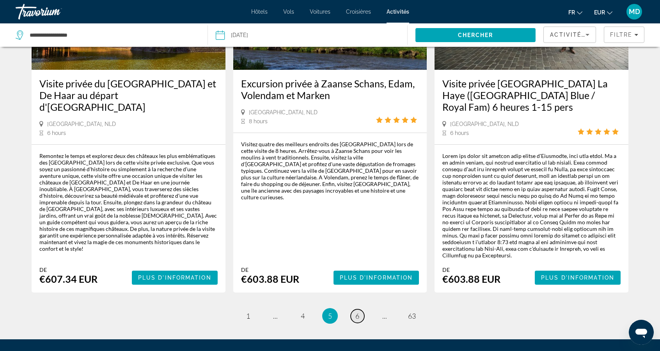
scroll to position [1213, 0]
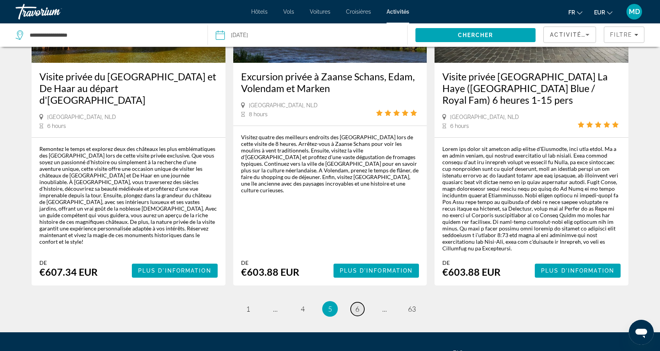
click at [359, 303] on link "page 6" at bounding box center [358, 310] width 14 height 14
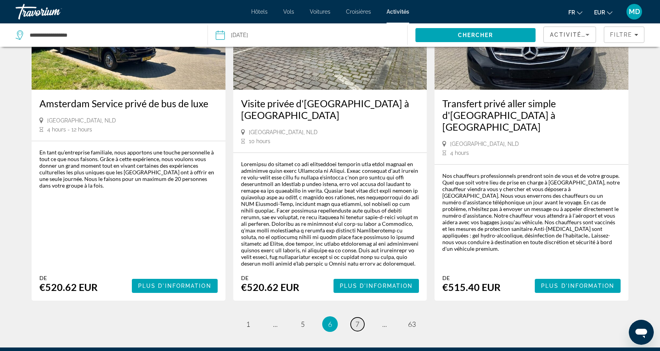
scroll to position [1200, 0]
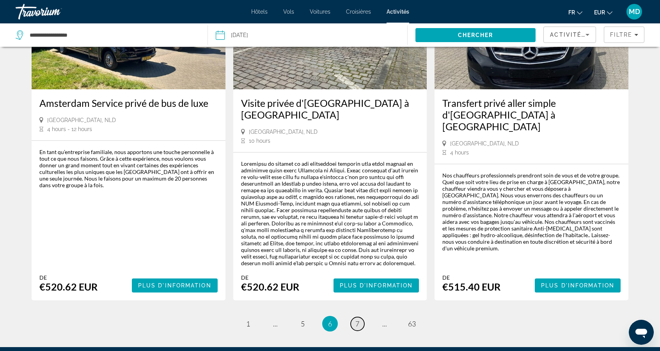
click at [360, 317] on link "page 7" at bounding box center [358, 324] width 14 height 14
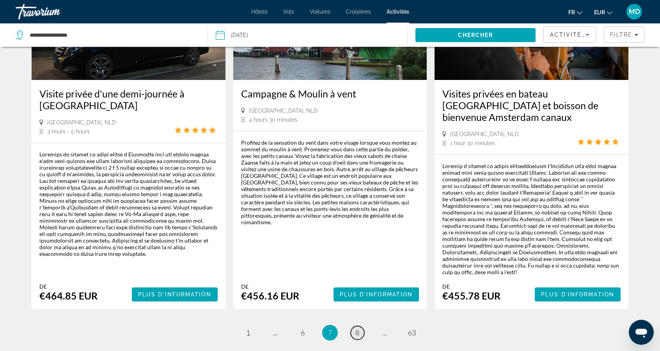
scroll to position [1170, 0]
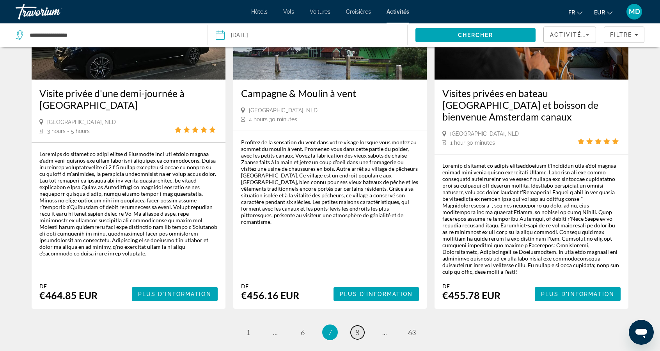
click at [356, 328] on span "8" at bounding box center [358, 332] width 4 height 9
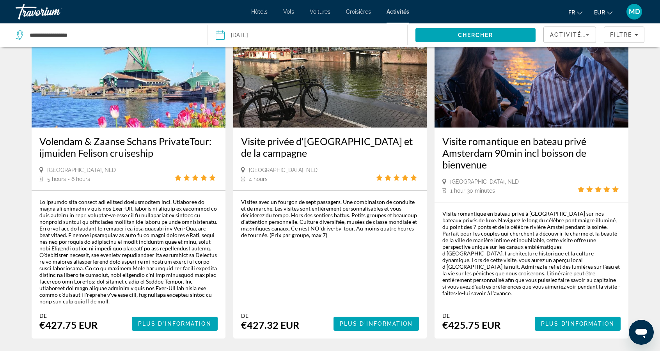
scroll to position [1176, 0]
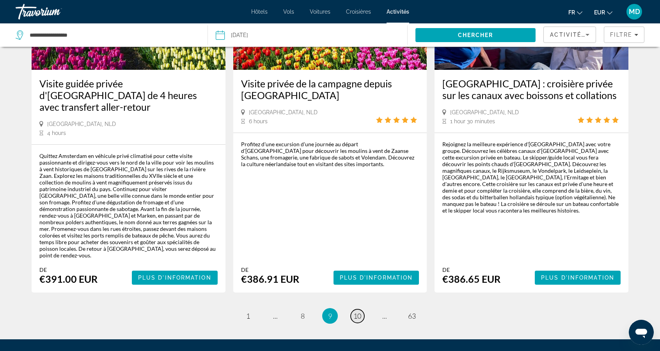
scroll to position [1238, 0]
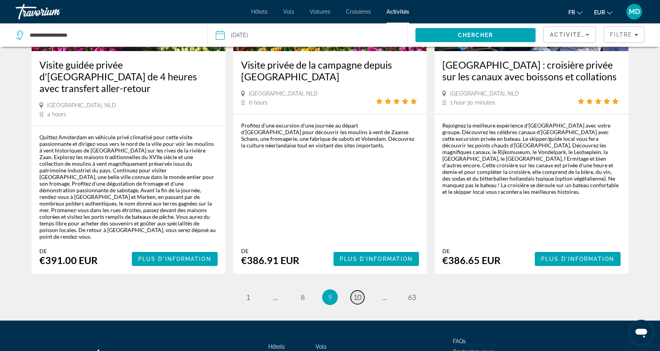
click at [355, 293] on span "10" at bounding box center [358, 297] width 8 height 9
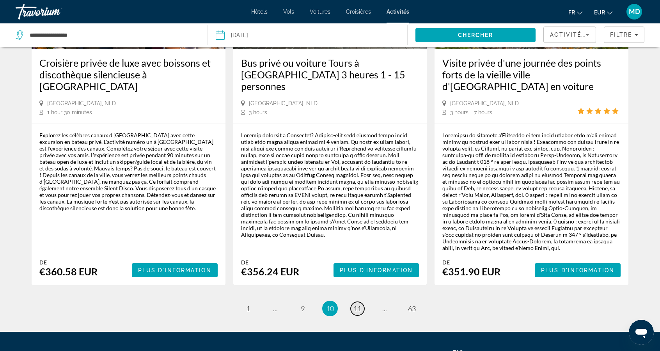
scroll to position [1234, 0]
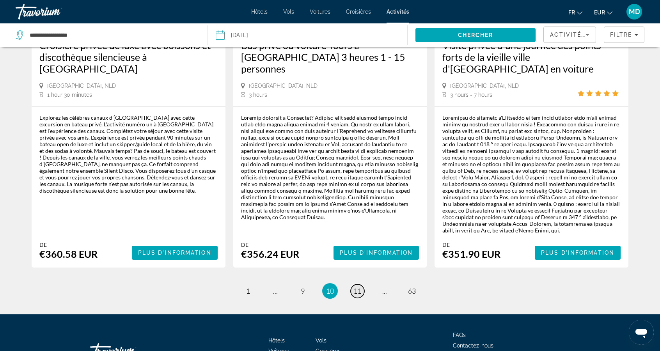
click at [360, 285] on link "page 11" at bounding box center [358, 292] width 14 height 14
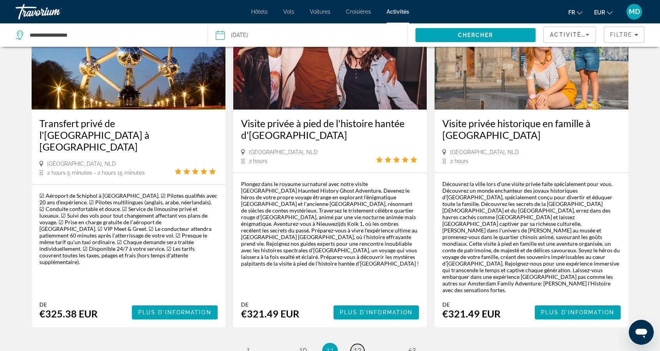
scroll to position [1150, 0]
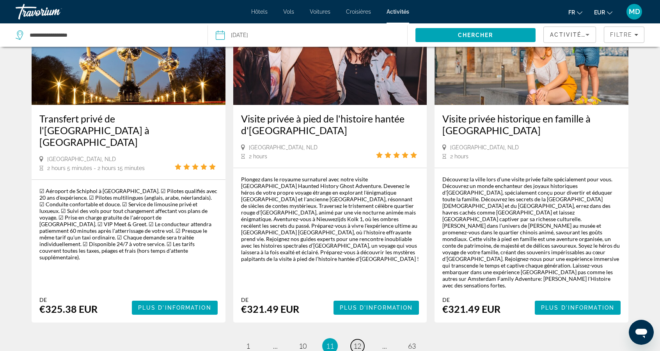
click at [361, 342] on span "12" at bounding box center [358, 346] width 8 height 9
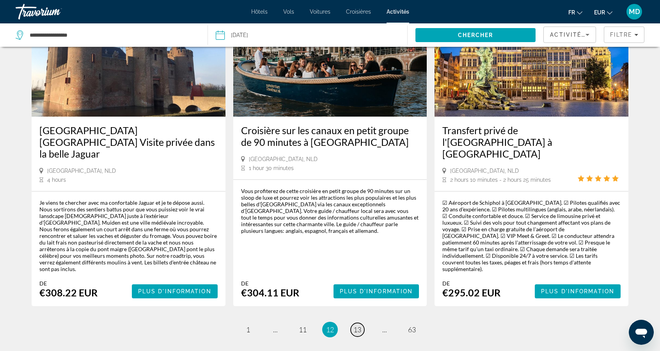
scroll to position [1135, 0]
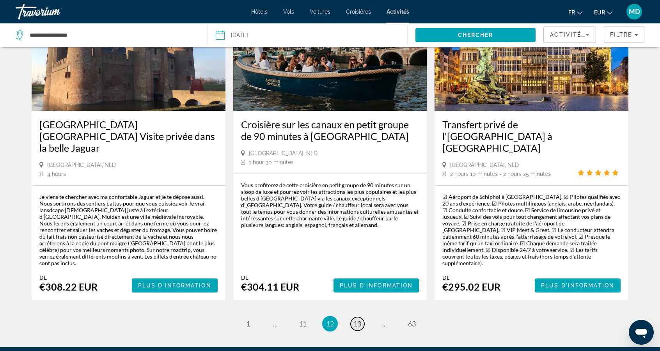
click at [358, 320] on span "13" at bounding box center [358, 324] width 8 height 9
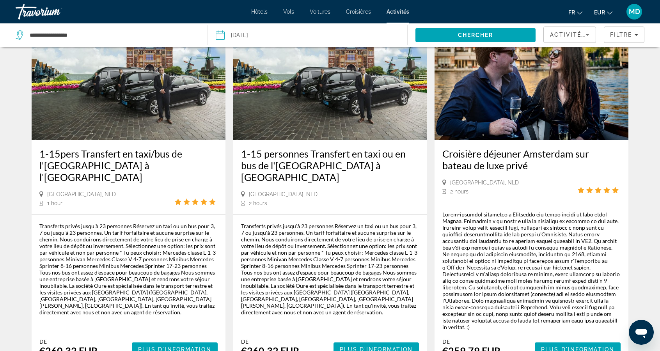
scroll to position [1137, 0]
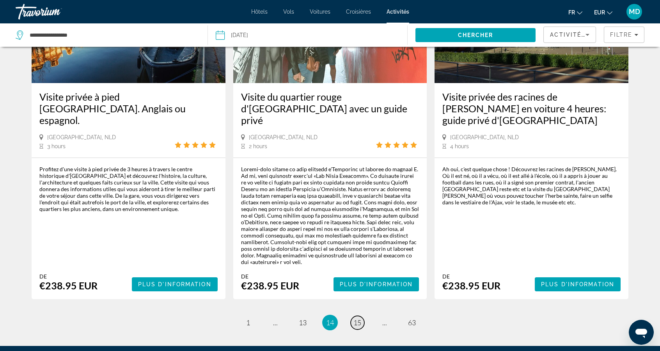
scroll to position [1183, 0]
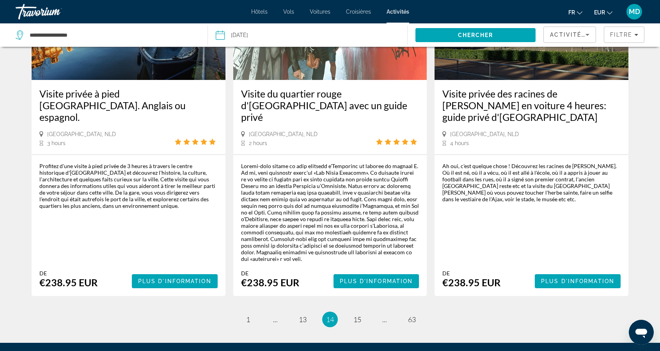
click at [363, 312] on li "page 15" at bounding box center [358, 320] width 16 height 16
click at [360, 315] on span "15" at bounding box center [358, 319] width 8 height 9
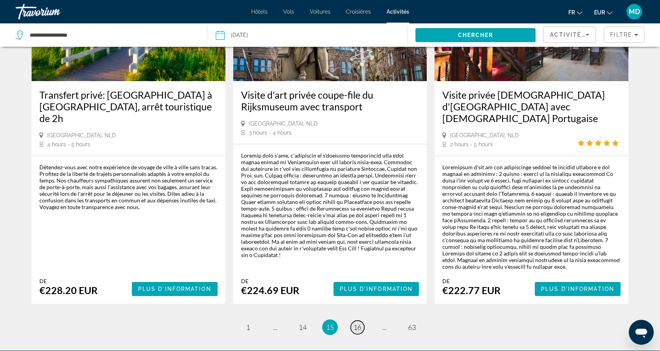
scroll to position [1241, 0]
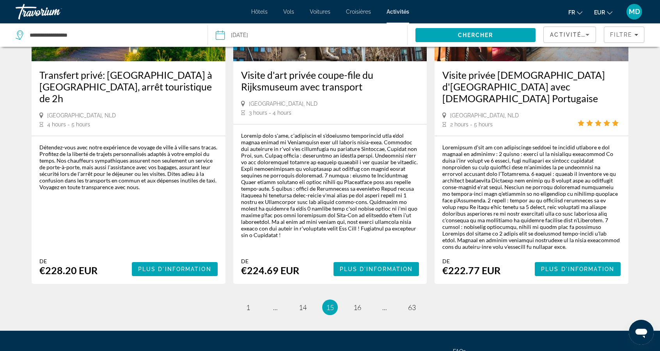
click at [361, 301] on link "page 16" at bounding box center [358, 308] width 14 height 14
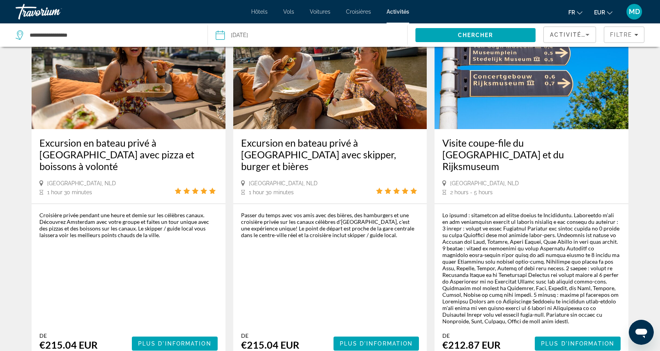
scroll to position [1226, 0]
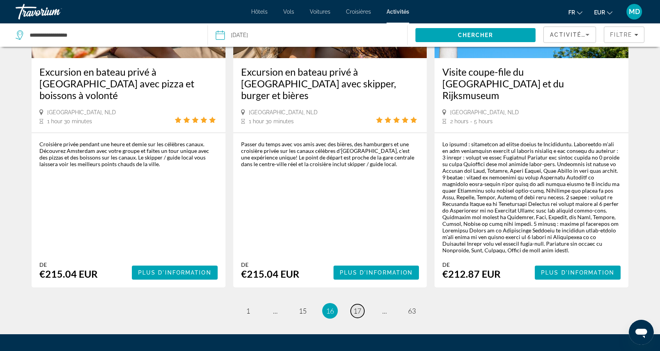
click at [361, 304] on link "page 17" at bounding box center [358, 311] width 14 height 14
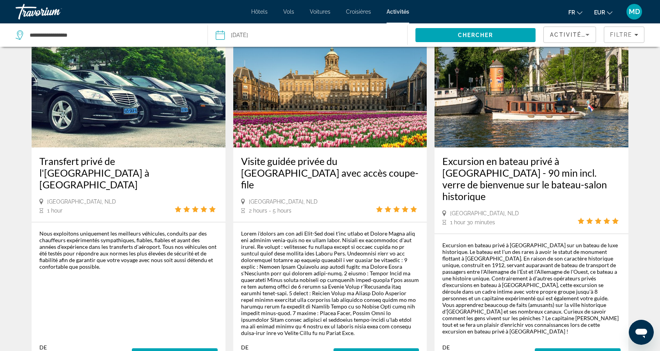
scroll to position [1216, 0]
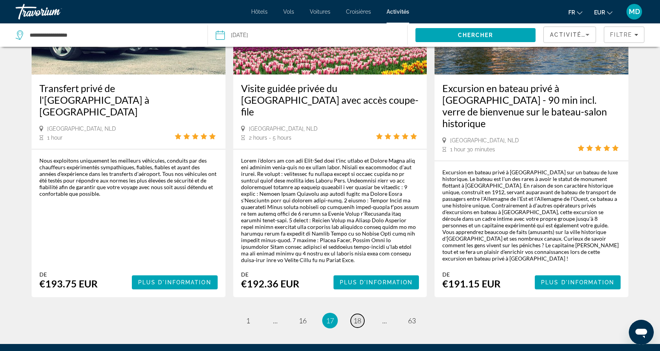
click at [358, 314] on link "page 18" at bounding box center [358, 321] width 14 height 14
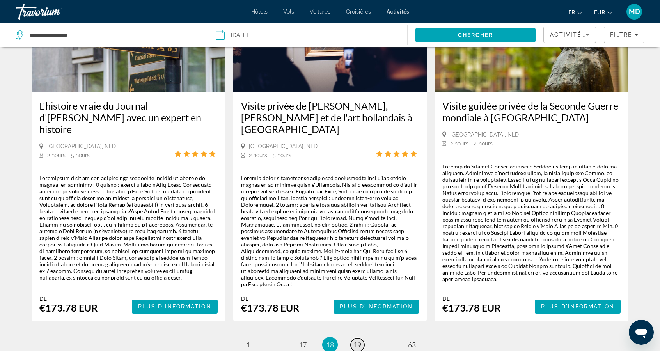
scroll to position [1181, 0]
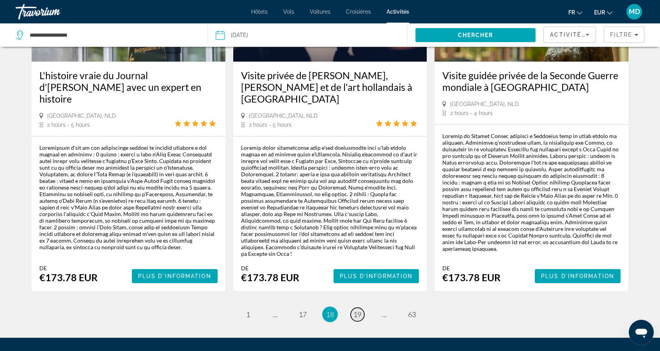
click at [359, 310] on span "19" at bounding box center [358, 314] width 8 height 9
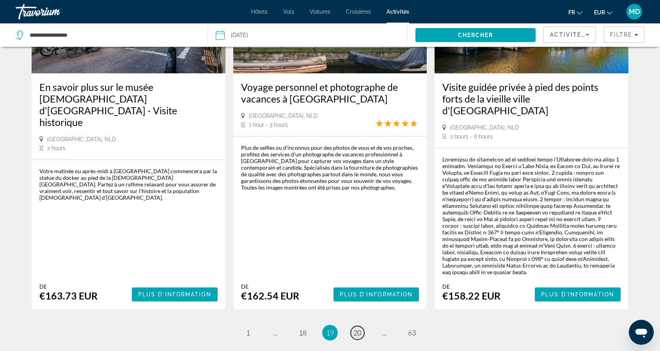
scroll to position [1128, 0]
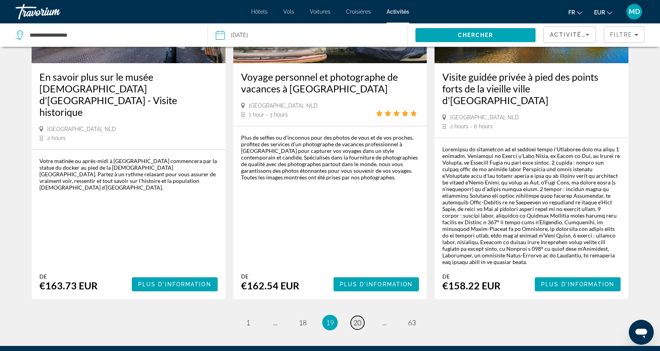
click at [360, 316] on link "page 20" at bounding box center [358, 323] width 14 height 14
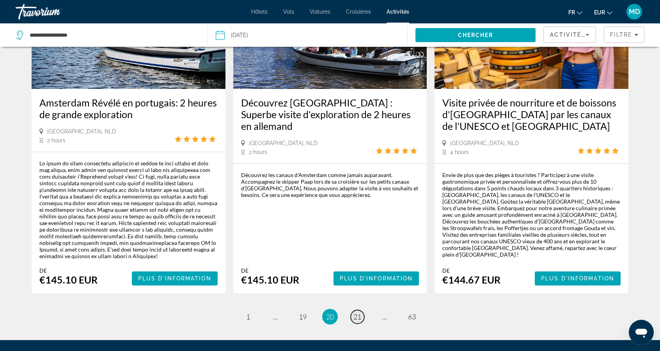
scroll to position [1176, 0]
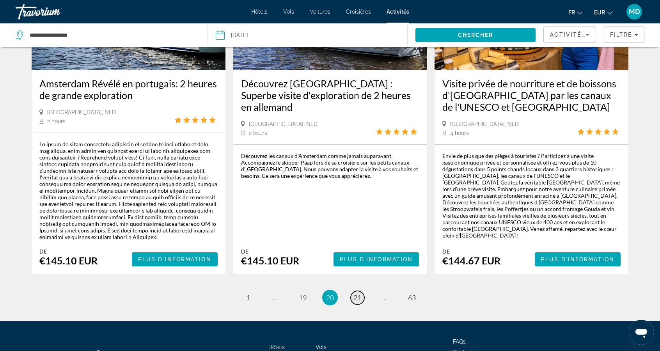
click at [362, 291] on link "page 21" at bounding box center [358, 298] width 14 height 14
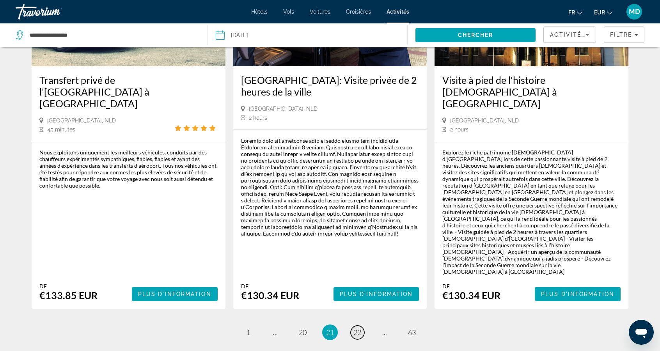
scroll to position [1188, 0]
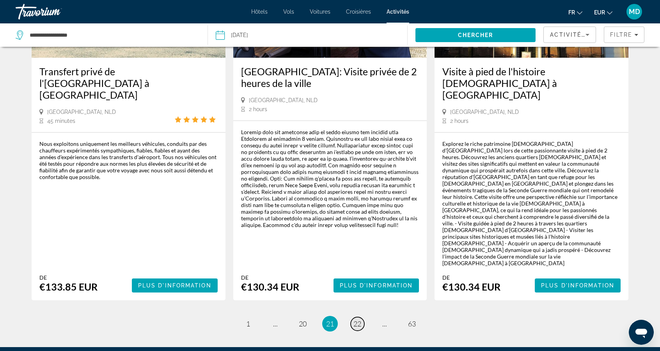
click at [354, 317] on link "page 22" at bounding box center [358, 324] width 14 height 14
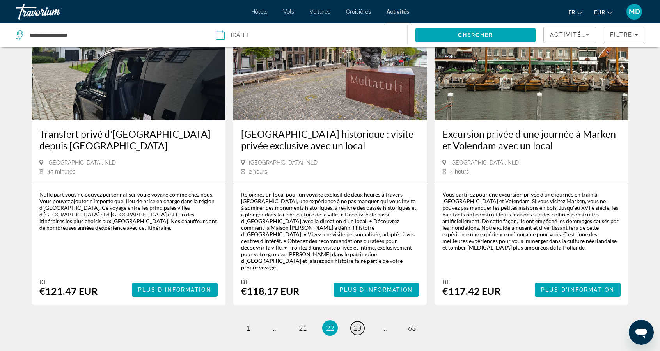
scroll to position [1163, 0]
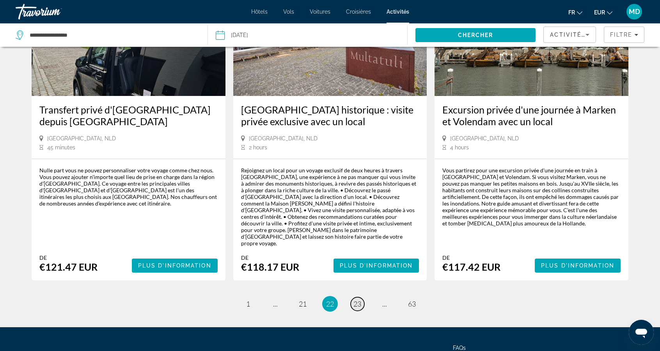
click at [361, 300] on span "23" at bounding box center [358, 304] width 8 height 9
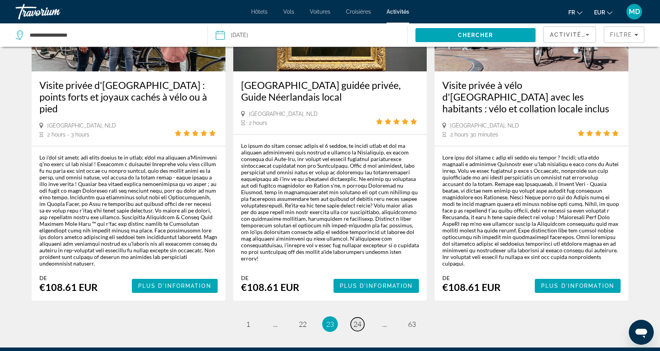
scroll to position [1253, 0]
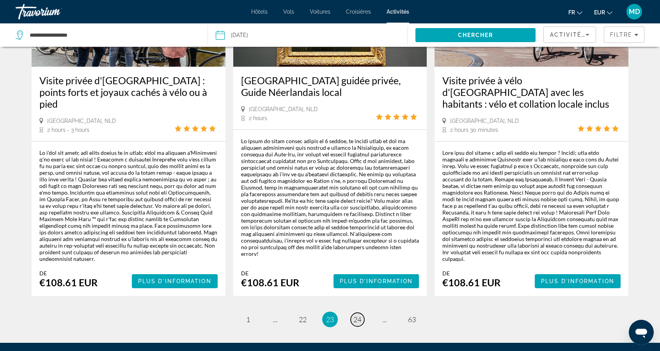
click at [358, 315] on span "24" at bounding box center [358, 319] width 8 height 9
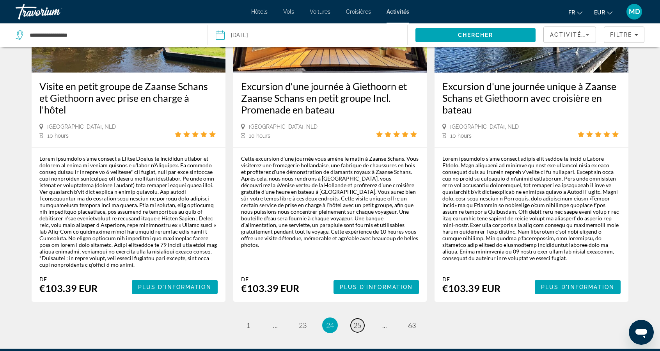
scroll to position [1206, 0]
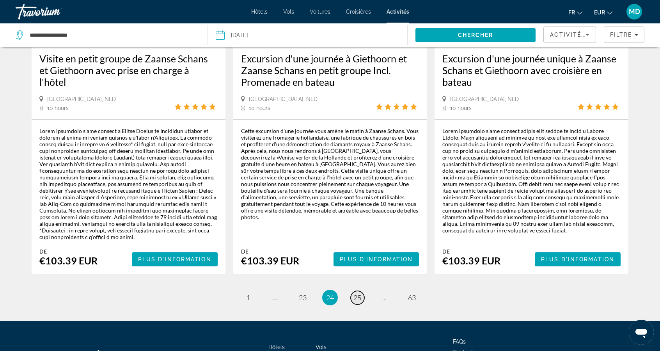
click at [360, 291] on link "page 25" at bounding box center [358, 298] width 14 height 14
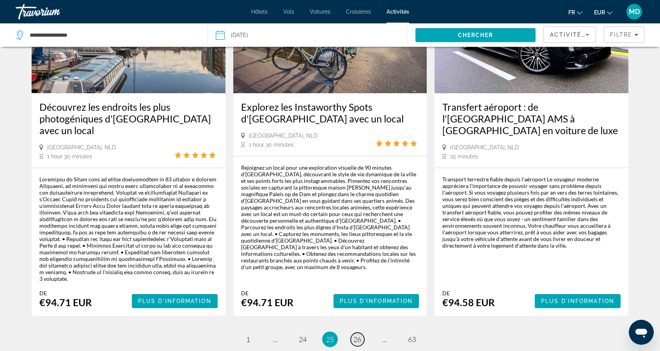
scroll to position [1231, 0]
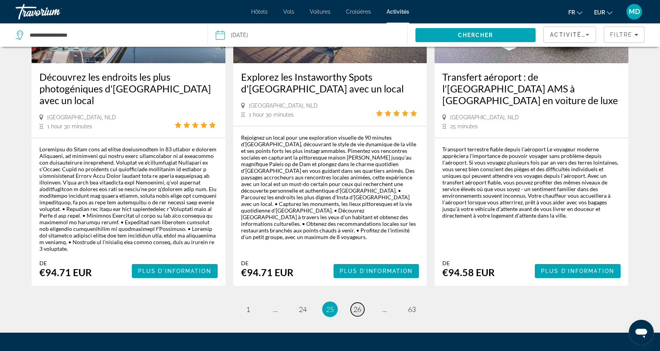
click at [358, 305] on span "26" at bounding box center [358, 309] width 8 height 9
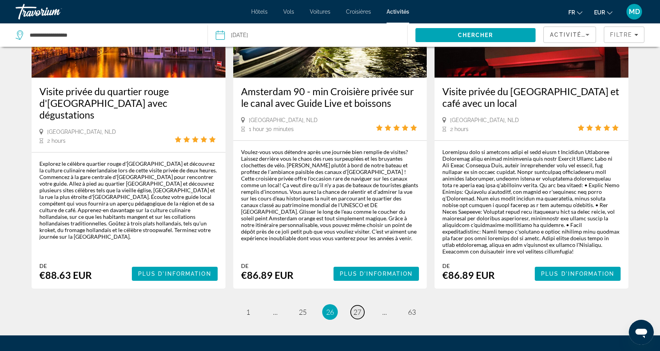
scroll to position [1168, 0]
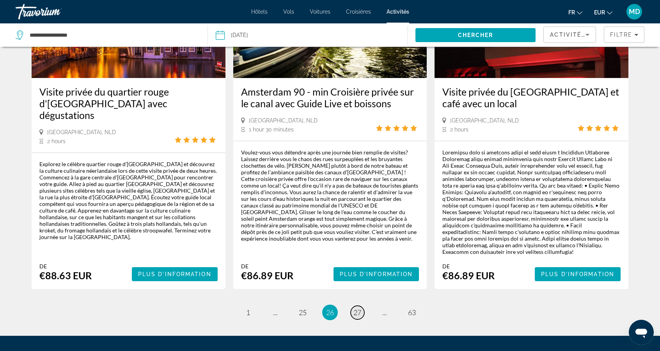
click at [357, 308] on span "27" at bounding box center [358, 312] width 8 height 9
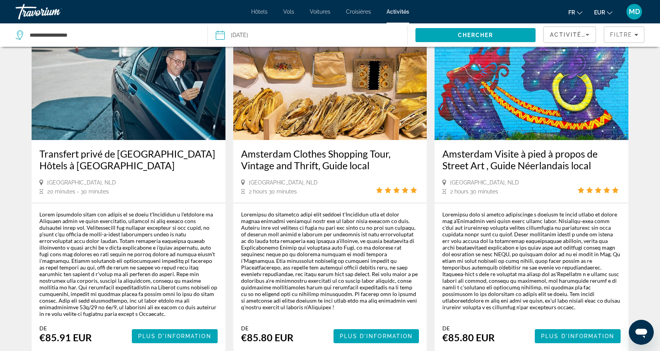
scroll to position [1209, 0]
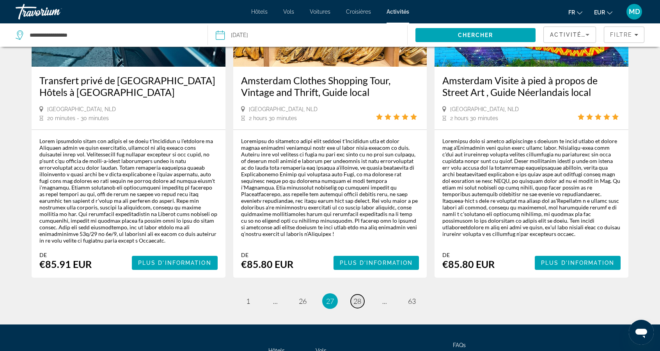
click at [354, 297] on span "28" at bounding box center [358, 301] width 8 height 9
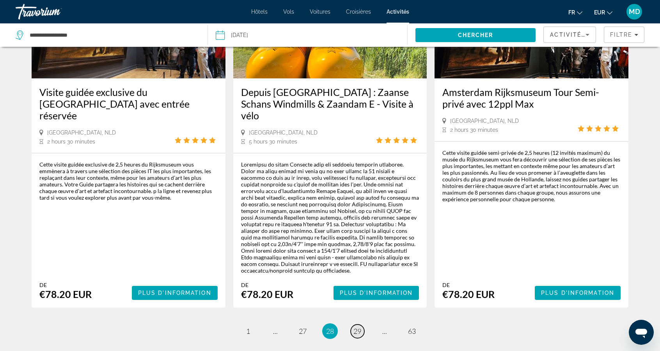
scroll to position [1208, 0]
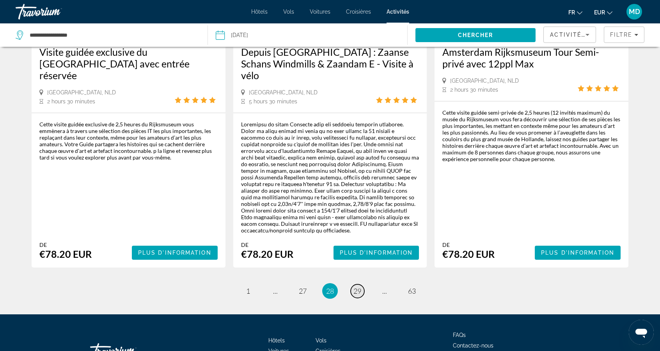
click at [361, 287] on span "29" at bounding box center [358, 291] width 8 height 9
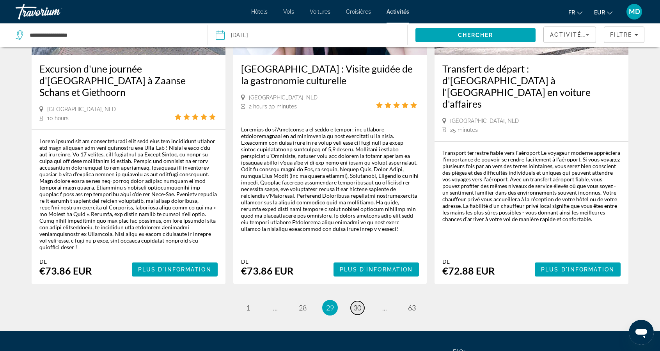
scroll to position [1233, 0]
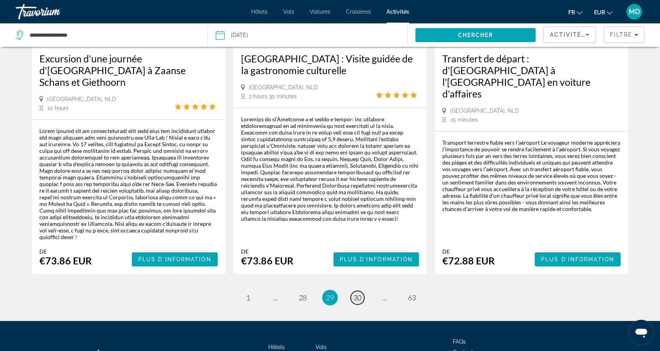
click at [358, 294] on span "30" at bounding box center [358, 298] width 8 height 9
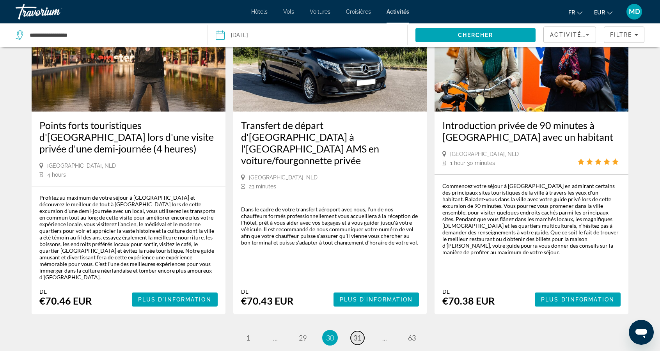
scroll to position [1107, 0]
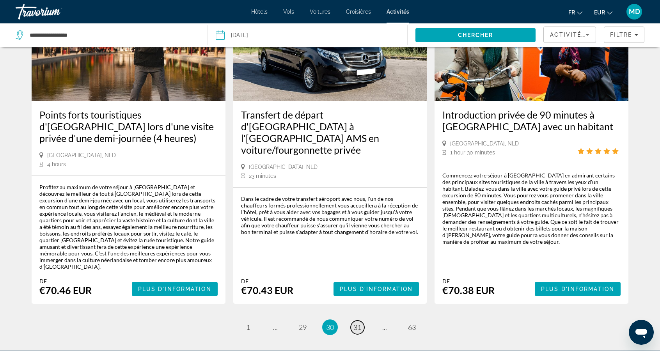
click at [358, 321] on link "page 31" at bounding box center [358, 328] width 14 height 14
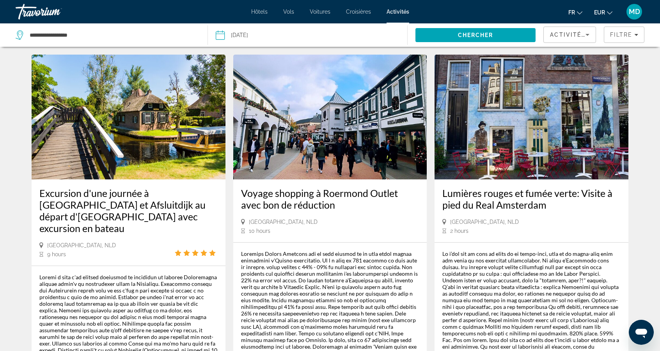
scroll to position [1105, 0]
